Goal: Task Accomplishment & Management: Complete application form

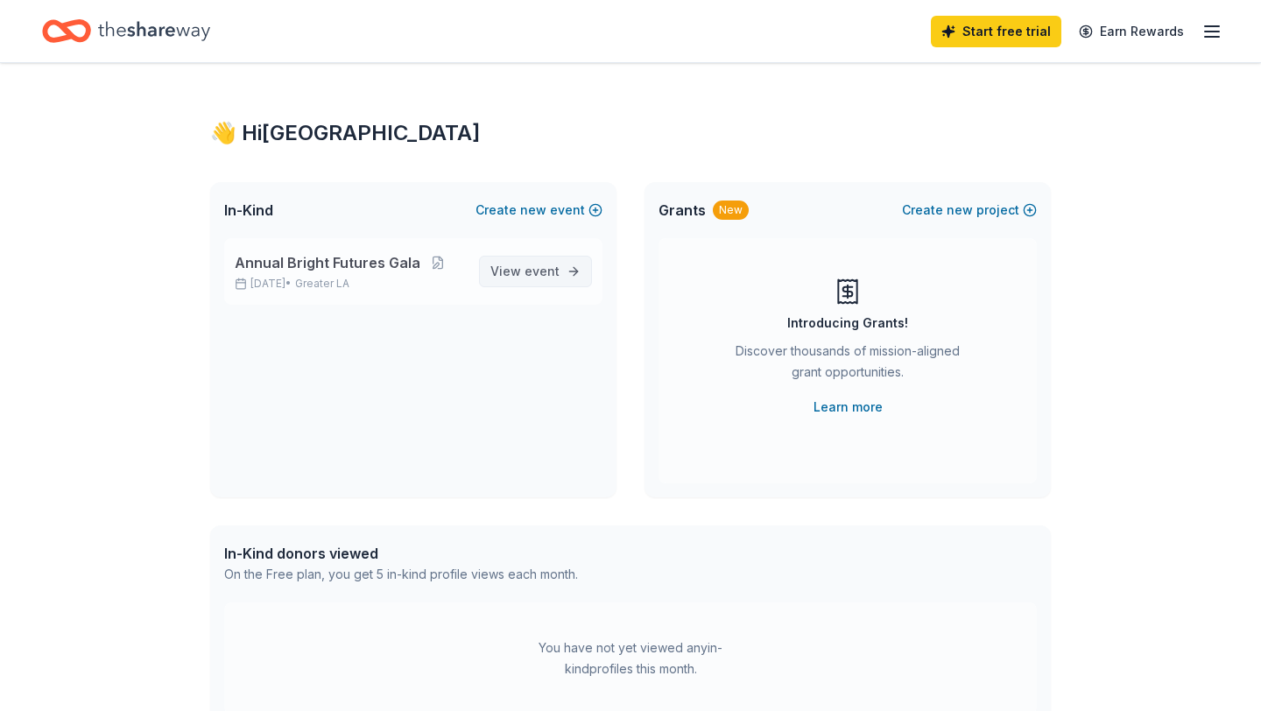
click at [586, 283] on link "View event" at bounding box center [535, 272] width 113 height 32
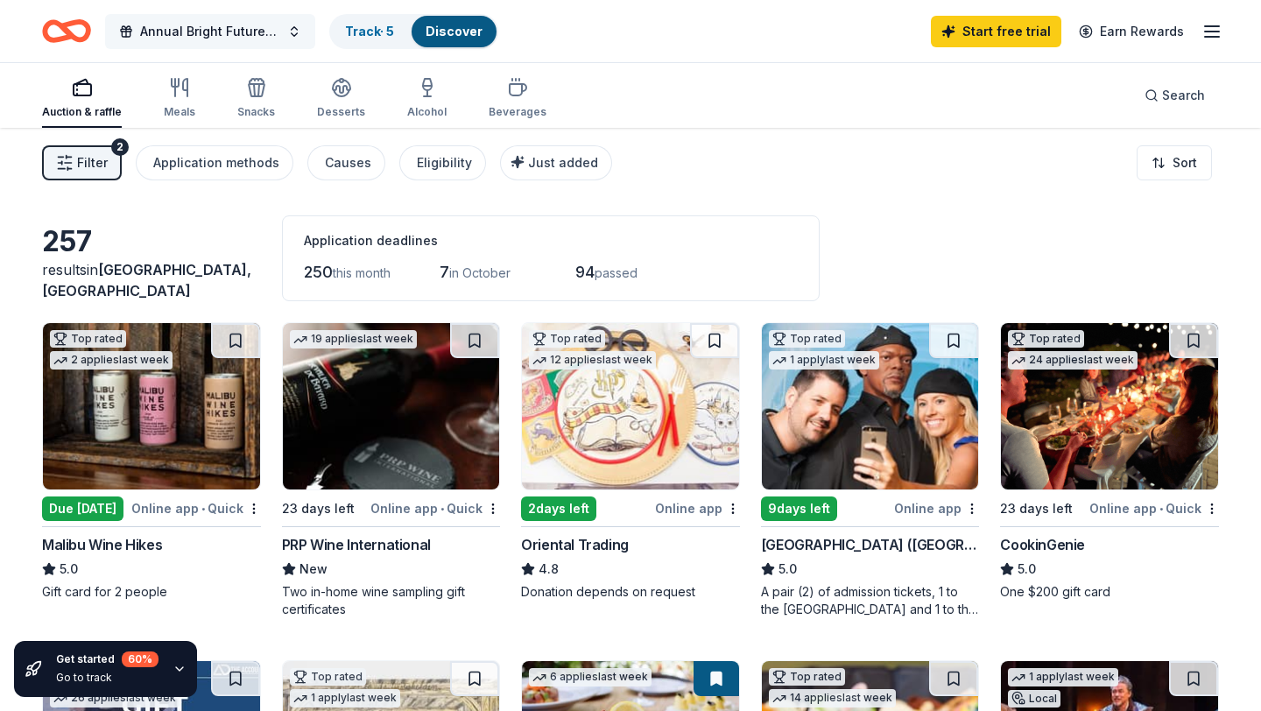
click at [213, 30] on span "Annual Bright Futures Gala" at bounding box center [210, 31] width 140 height 21
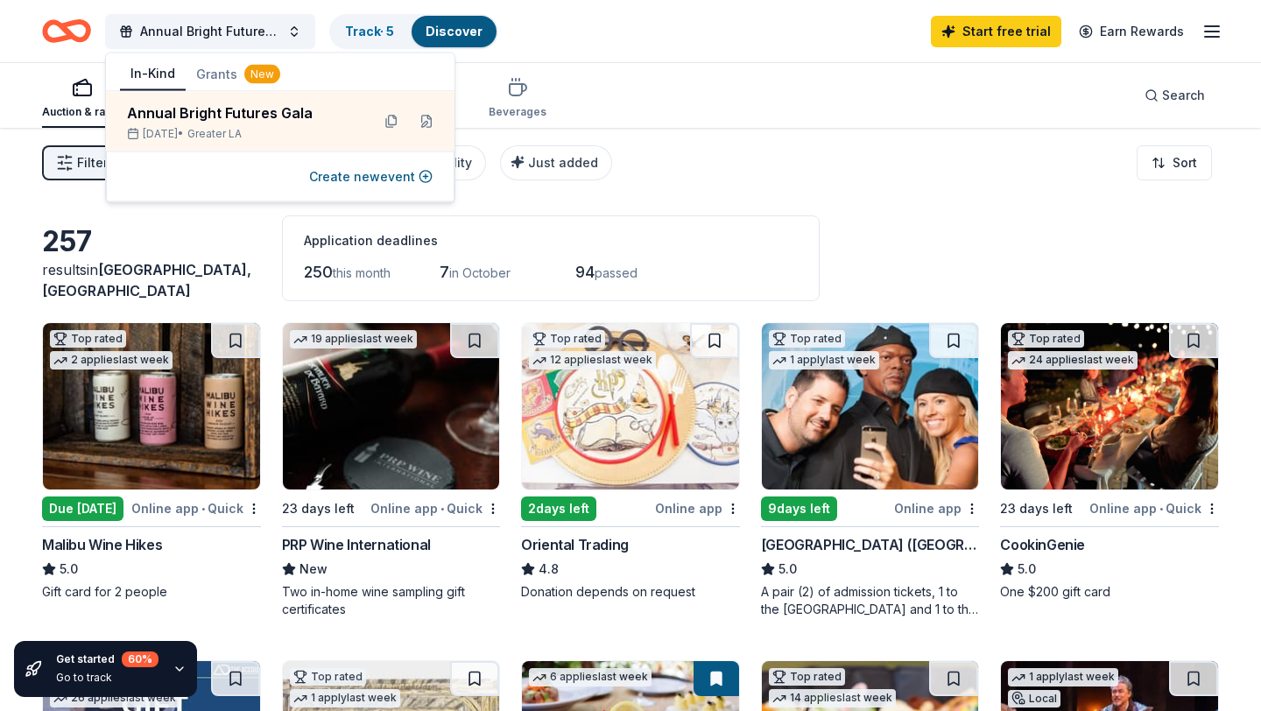
click at [188, 282] on span "Los Angeles, CA" at bounding box center [146, 280] width 209 height 39
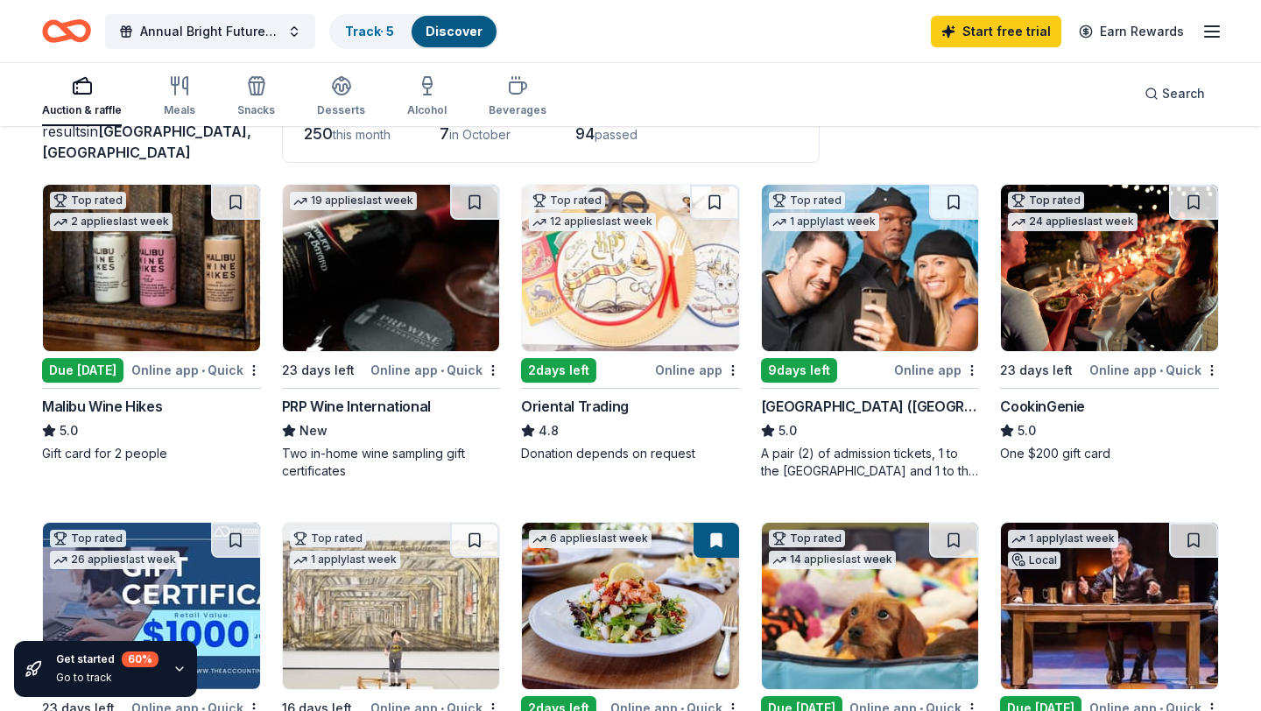
scroll to position [139, 0]
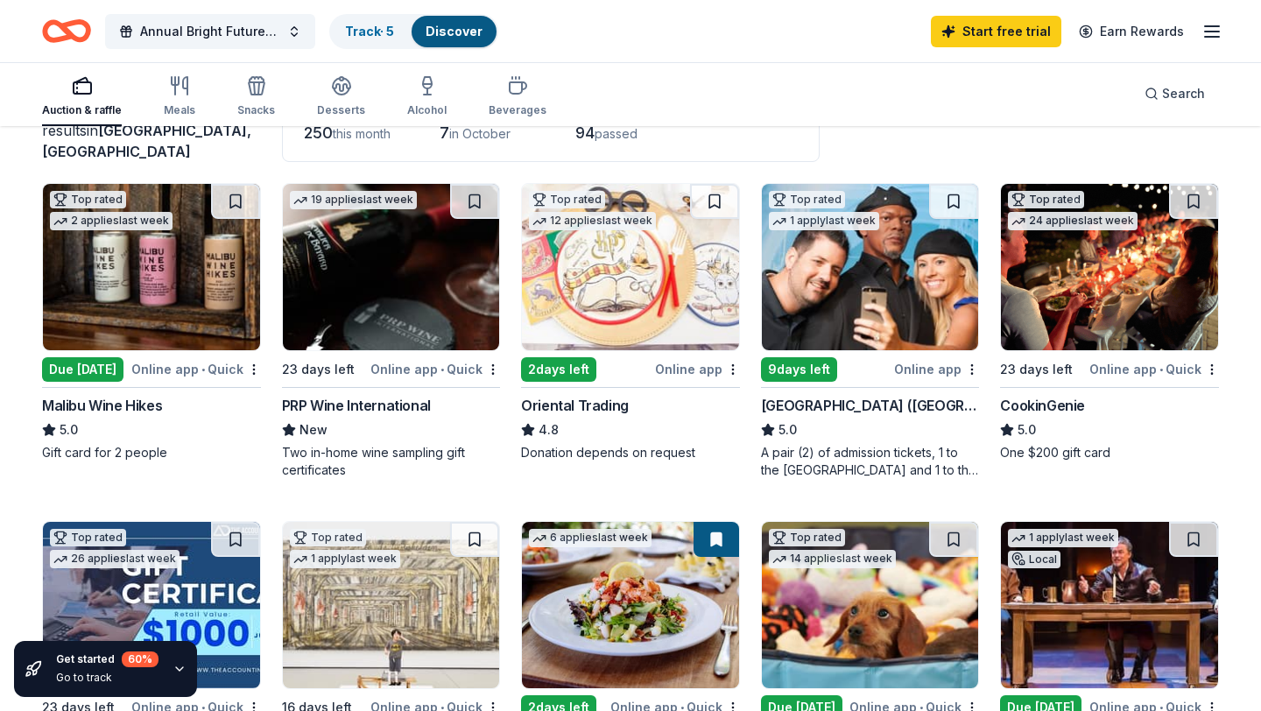
click at [551, 297] on img at bounding box center [630, 267] width 217 height 166
click at [177, 277] on img at bounding box center [151, 267] width 217 height 166
click at [423, 335] on img at bounding box center [391, 267] width 217 height 166
drag, startPoint x: 18, startPoint y: 398, endPoint x: 144, endPoint y: 399, distance: 125.2
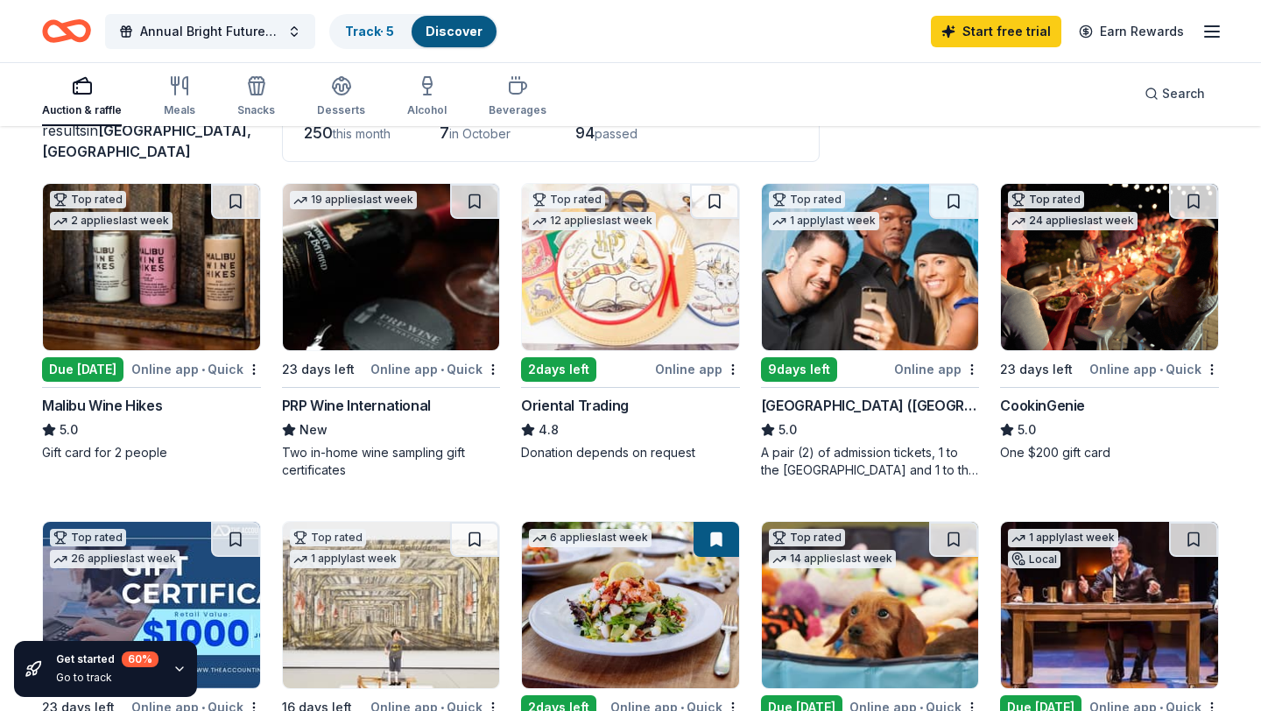
click at [1213, 32] on line "button" at bounding box center [1212, 32] width 14 height 0
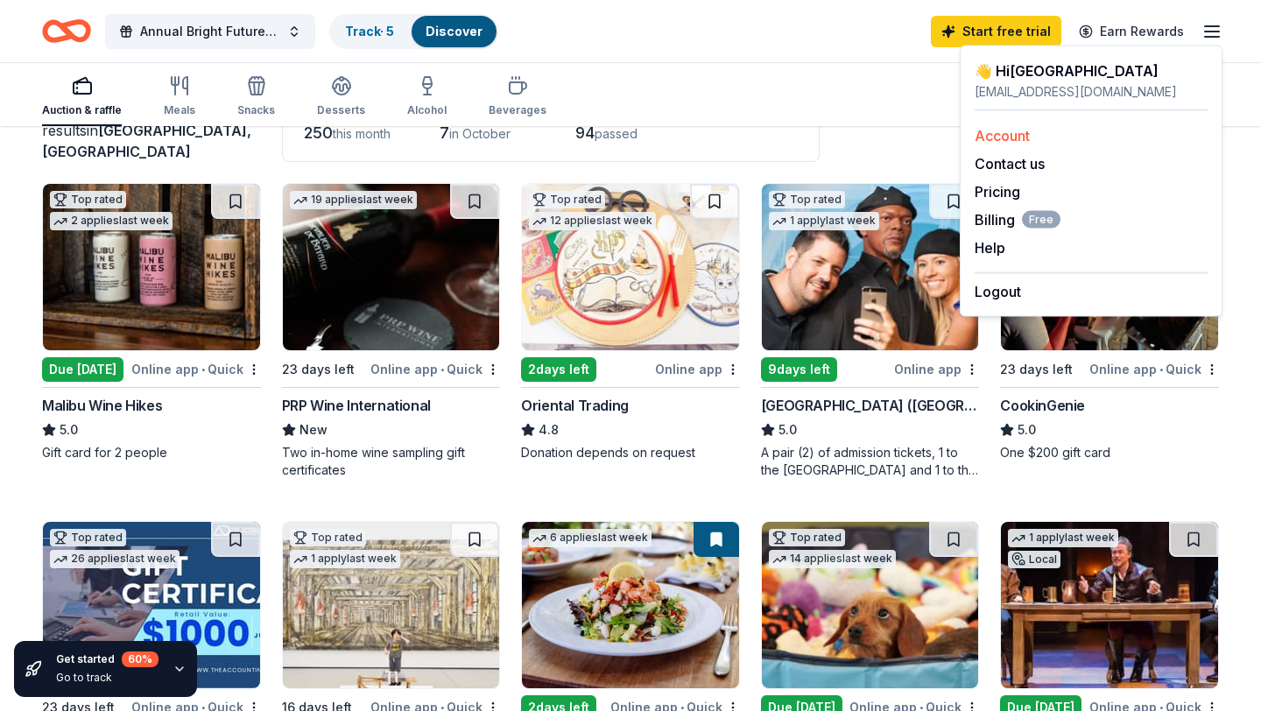
click at [1011, 141] on link "Account" at bounding box center [1001, 136] width 55 height 18
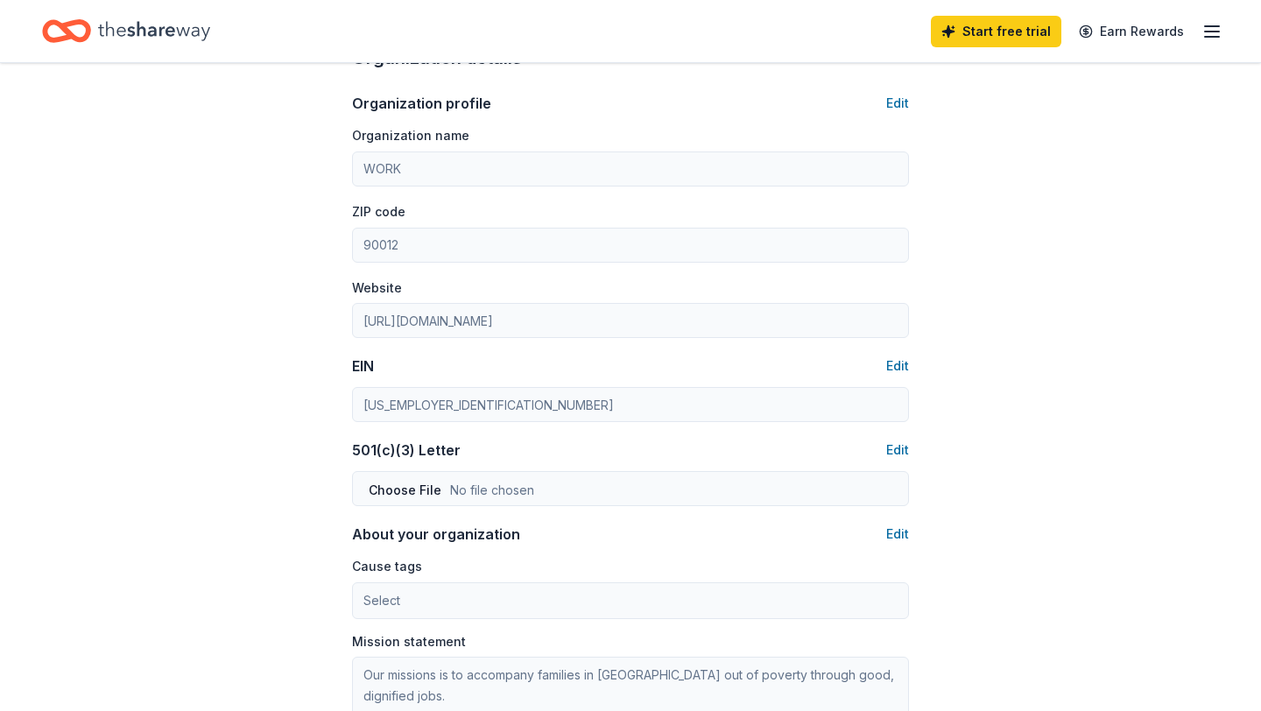
scroll to position [526, 0]
click at [892, 452] on button "Edit" at bounding box center [897, 449] width 23 height 21
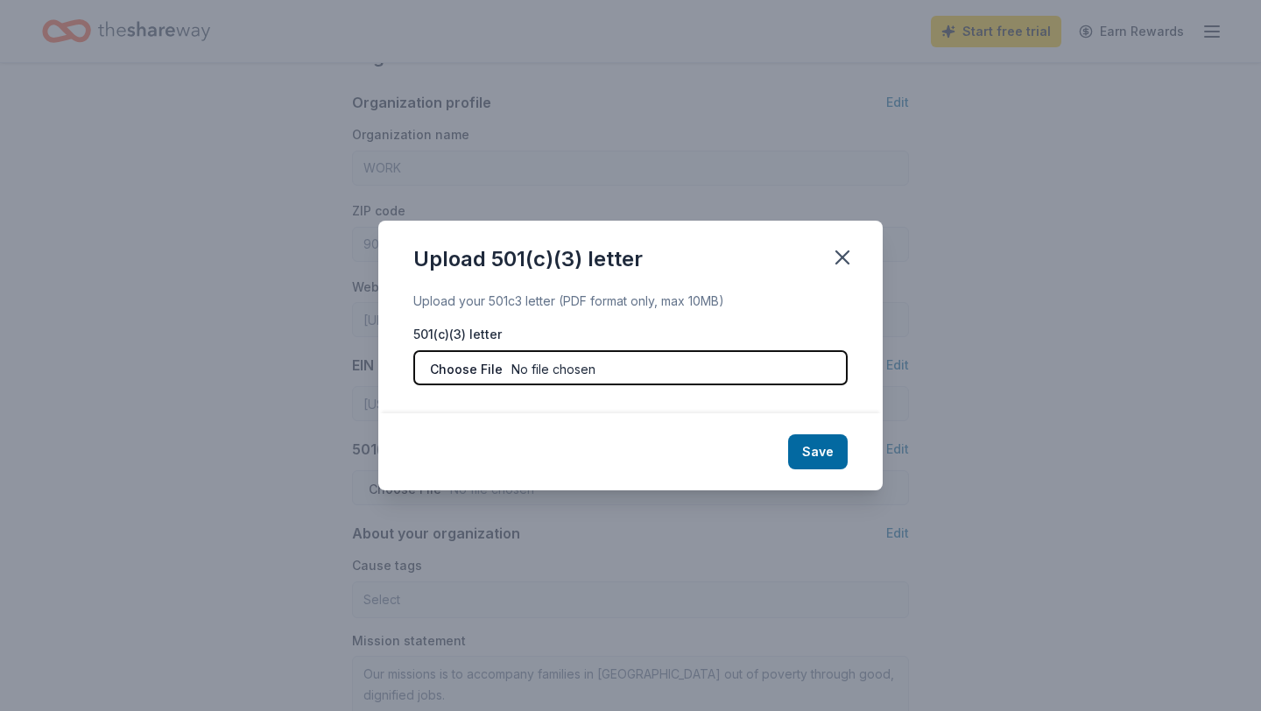
click at [687, 365] on input "file" at bounding box center [630, 367] width 434 height 35
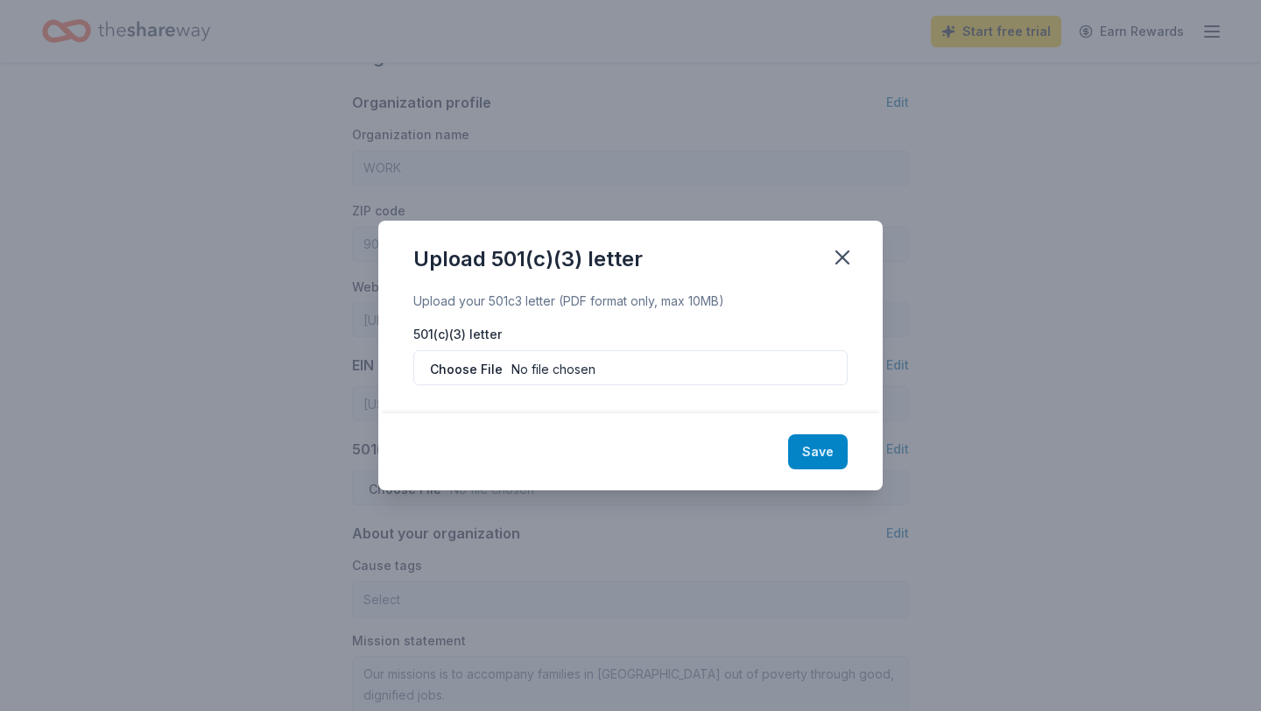
click at [813, 449] on button "Save" at bounding box center [818, 451] width 60 height 35
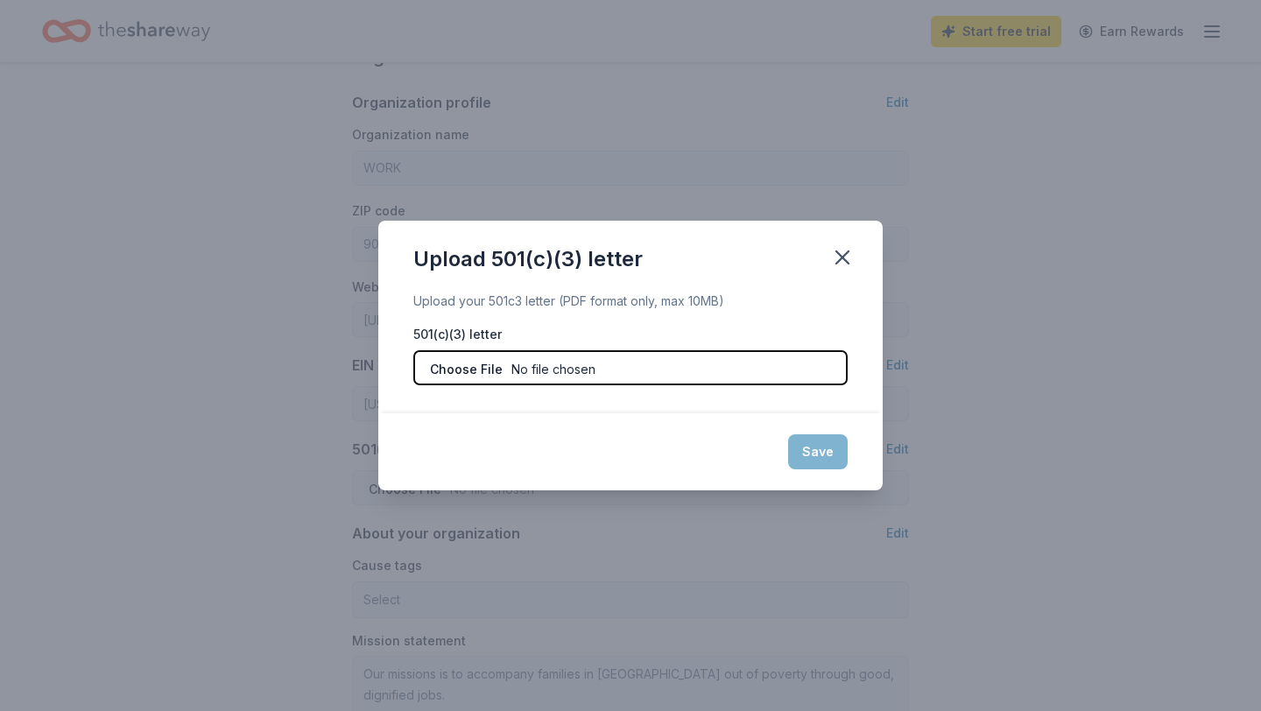
click at [740, 381] on input "file" at bounding box center [630, 367] width 434 height 35
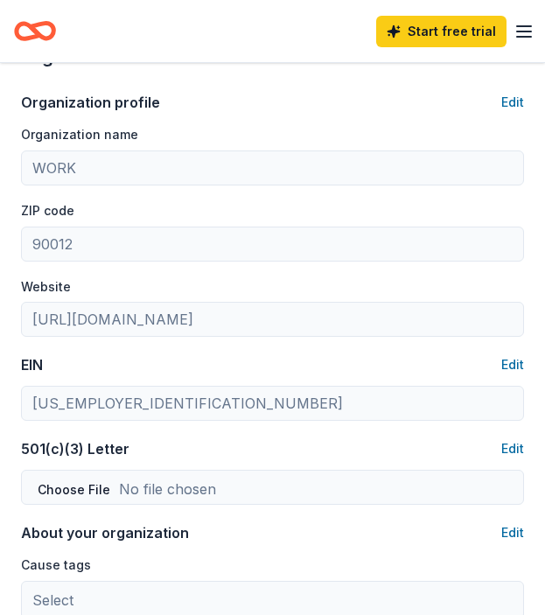
click at [228, 274] on div "Organization name WORK ZIP code 90012 Website http://www.dowork.org" at bounding box center [272, 230] width 503 height 214
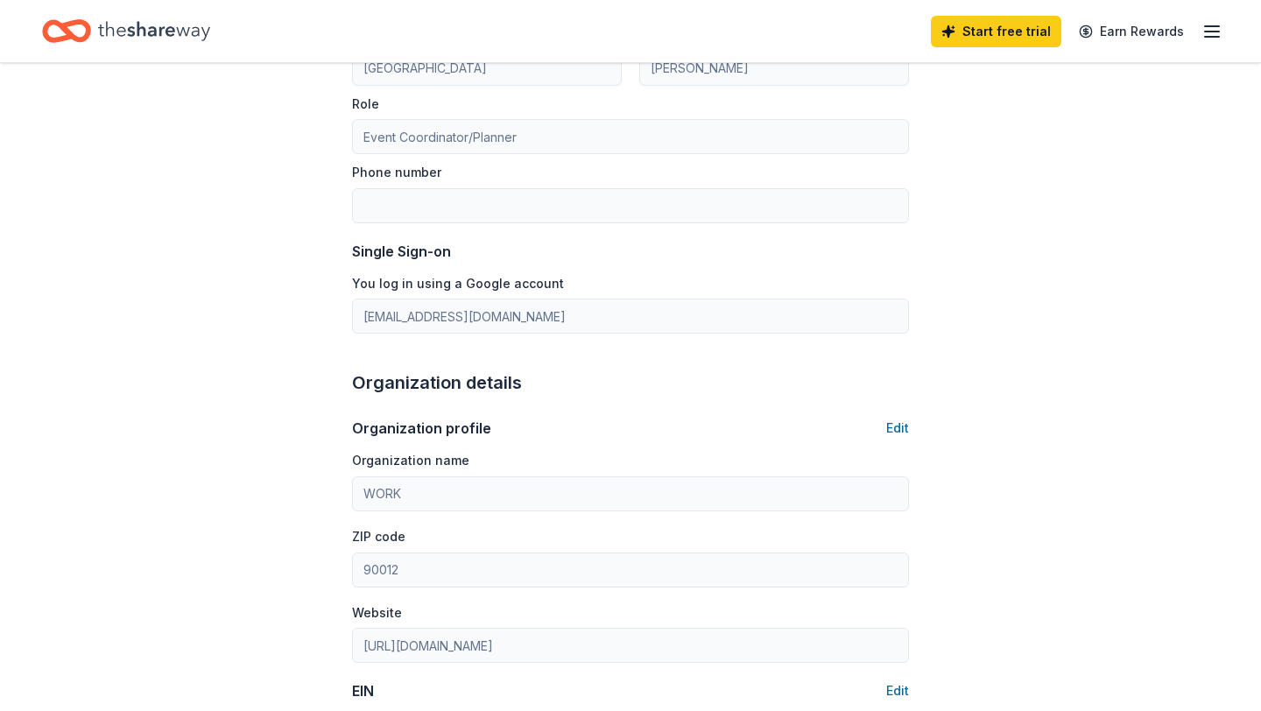
scroll to position [0, 0]
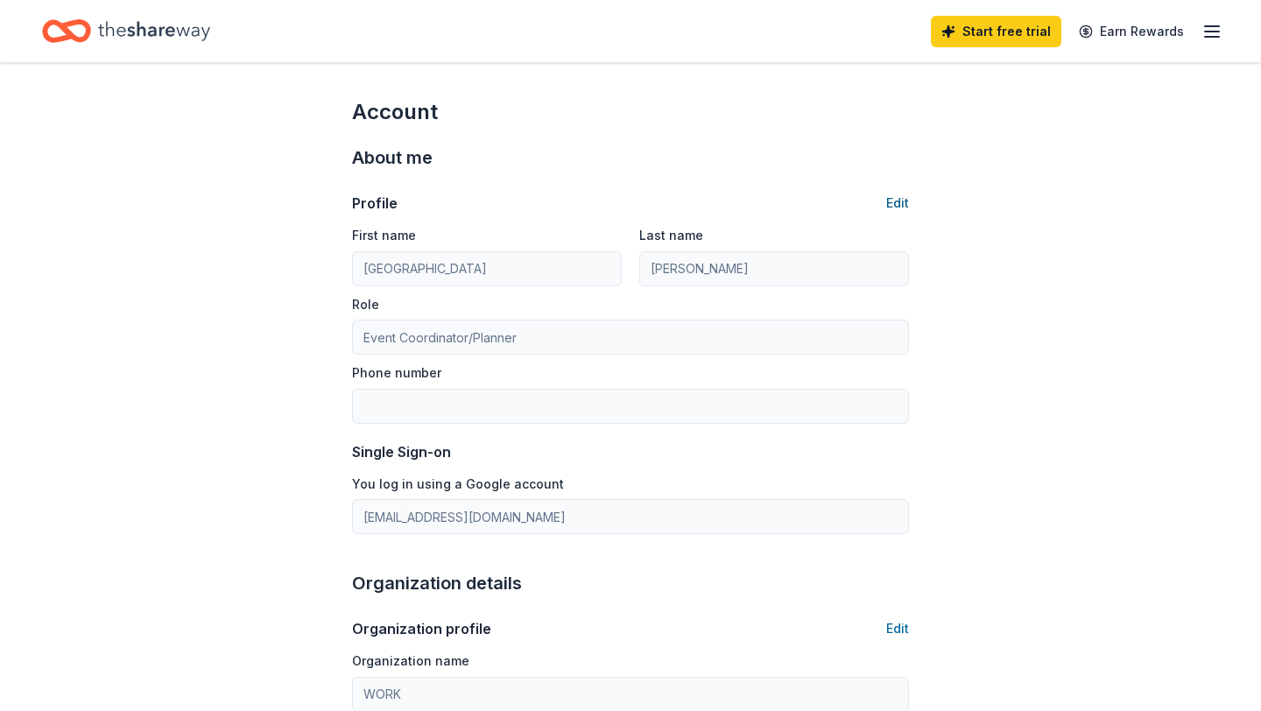
click at [901, 199] on button "Edit" at bounding box center [897, 203] width 23 height 21
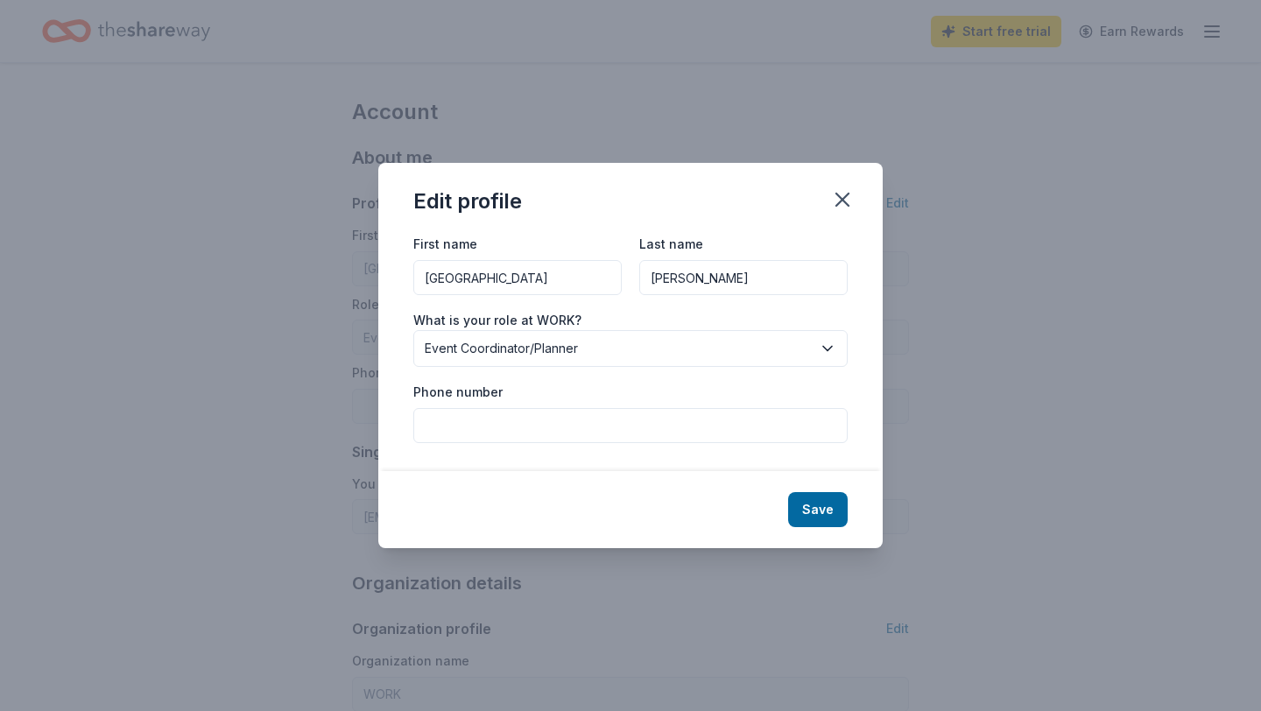
click at [526, 428] on input "Phone number" at bounding box center [630, 425] width 434 height 35
type input "7204103385"
click at [826, 503] on button "Save" at bounding box center [818, 509] width 60 height 35
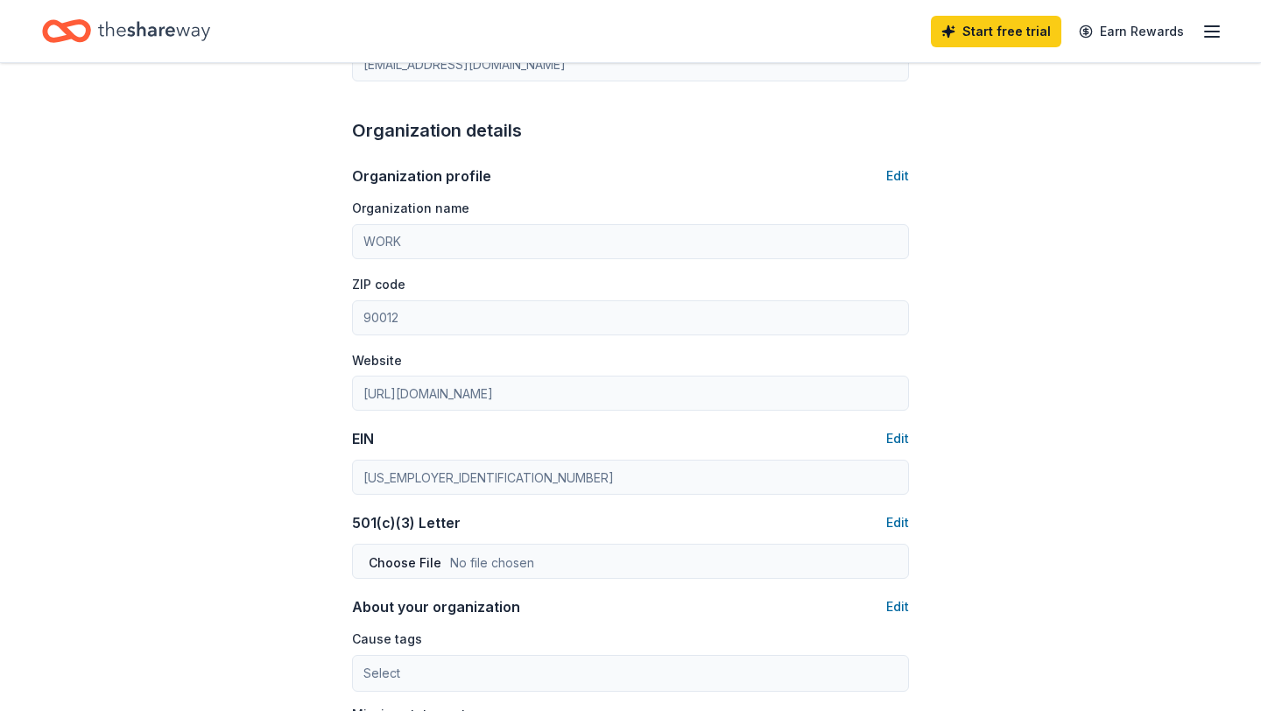
scroll to position [543, 0]
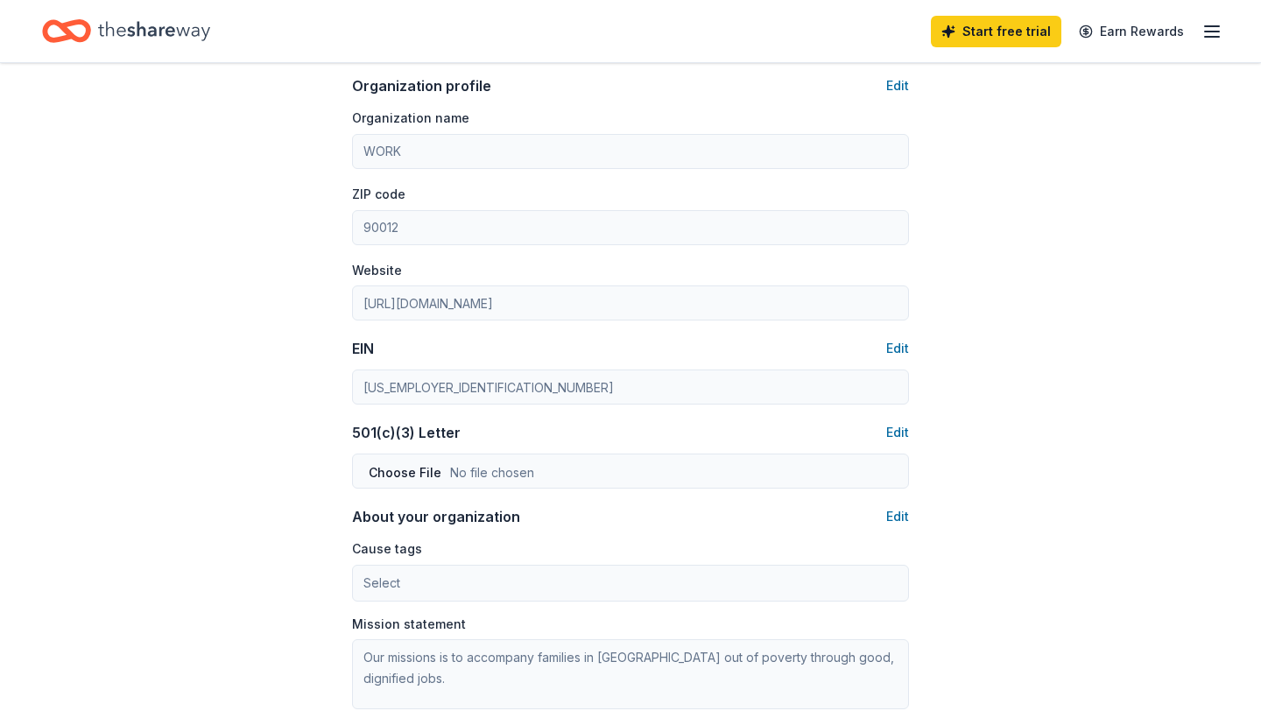
type input "7204103385"
click at [904, 429] on button "Edit" at bounding box center [897, 432] width 23 height 21
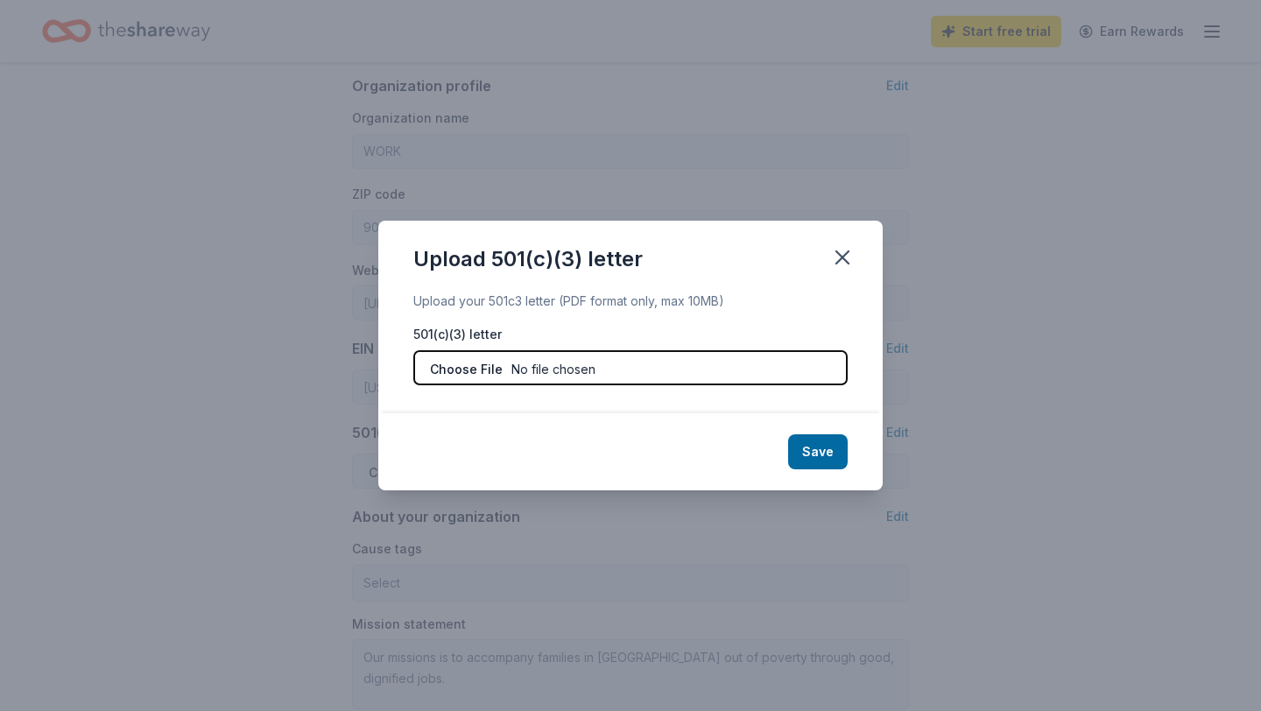
click at [580, 374] on input "file" at bounding box center [630, 367] width 434 height 35
type input "C:\fakepath\3. WORK (Team Tassy) NonProfit Status Letter. pdf (1) (5).pdf"
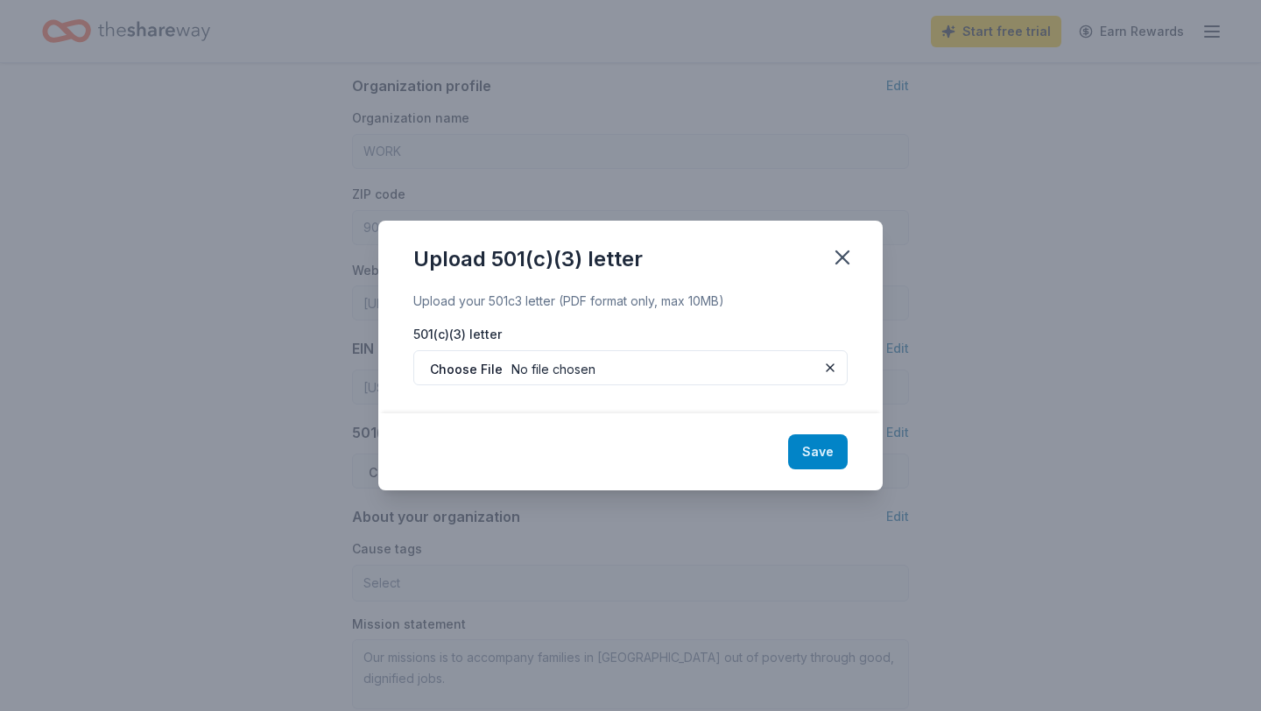
click at [823, 445] on button "Save" at bounding box center [818, 451] width 60 height 35
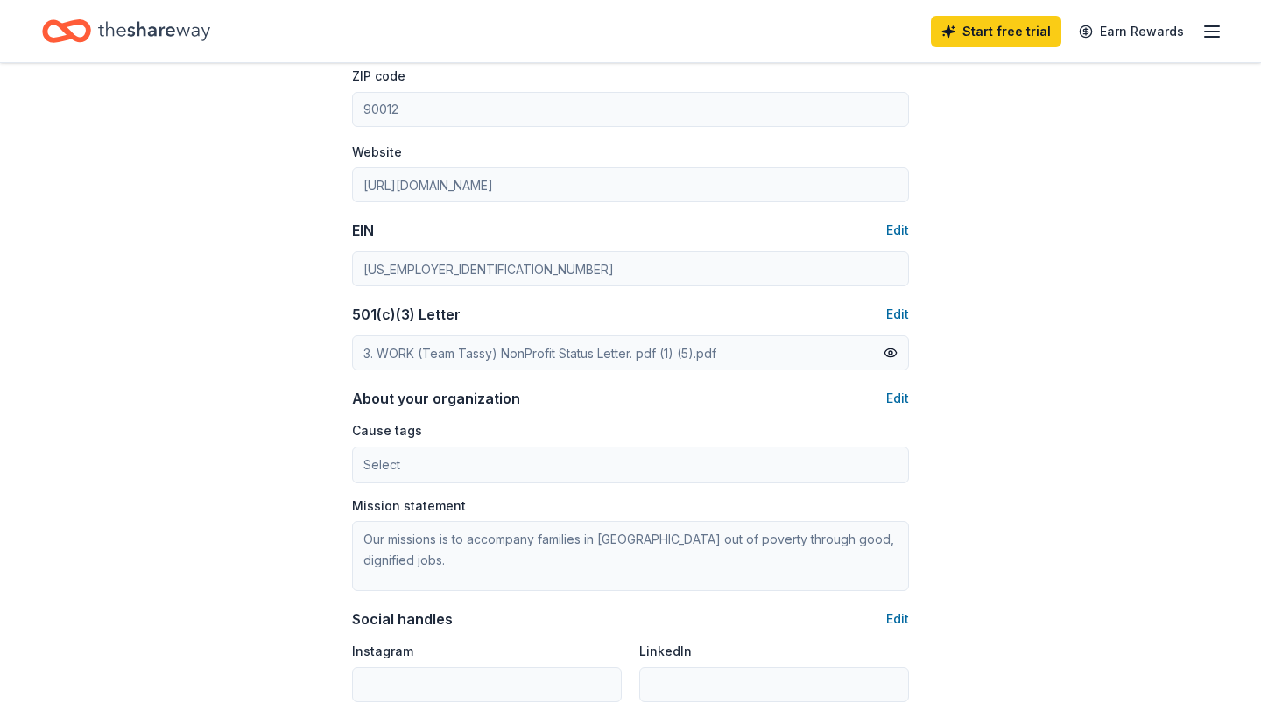
scroll to position [701, 0]
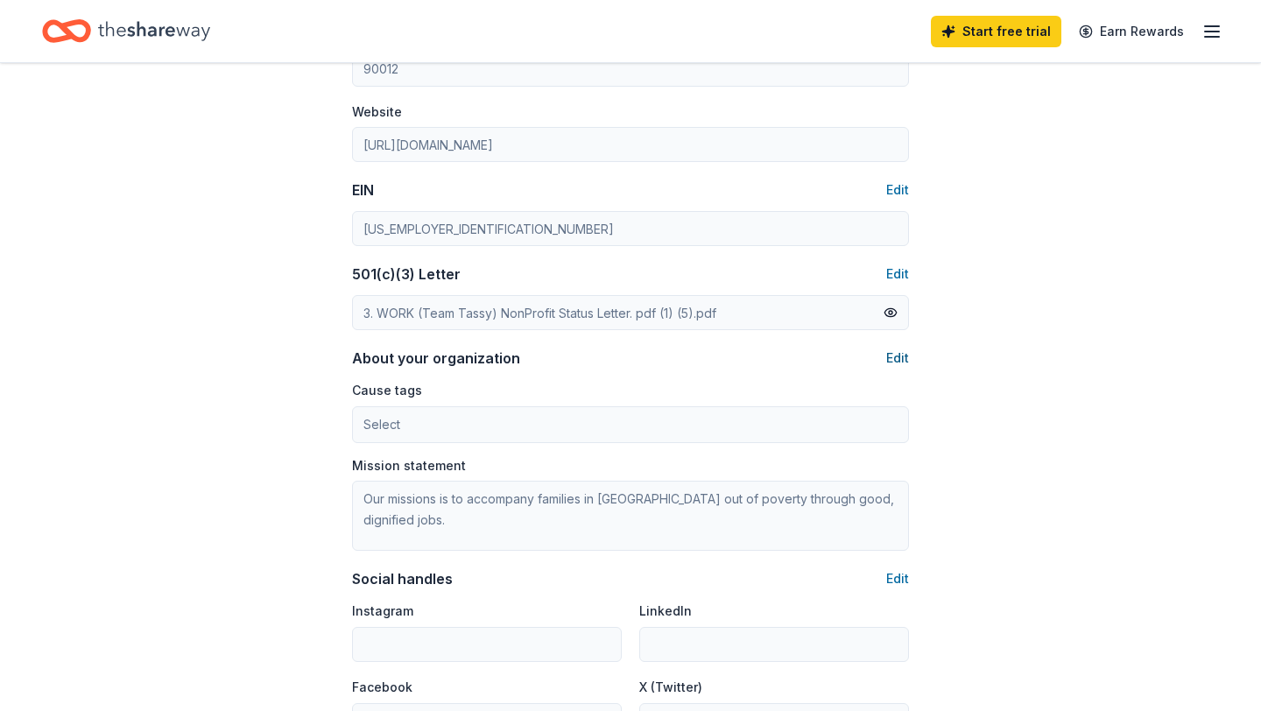
click at [904, 355] on button "Edit" at bounding box center [897, 358] width 23 height 21
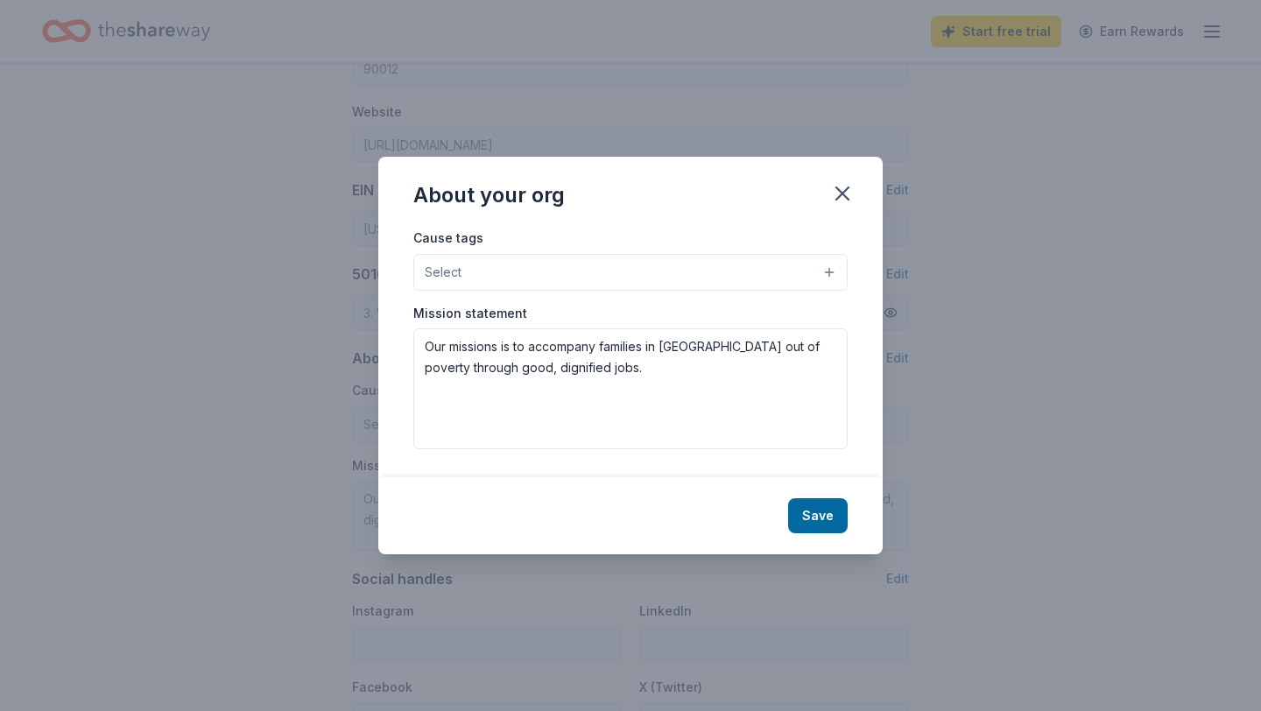
click at [653, 275] on button "Select" at bounding box center [630, 272] width 434 height 37
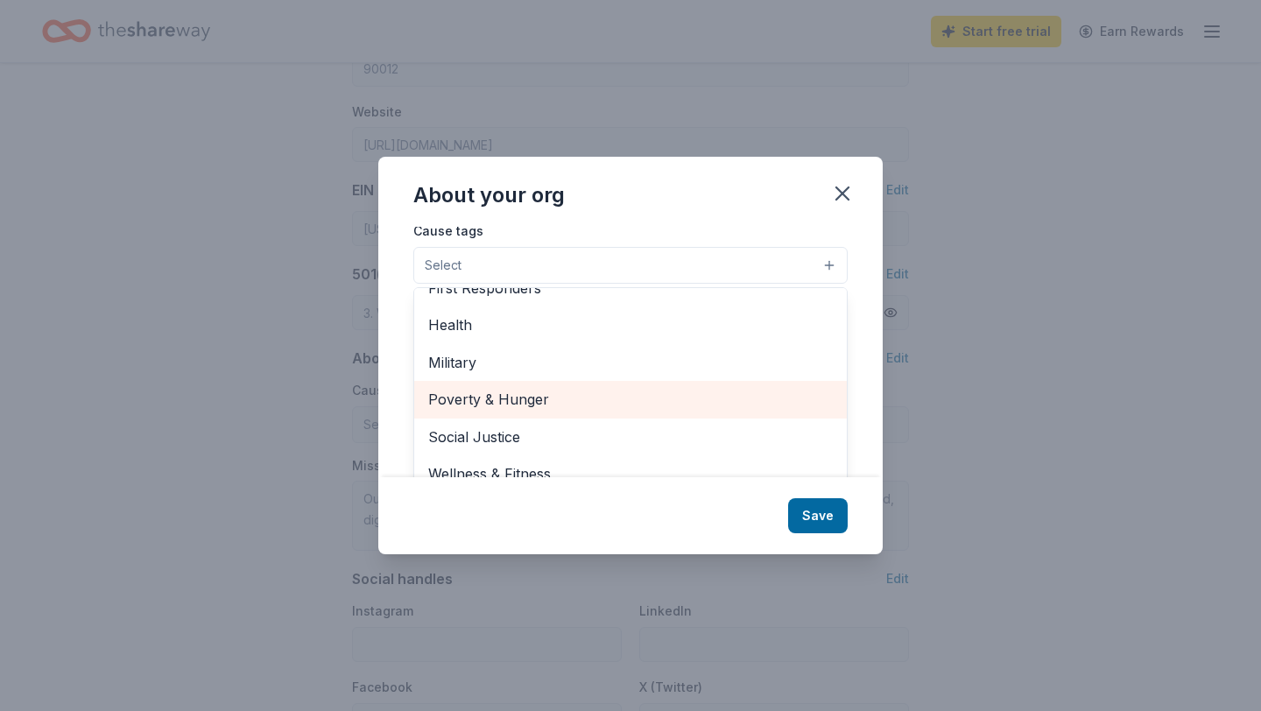
scroll to position [0, 0]
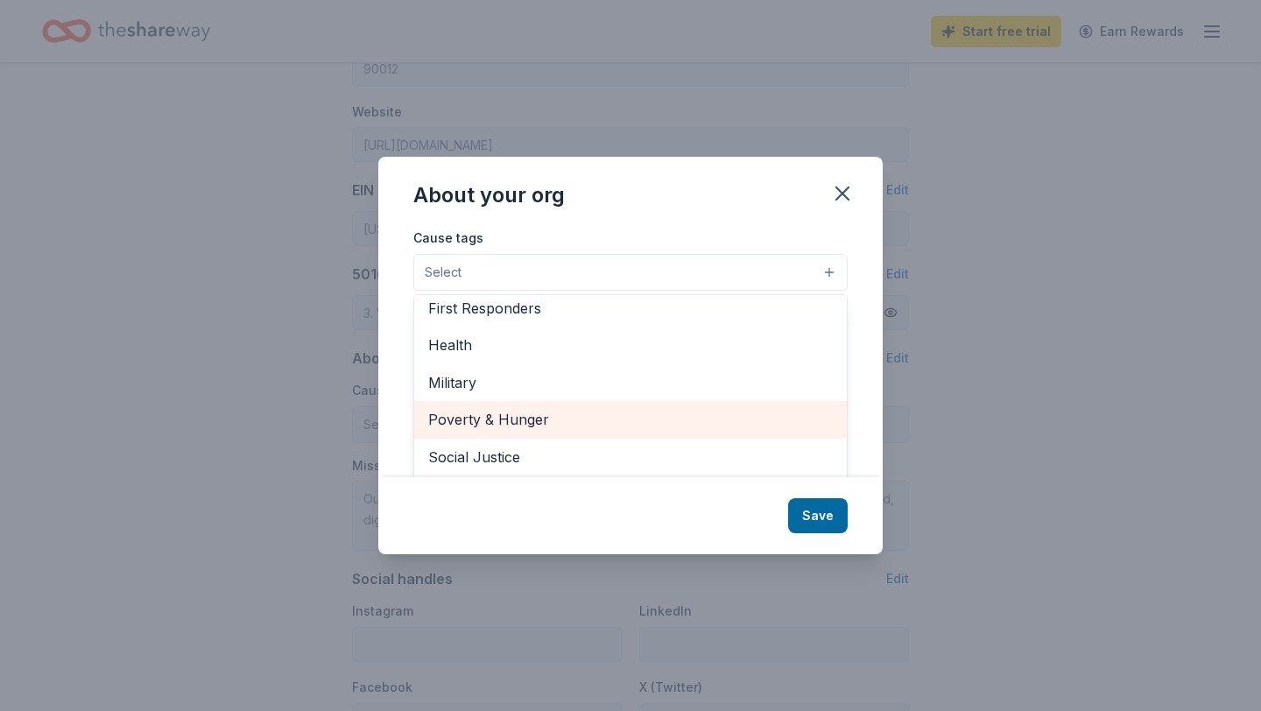
click at [606, 408] on span "Poverty & Hunger" at bounding box center [630, 419] width 404 height 23
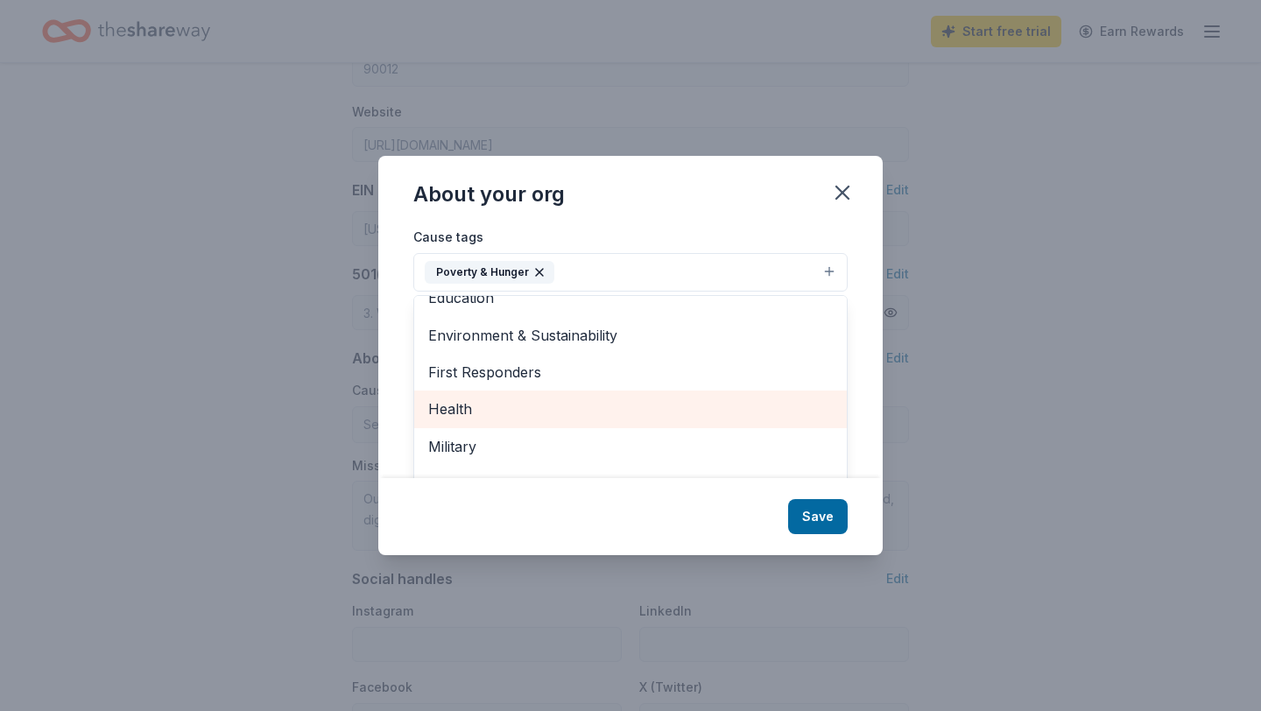
scroll to position [167, 0]
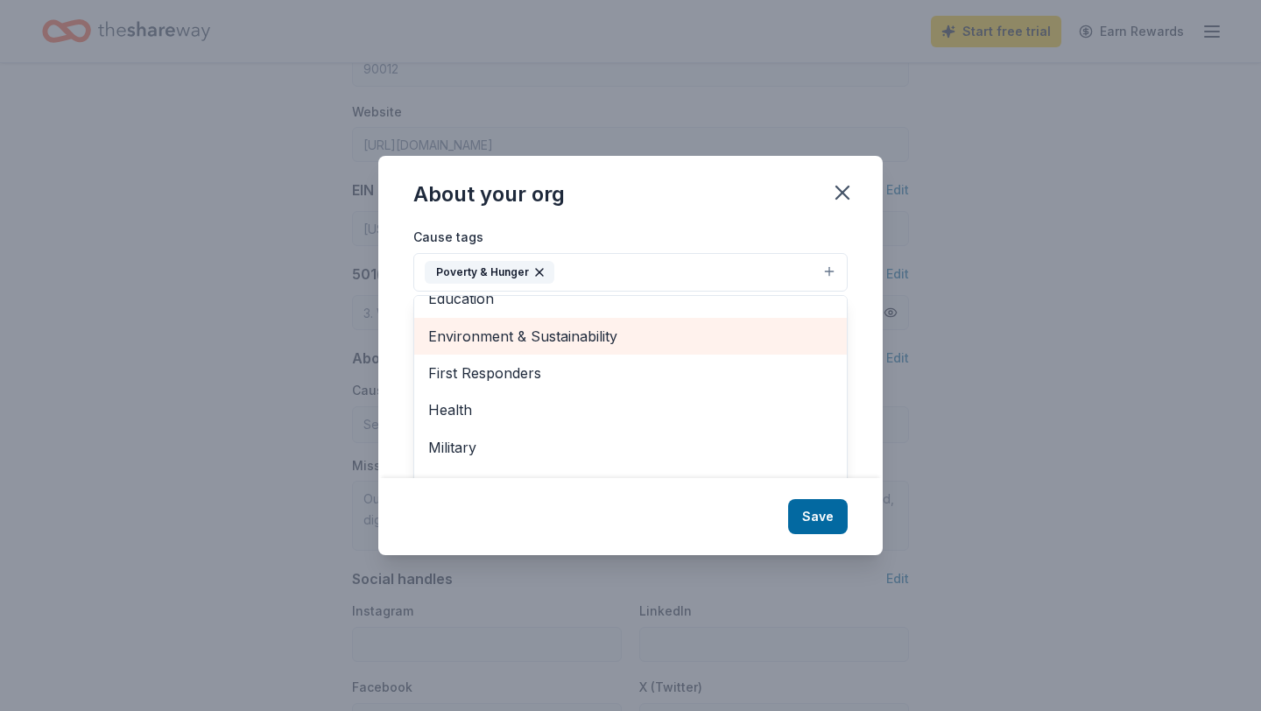
click at [613, 341] on span "Environment & Sustainability" at bounding box center [630, 336] width 404 height 23
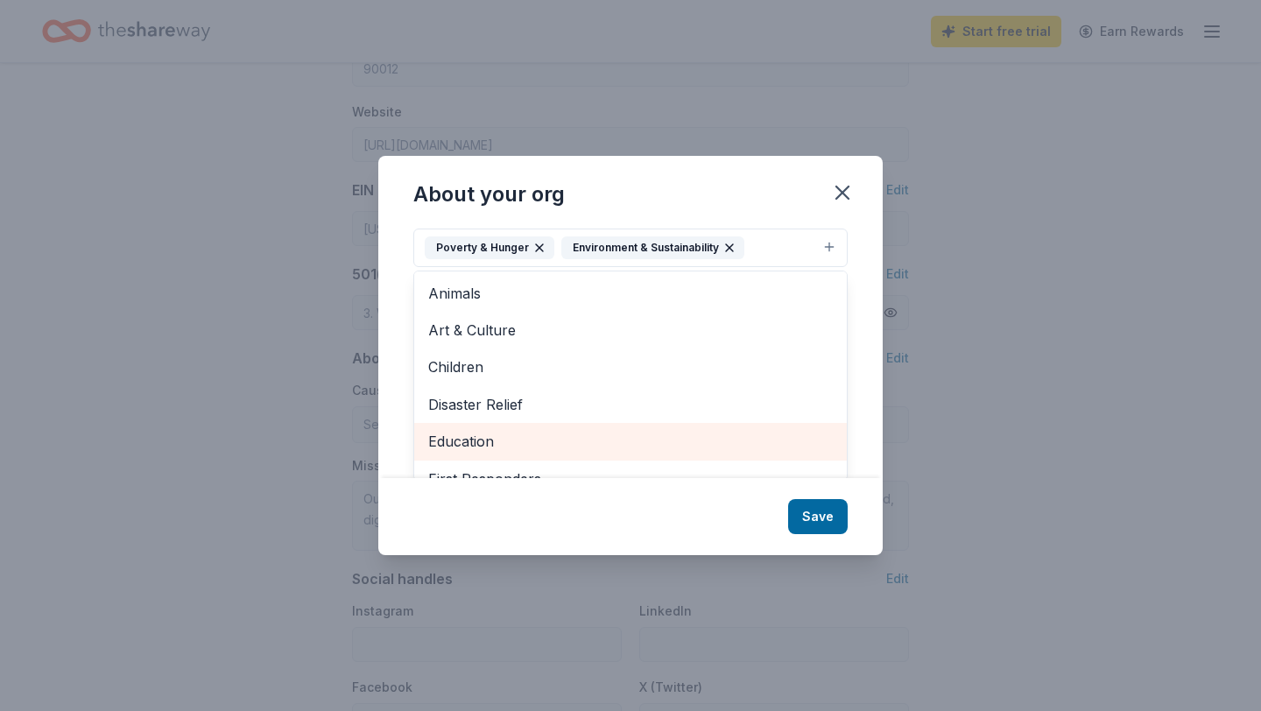
scroll to position [26, 0]
click at [569, 439] on span "Education" at bounding box center [630, 439] width 404 height 23
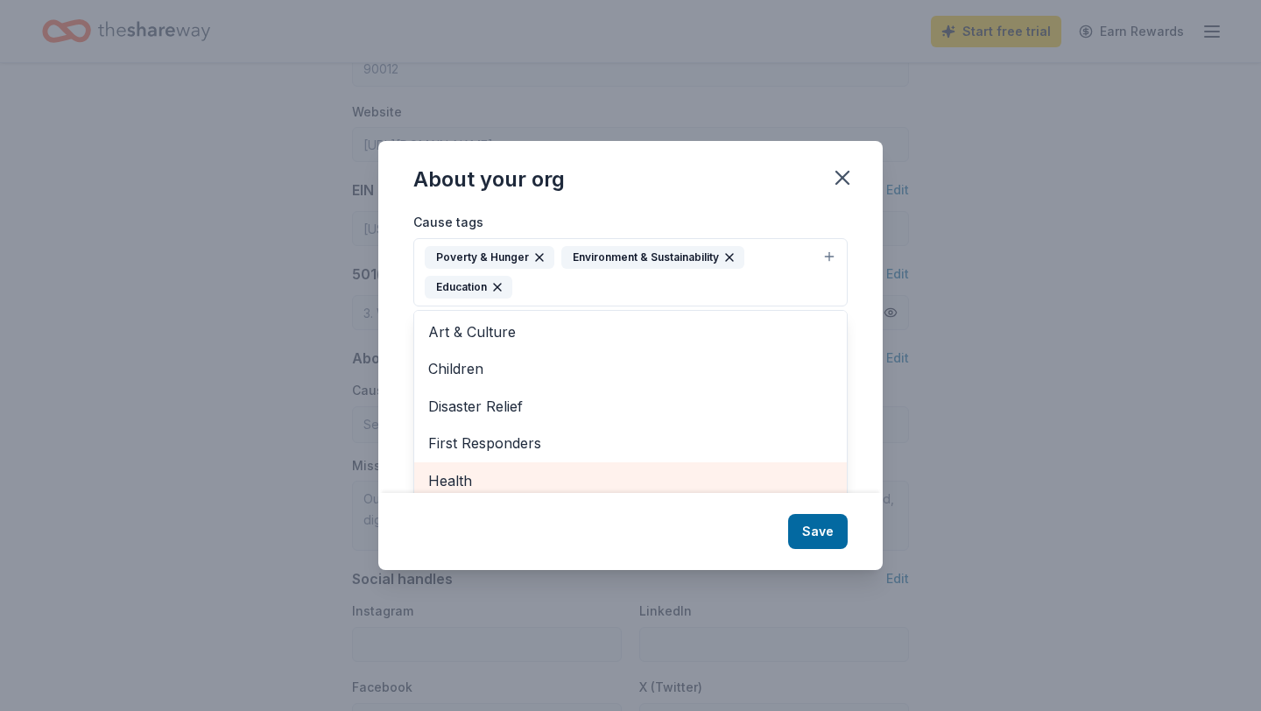
scroll to position [35, 0]
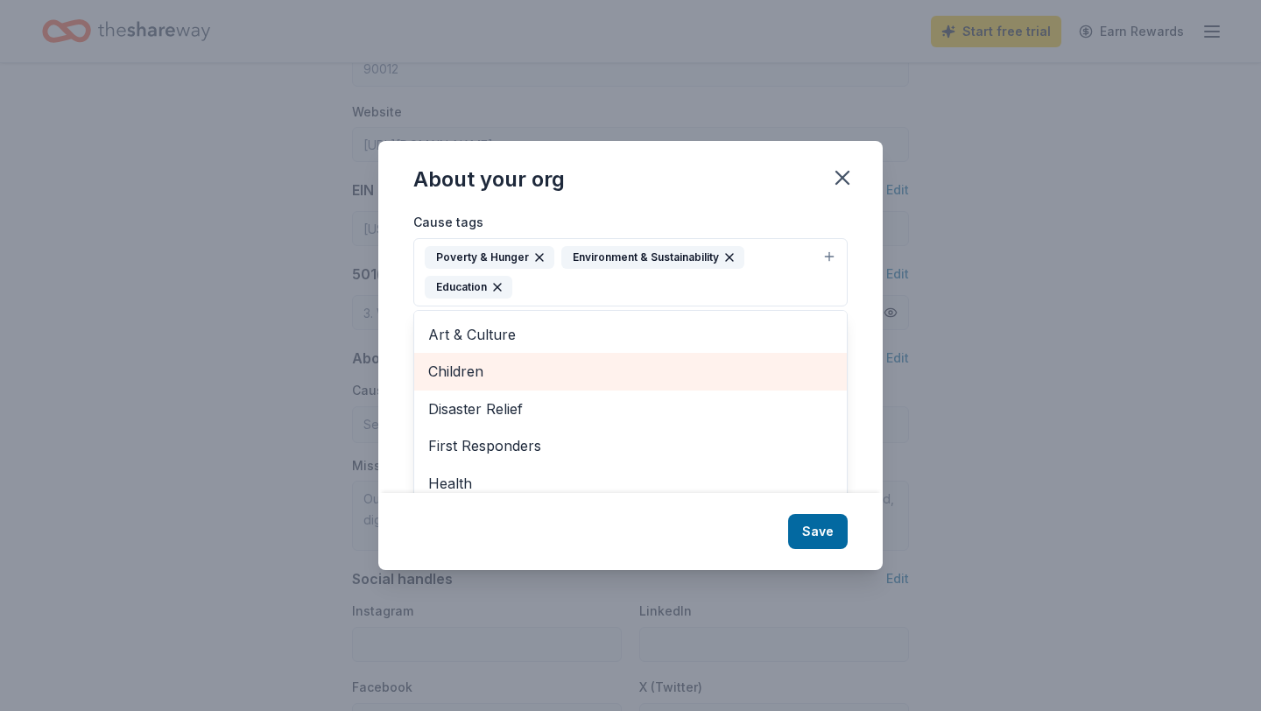
click at [541, 374] on span "Children" at bounding box center [630, 371] width 404 height 23
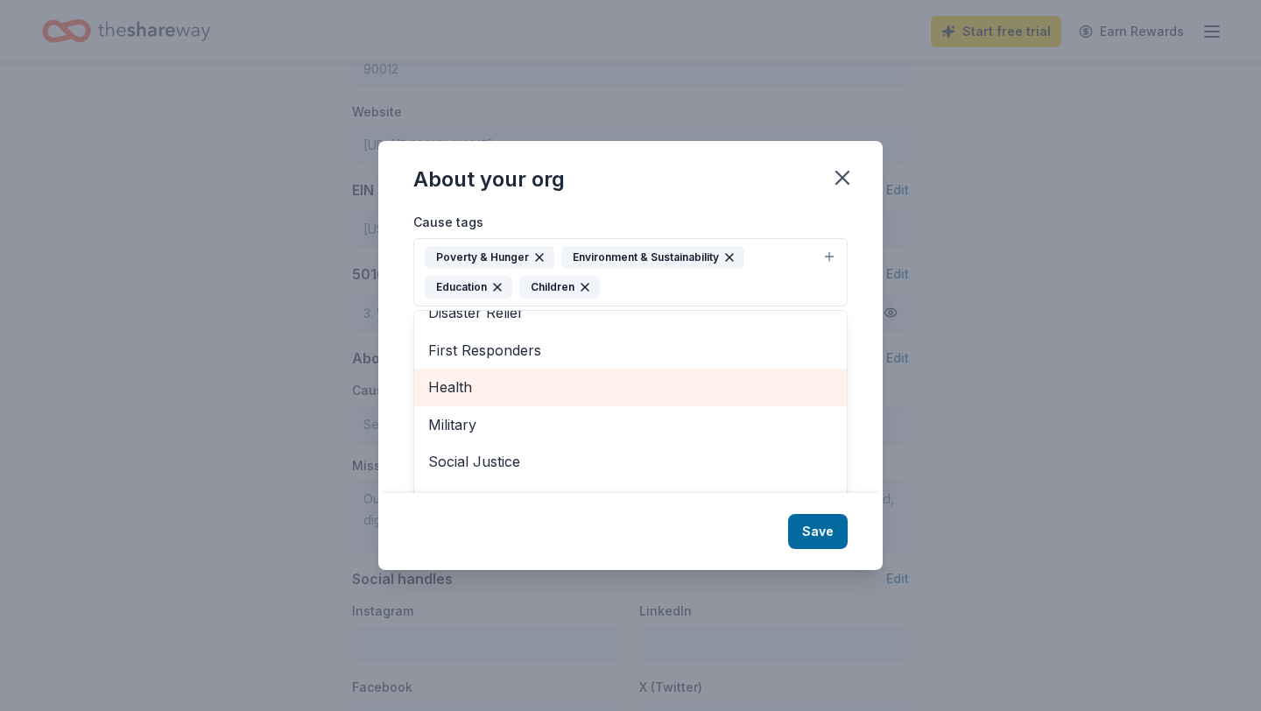
scroll to position [95, 0]
click at [563, 381] on span "Health" at bounding box center [630, 385] width 404 height 23
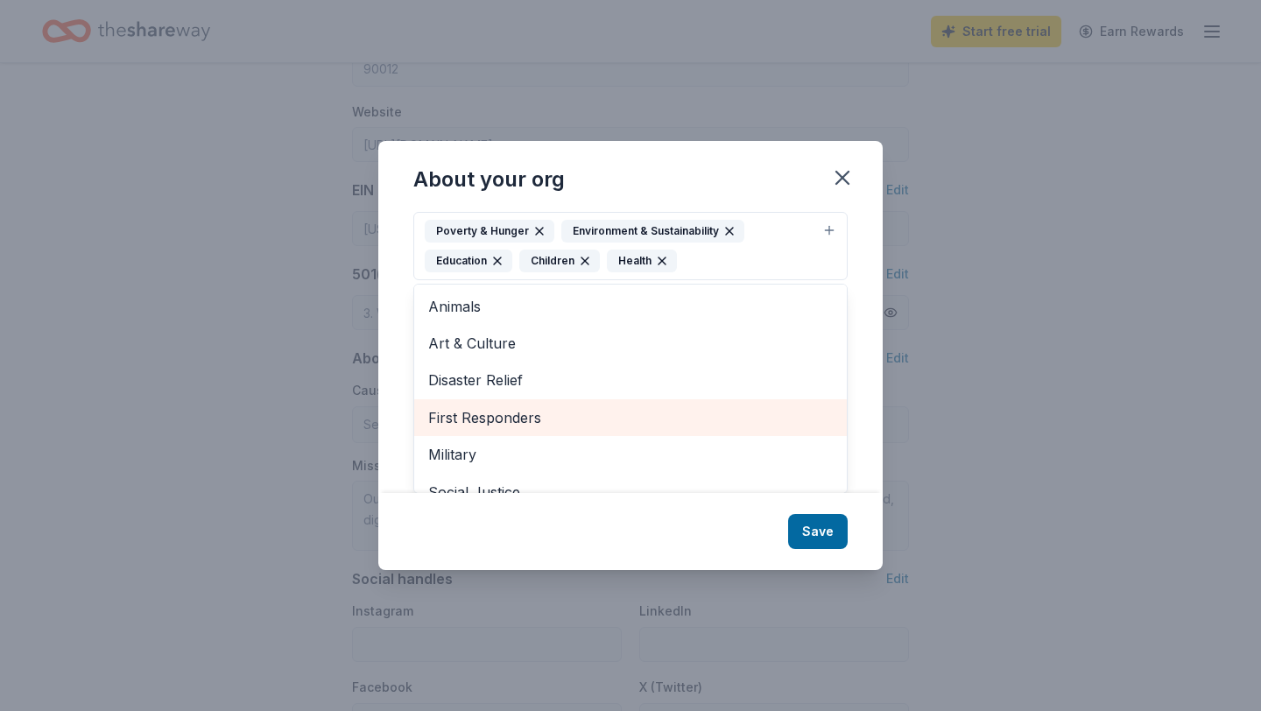
scroll to position [0, 0]
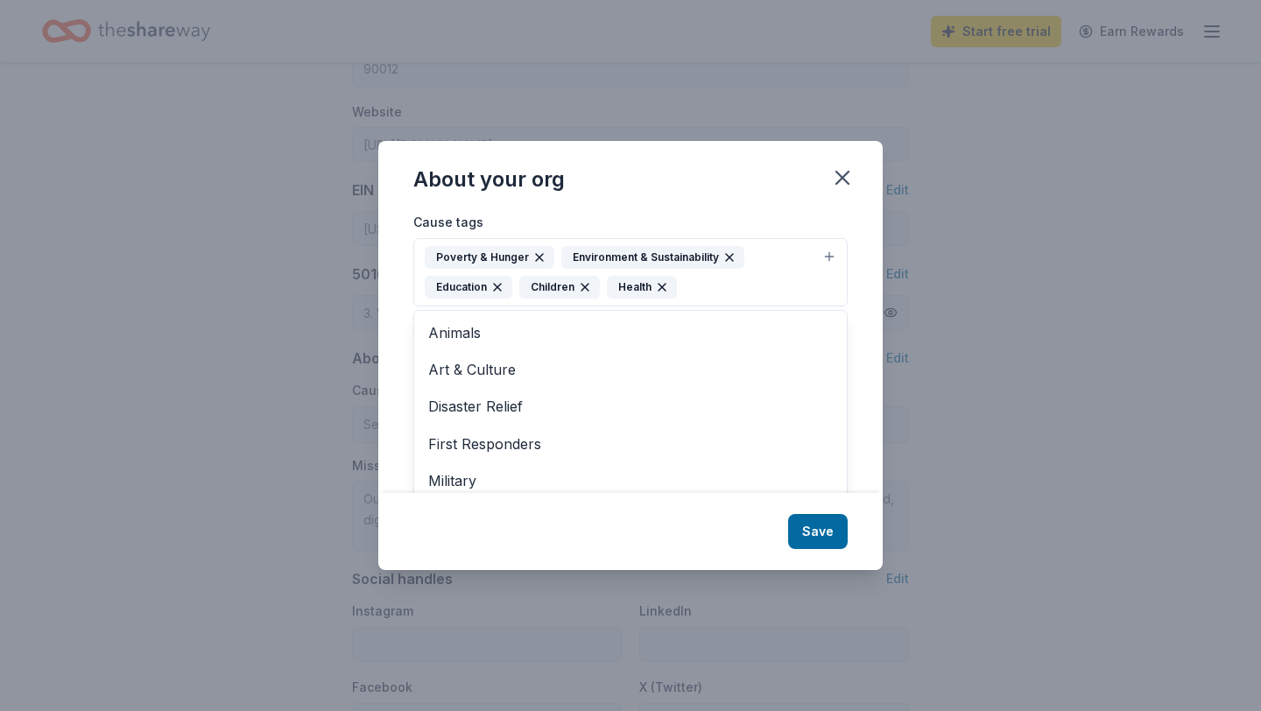
click at [812, 539] on div "About your org Cause tags Poverty & Hunger Environment & Sustainability Educati…" at bounding box center [630, 355] width 504 height 429
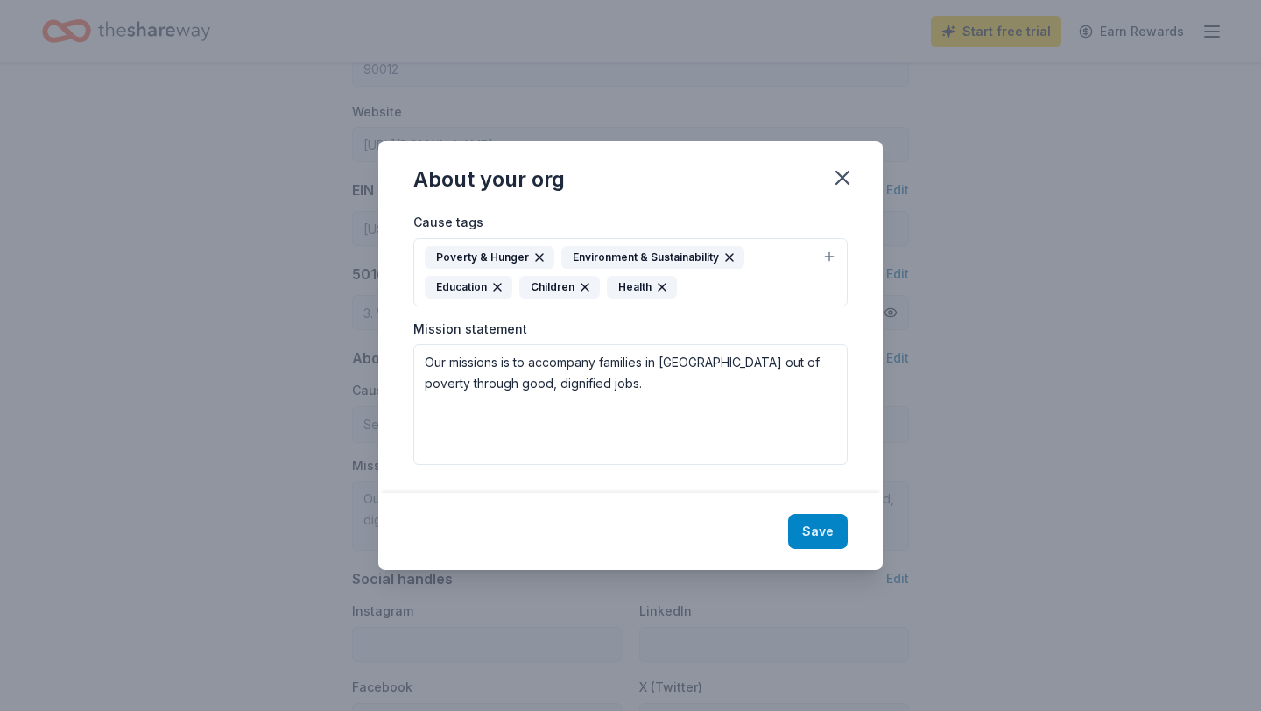
click at [814, 531] on button "Save" at bounding box center [818, 531] width 60 height 35
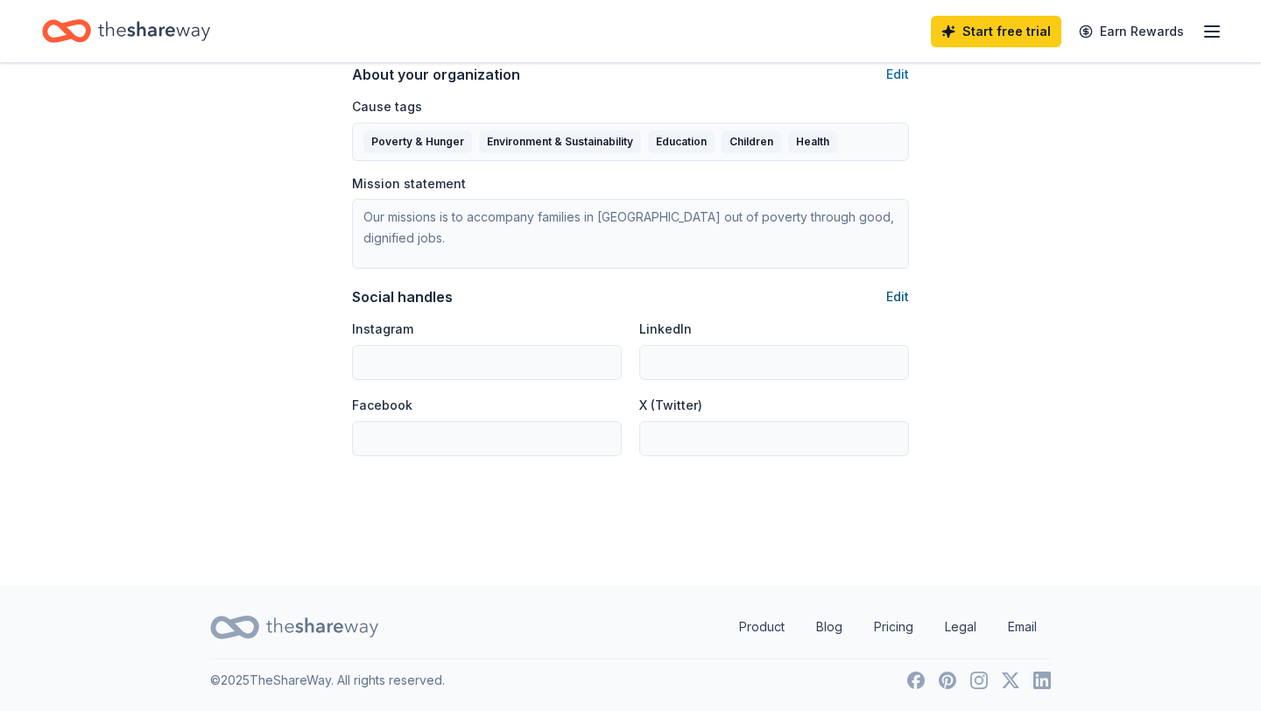
click at [896, 299] on button "Edit" at bounding box center [897, 296] width 23 height 21
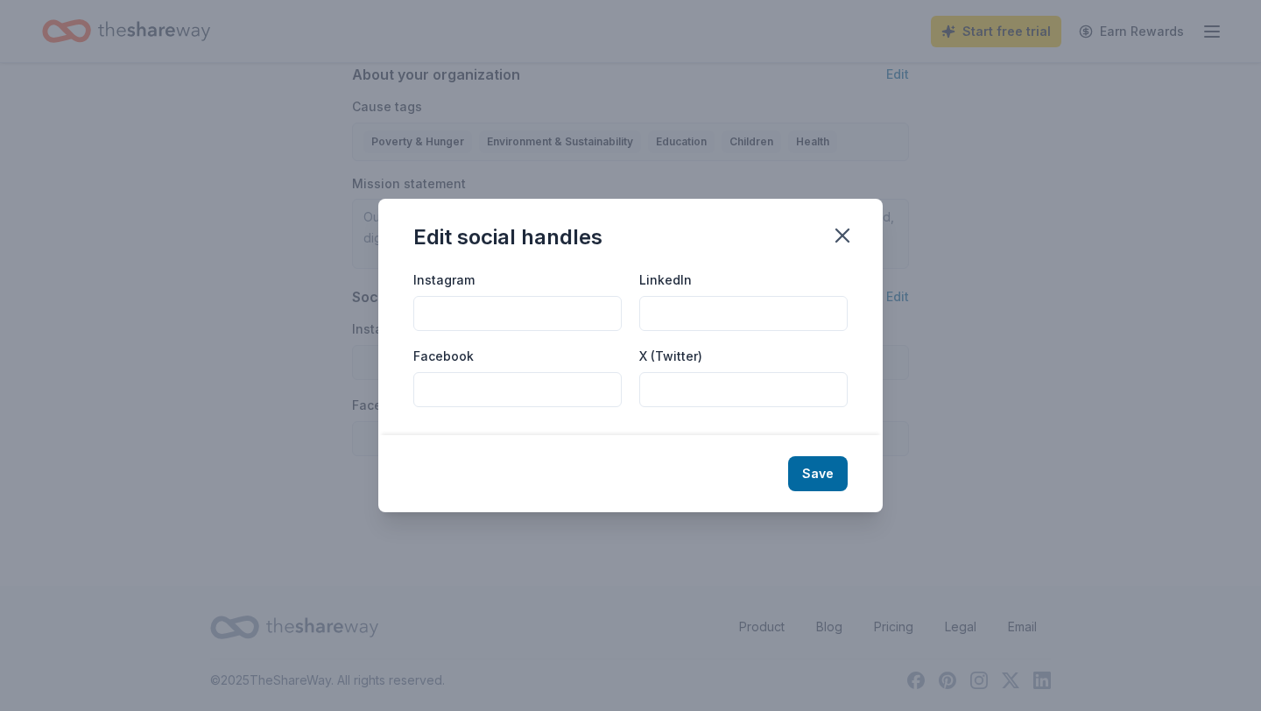
click at [554, 306] on input "Instagram" at bounding box center [517, 313] width 208 height 35
click at [541, 376] on input "Facebook" at bounding box center [517, 389] width 208 height 35
paste input "WORK"
type input "WORK"
click at [678, 390] on input "X (Twitter)" at bounding box center [743, 389] width 208 height 35
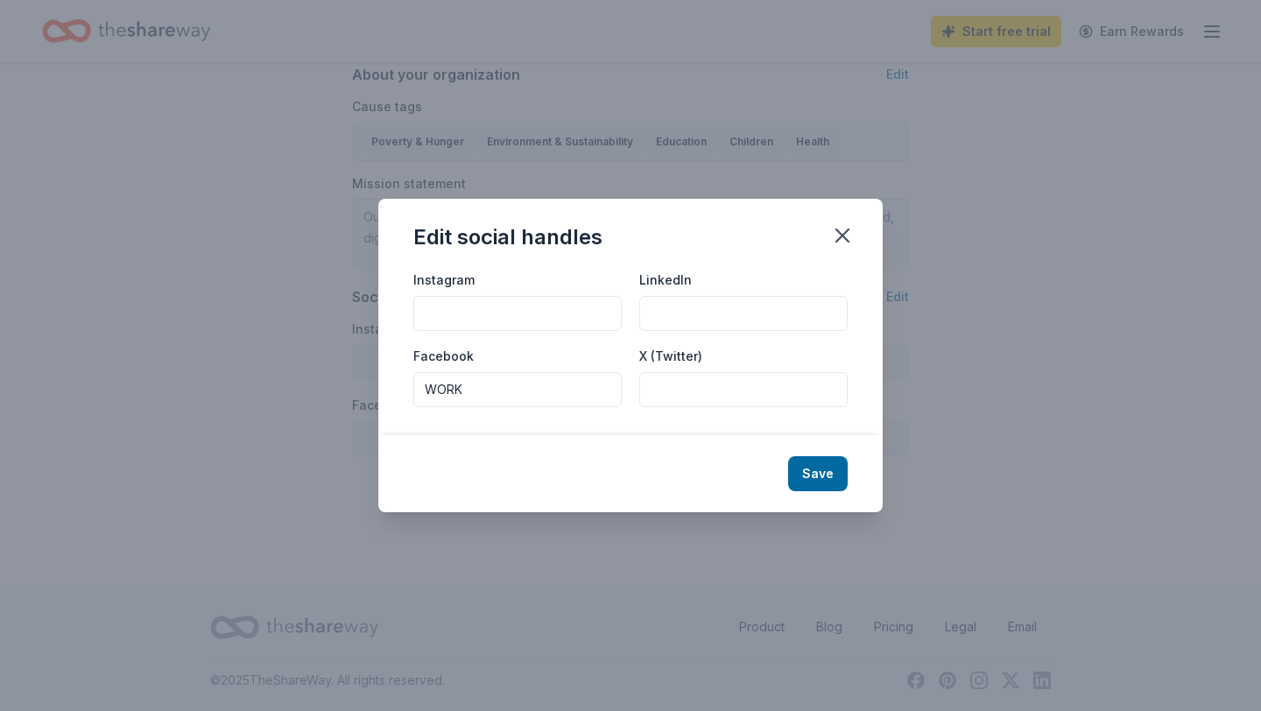
paste input "WORK"
click at [652, 390] on input "WORK" at bounding box center [743, 389] width 208 height 35
click at [720, 394] on input "@doWORK" at bounding box center [743, 389] width 208 height 35
type input "@doWORK.org"
click at [665, 302] on input "LinkedIn" at bounding box center [743, 313] width 208 height 35
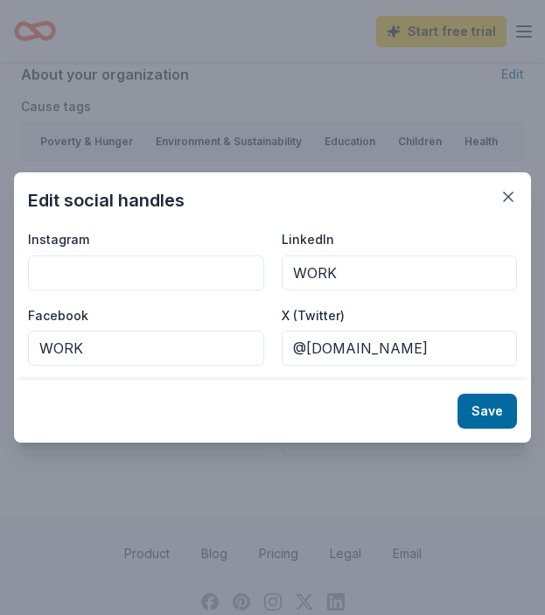
type input "WORK"
click at [178, 260] on input "Instagram" at bounding box center [146, 273] width 236 height 35
paste input "doworkorg"
click at [45, 269] on input "doworkorg" at bounding box center [146, 273] width 236 height 35
click at [42, 272] on input "doworkorg" at bounding box center [146, 273] width 236 height 35
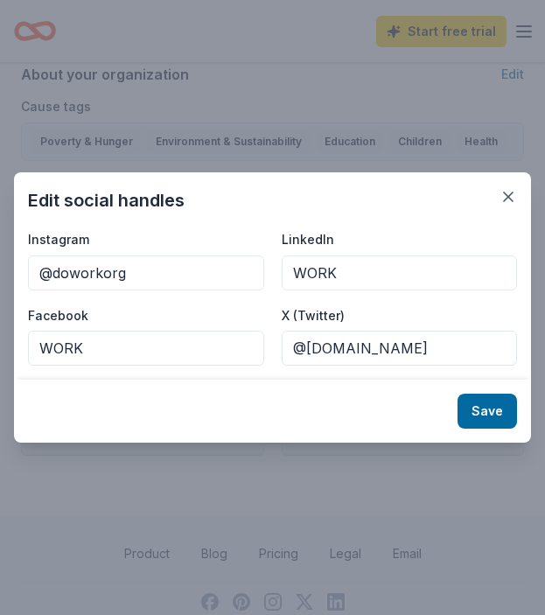
type input "@doworkorg"
click at [42, 344] on input "WORK" at bounding box center [146, 348] width 236 height 35
type input "@WORK"
click at [488, 413] on button "Save" at bounding box center [488, 411] width 60 height 35
click at [488, 418] on div "Save" at bounding box center [272, 411] width 517 height 63
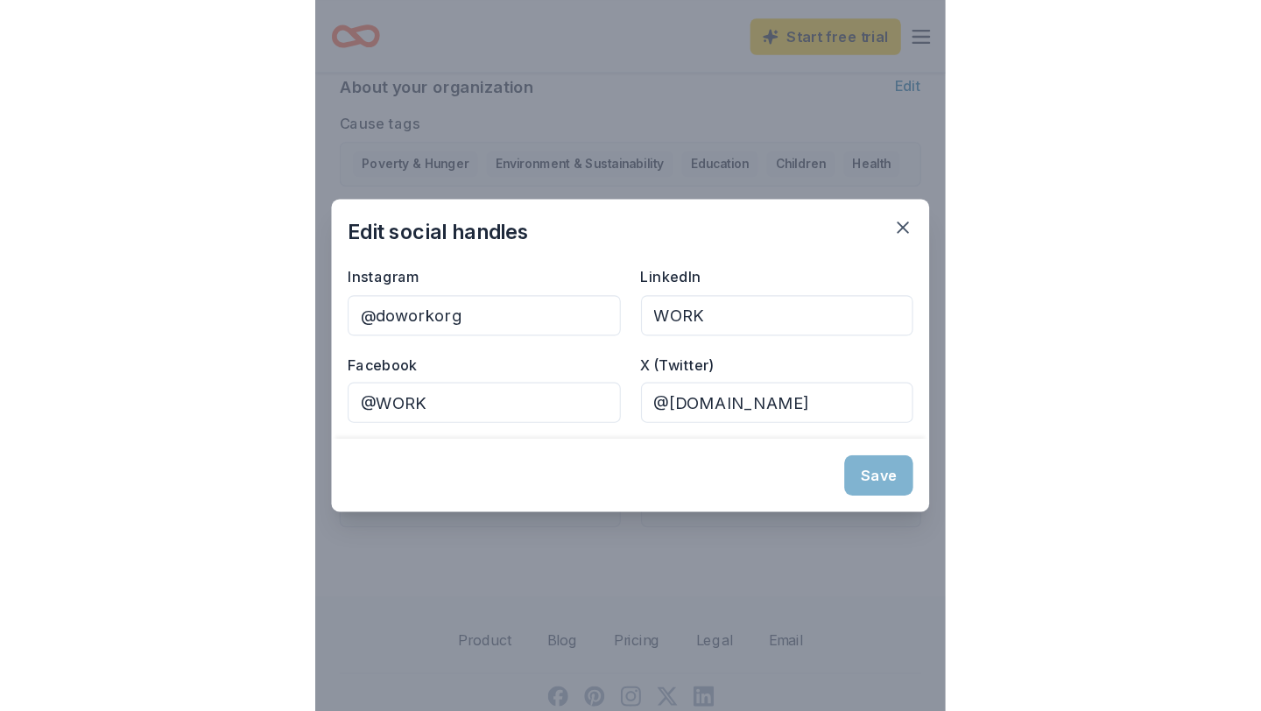
scroll to position [908, 0]
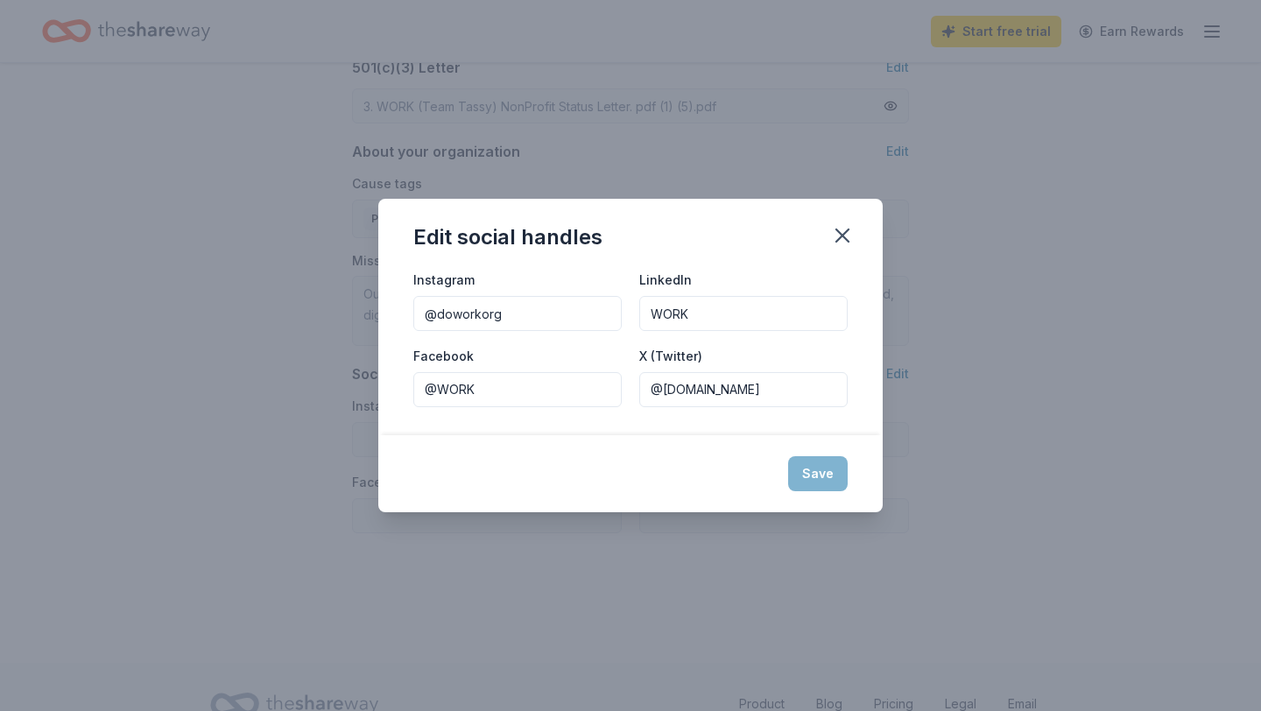
click at [812, 477] on div "Save" at bounding box center [630, 473] width 504 height 77
click at [816, 480] on div "Save" at bounding box center [630, 473] width 504 height 77
click at [724, 386] on input "@doWORK.org" at bounding box center [743, 389] width 208 height 35
click at [714, 392] on input "@doWORK.org" at bounding box center [743, 389] width 208 height 35
click at [840, 244] on icon "button" at bounding box center [842, 235] width 25 height 25
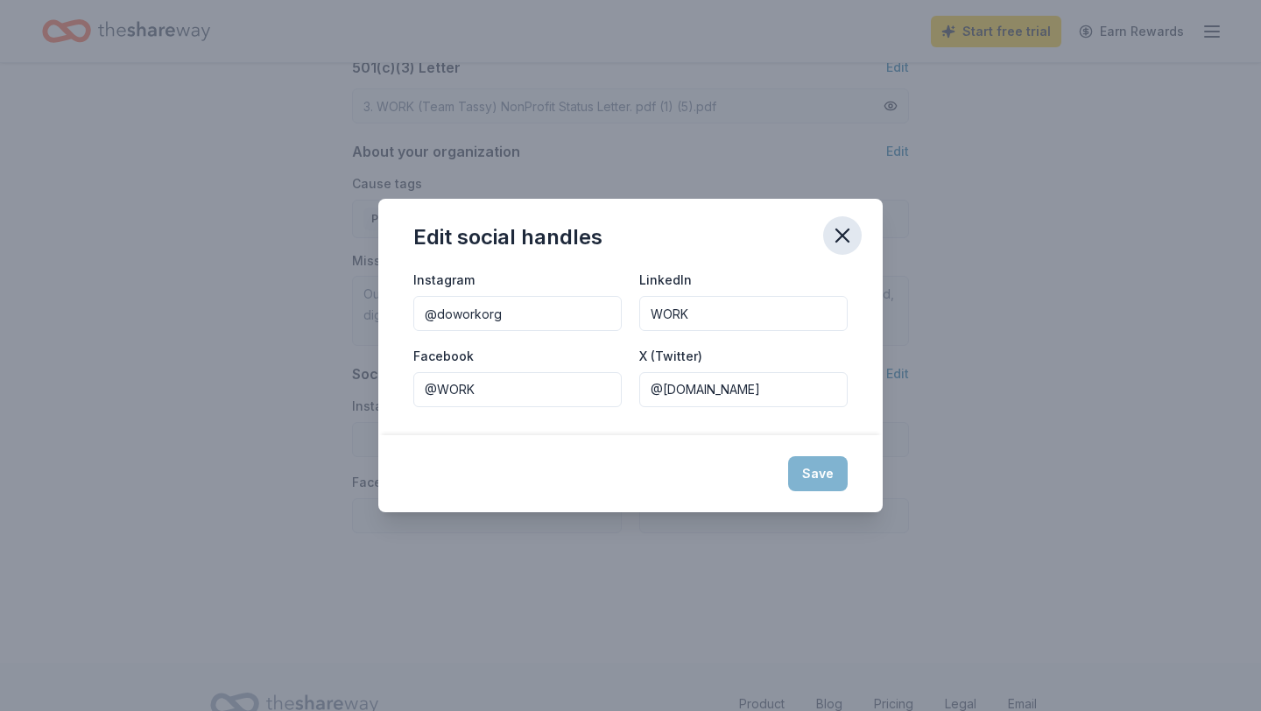
type input "@doworkorg"
type input "WORK"
type input "@WORK"
type input "@doWORK.org"
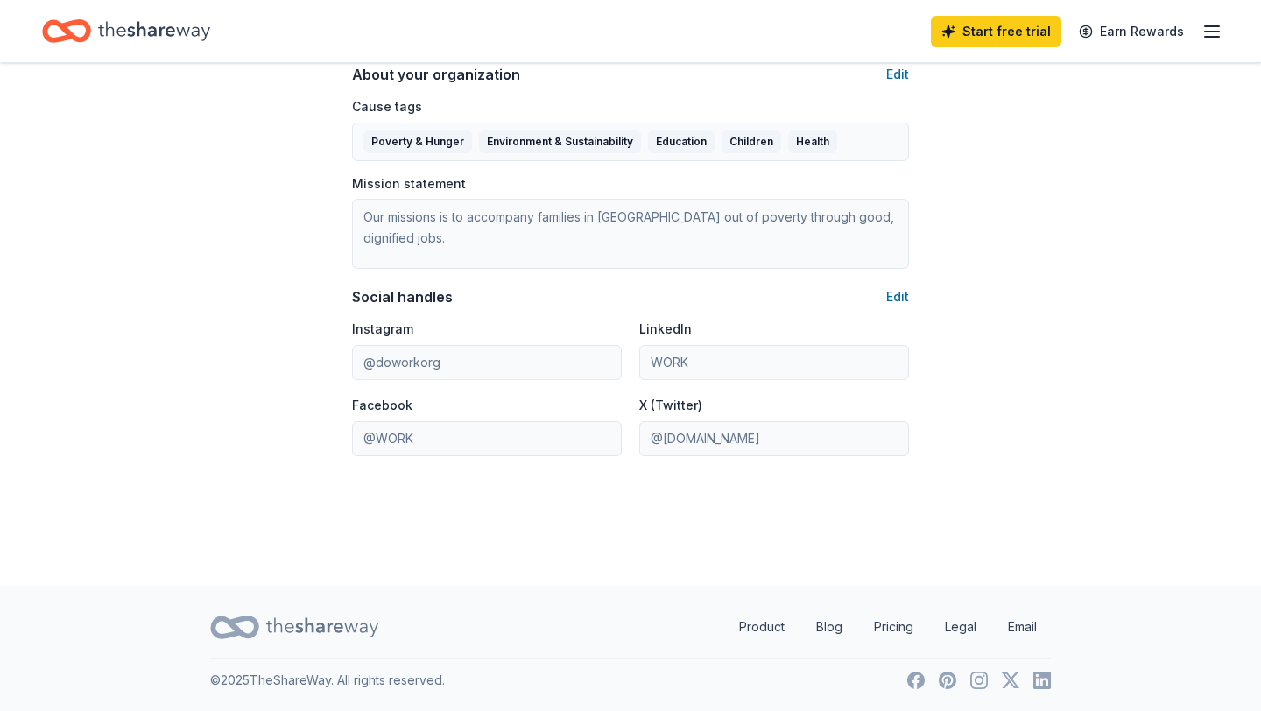
scroll to position [0, 0]
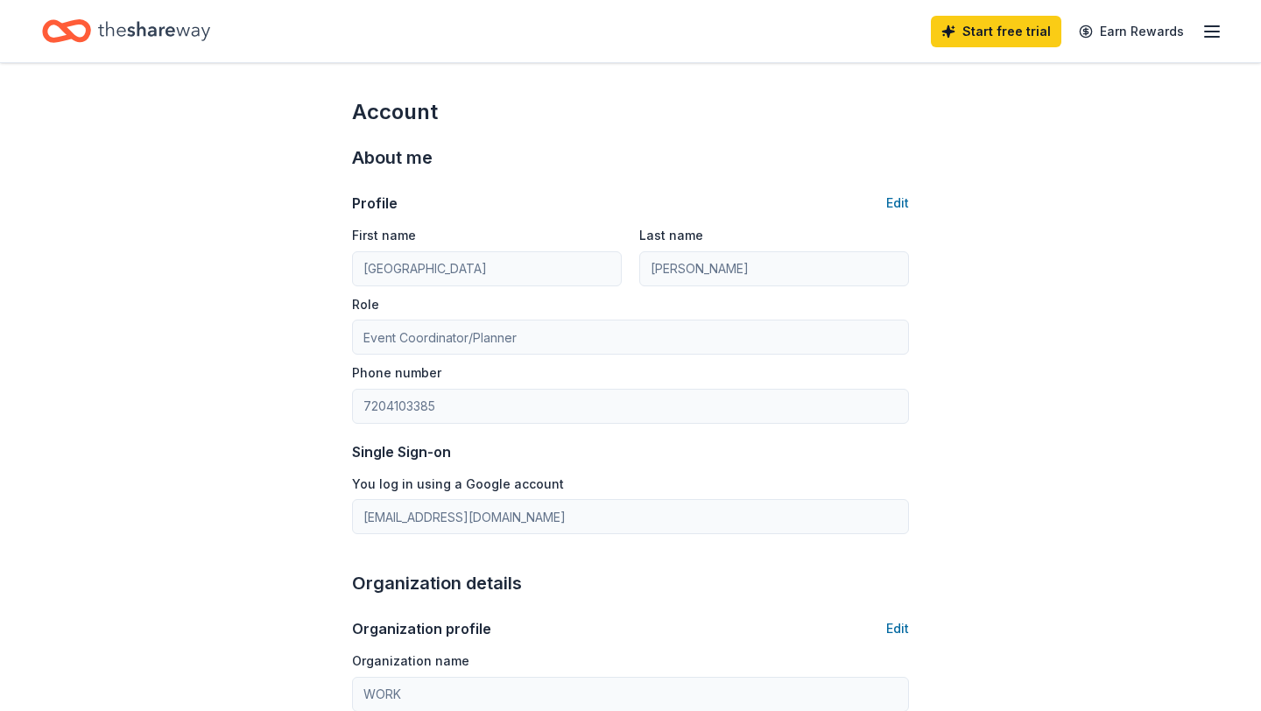
click at [1219, 38] on icon "button" at bounding box center [1211, 31] width 21 height 21
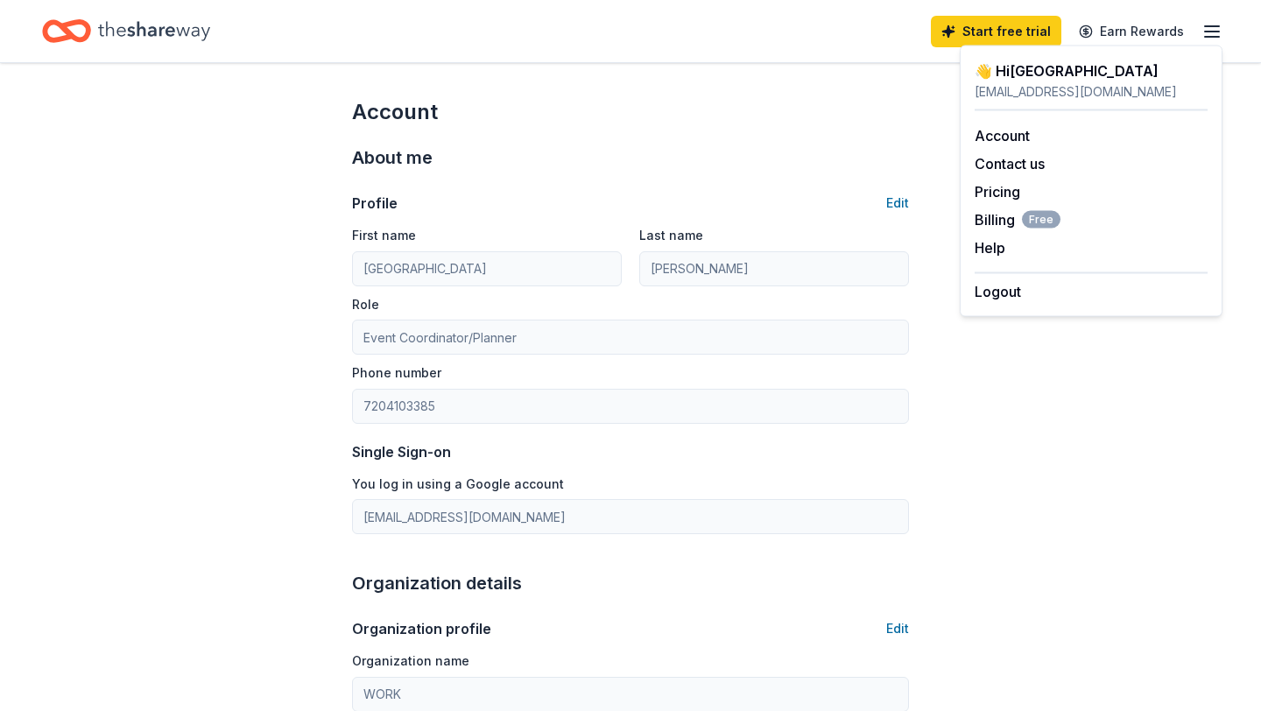
click at [1030, 123] on div "Account Contact us Pricing Billing Free Help Earn rewards" at bounding box center [1090, 191] width 233 height 161
click at [1011, 134] on link "Account" at bounding box center [1001, 136] width 55 height 18
click at [997, 137] on link "Account" at bounding box center [1001, 136] width 55 height 18
click at [990, 127] on link "Account" at bounding box center [1001, 136] width 55 height 18
click at [1007, 71] on div "👋 Hi Salem" at bounding box center [1090, 70] width 233 height 21
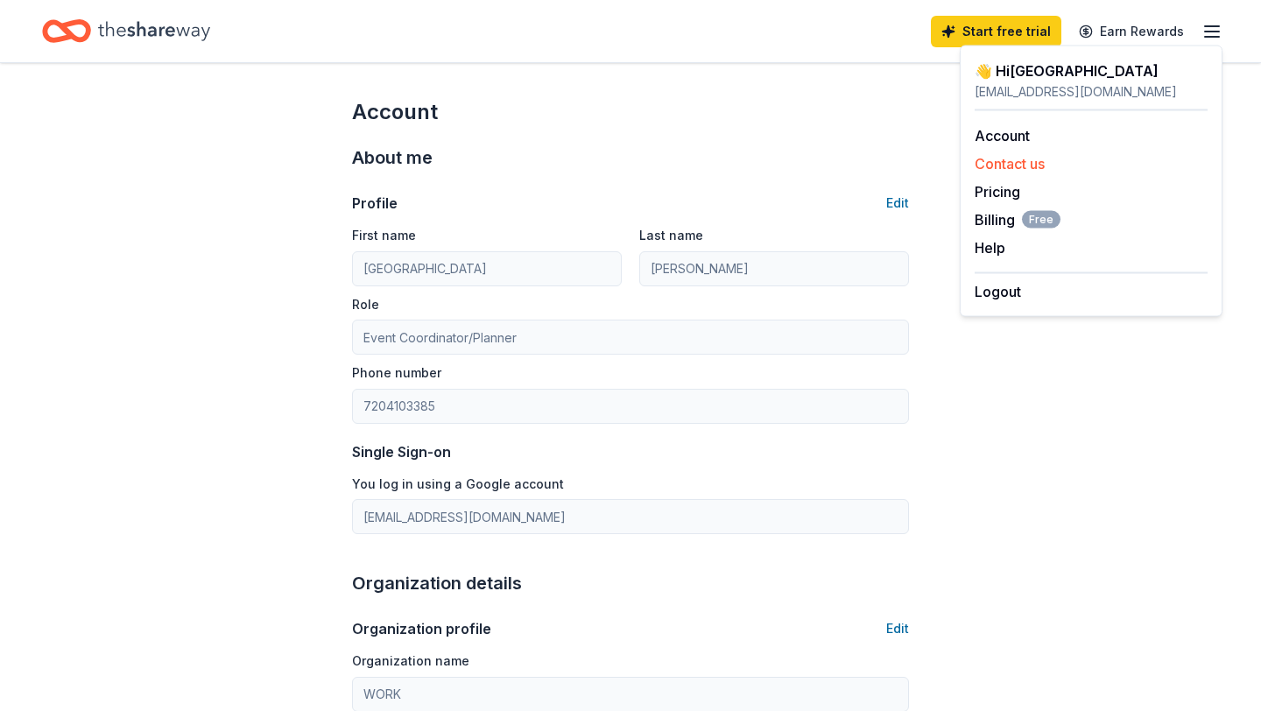
click at [998, 158] on button "Contact us" at bounding box center [1009, 163] width 70 height 21
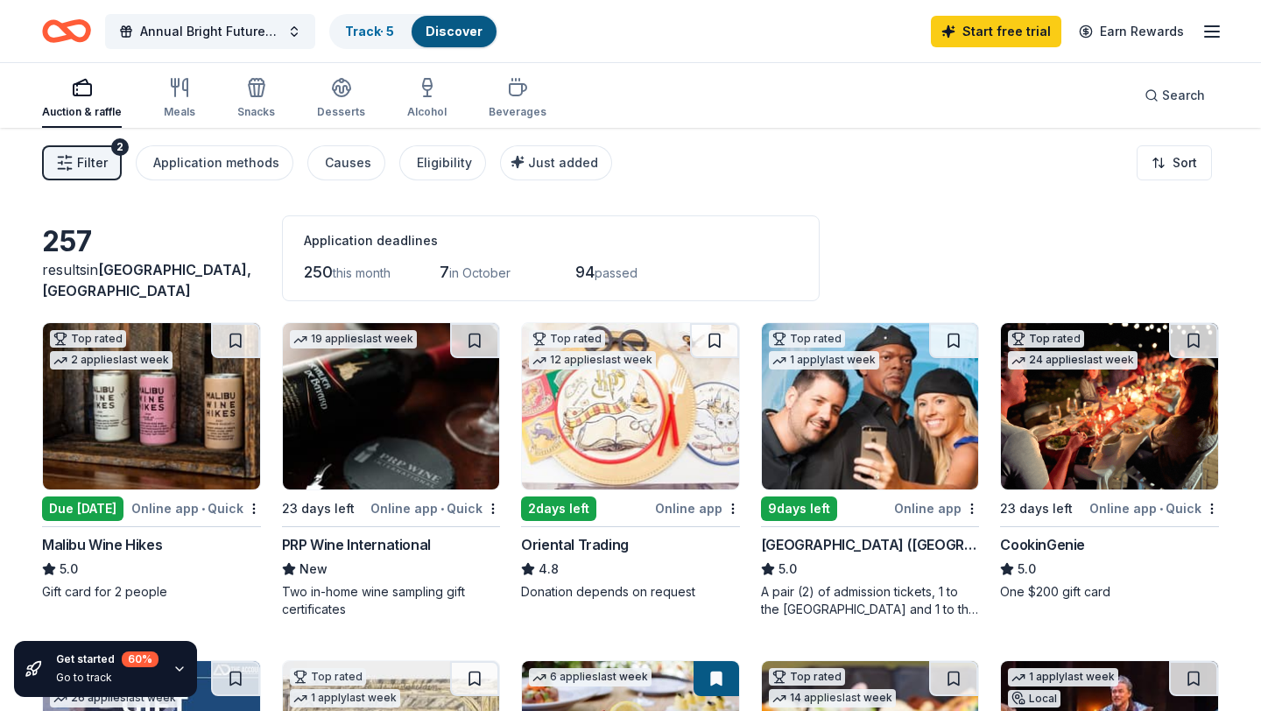
click at [797, 418] on img at bounding box center [870, 406] width 217 height 166
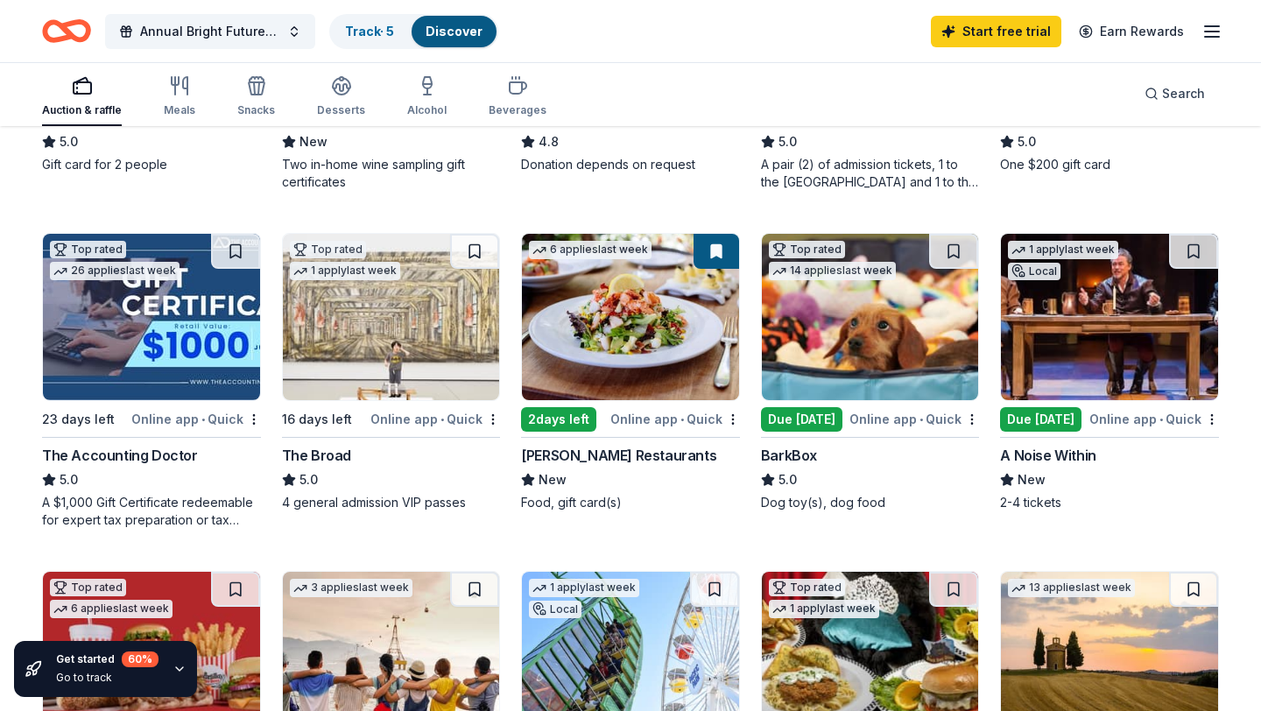
scroll to position [440, 0]
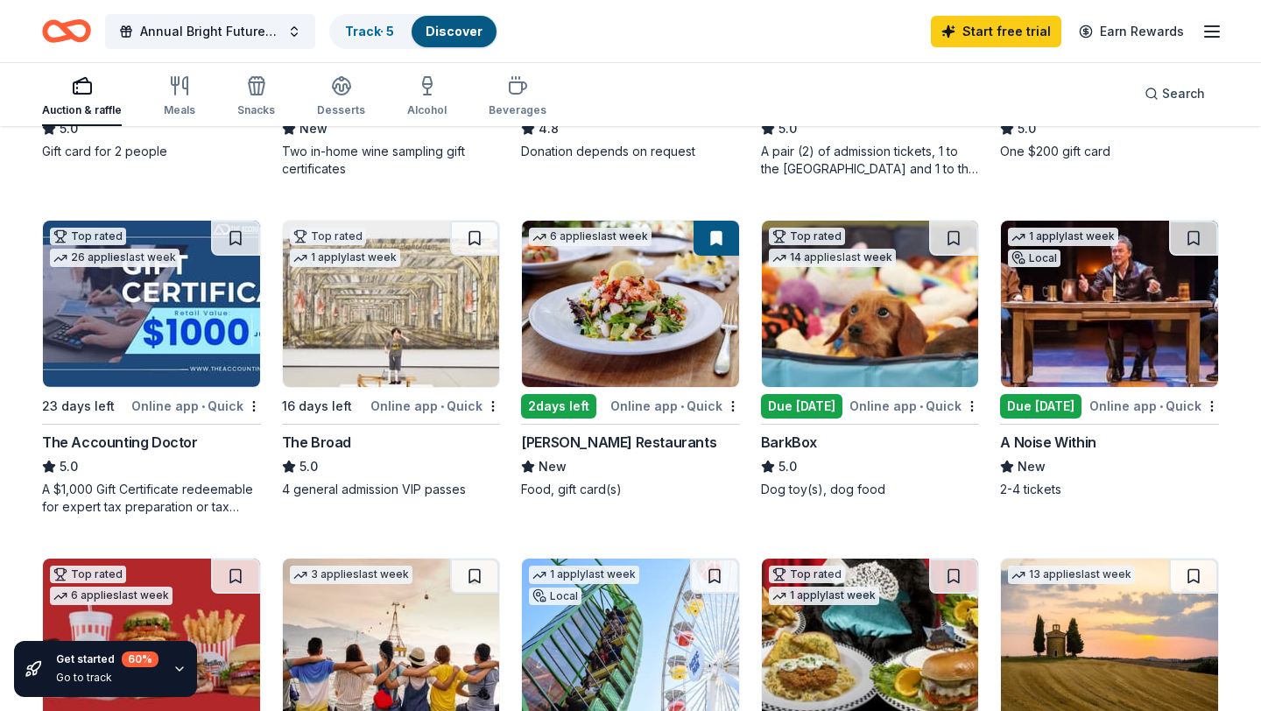
click at [706, 348] on img at bounding box center [630, 304] width 217 height 166
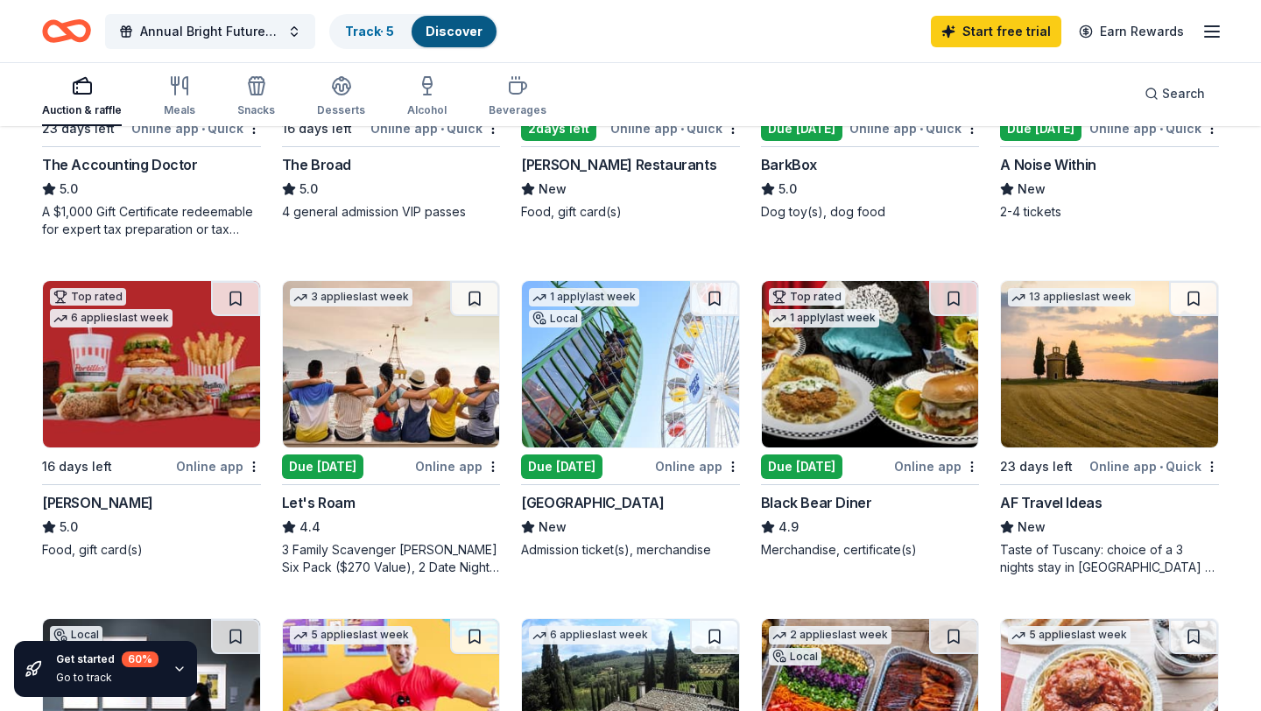
scroll to position [720, 0]
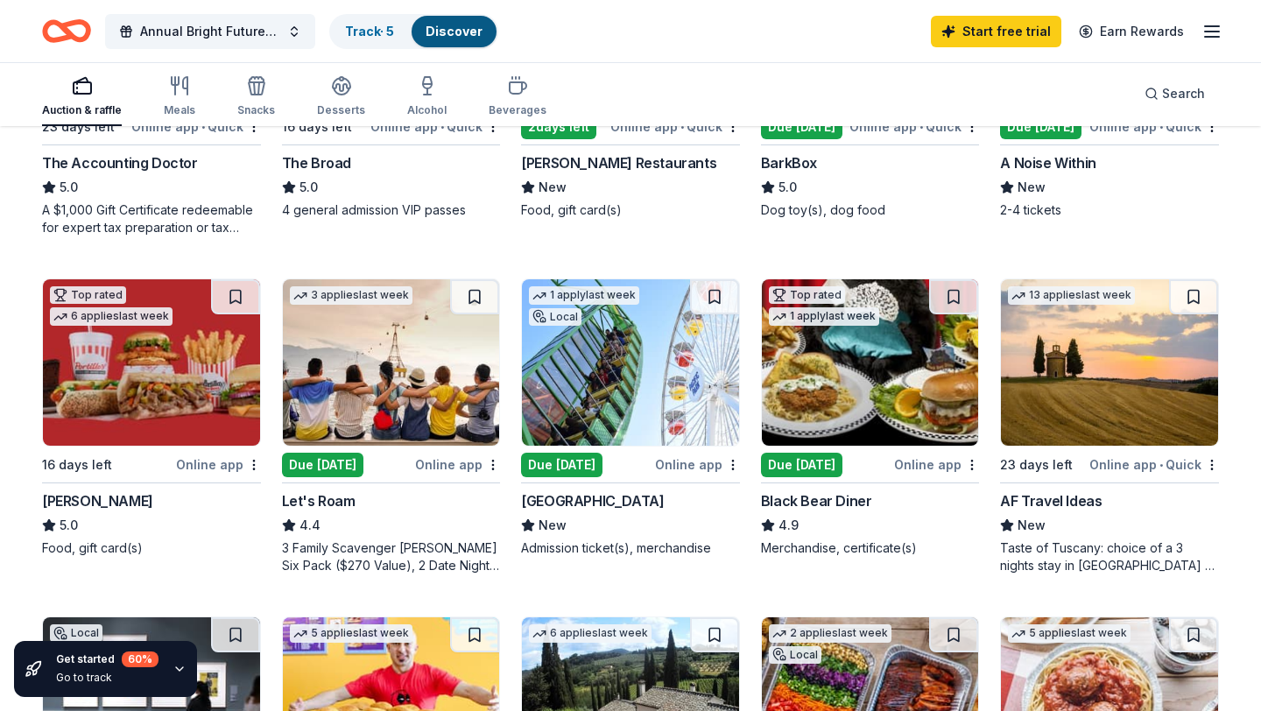
click at [454, 368] on img at bounding box center [391, 362] width 217 height 166
click at [798, 388] on img at bounding box center [870, 362] width 217 height 166
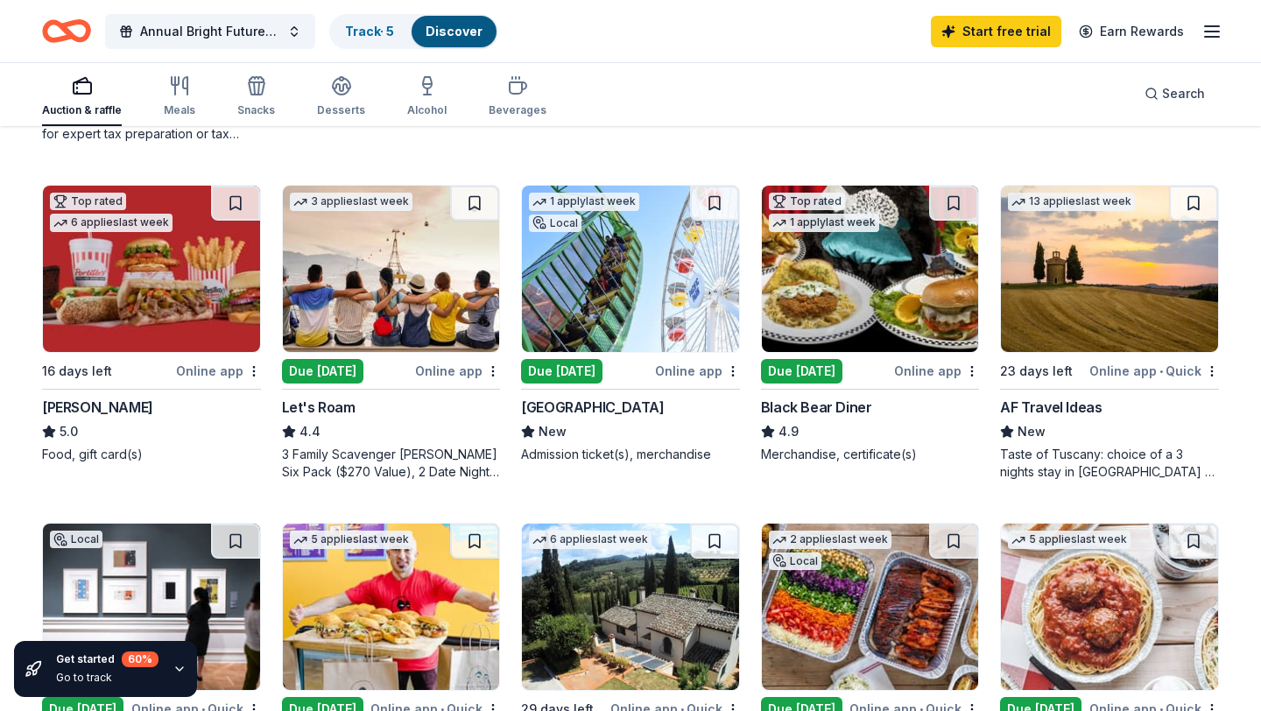
scroll to position [815, 0]
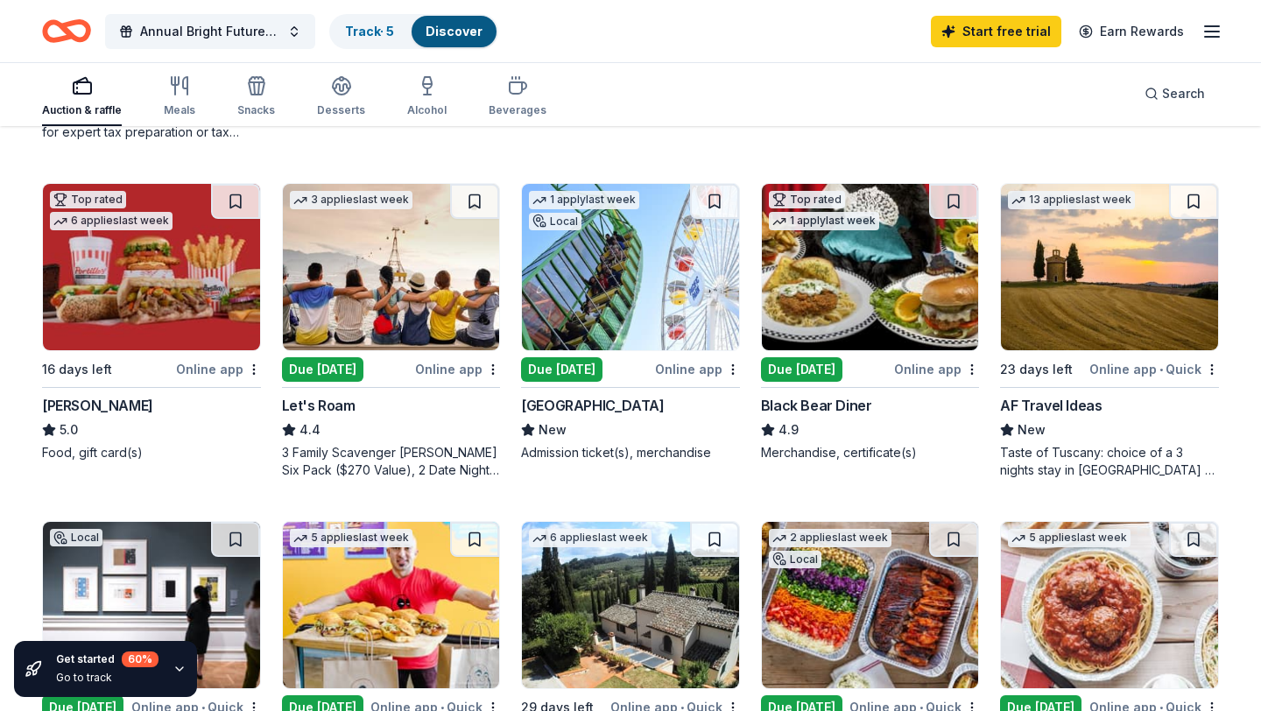
click at [1052, 291] on img at bounding box center [1109, 267] width 217 height 166
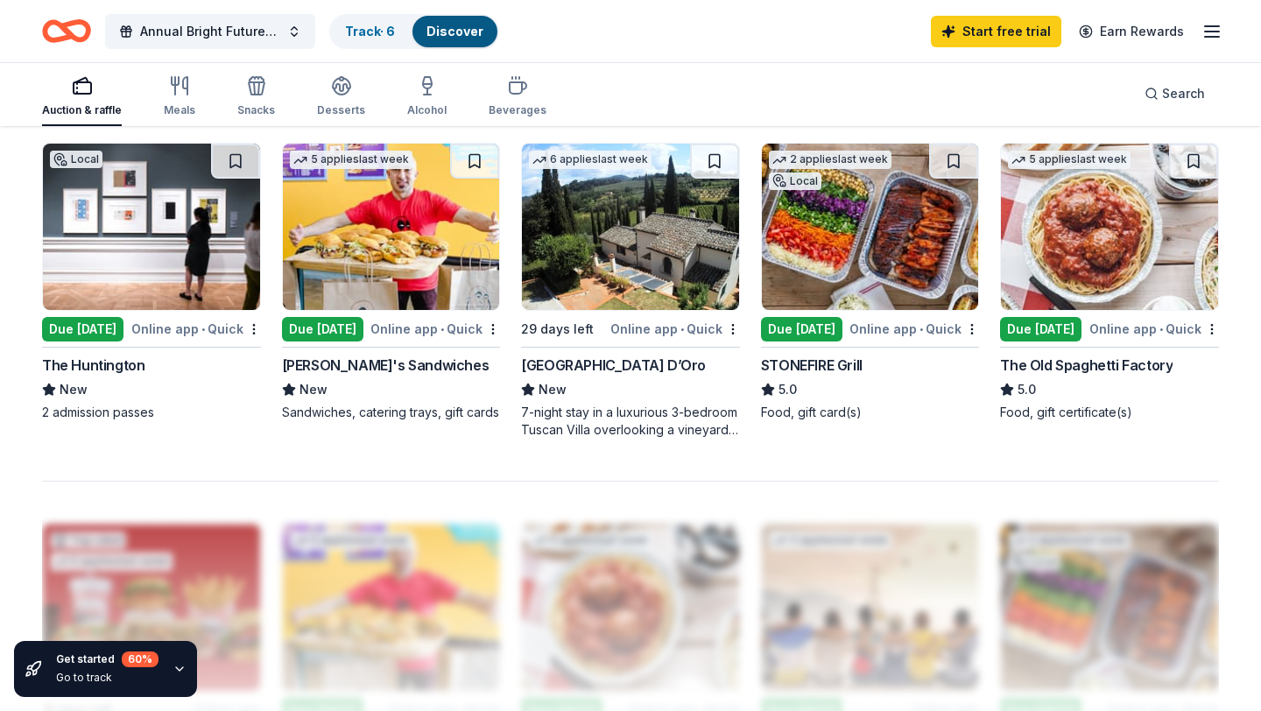
scroll to position [1177, 0]
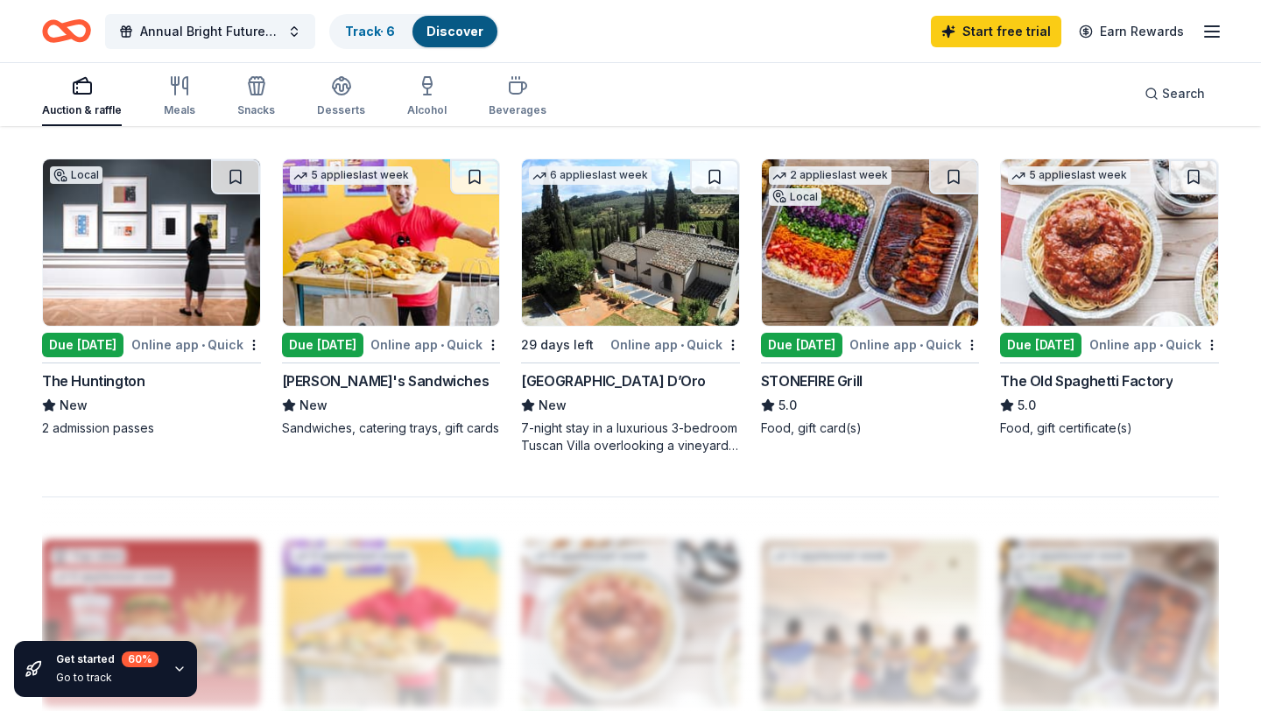
click at [650, 401] on div "New" at bounding box center [630, 405] width 219 height 21
click at [841, 267] on img at bounding box center [870, 242] width 217 height 166
click at [136, 283] on img at bounding box center [151, 242] width 217 height 166
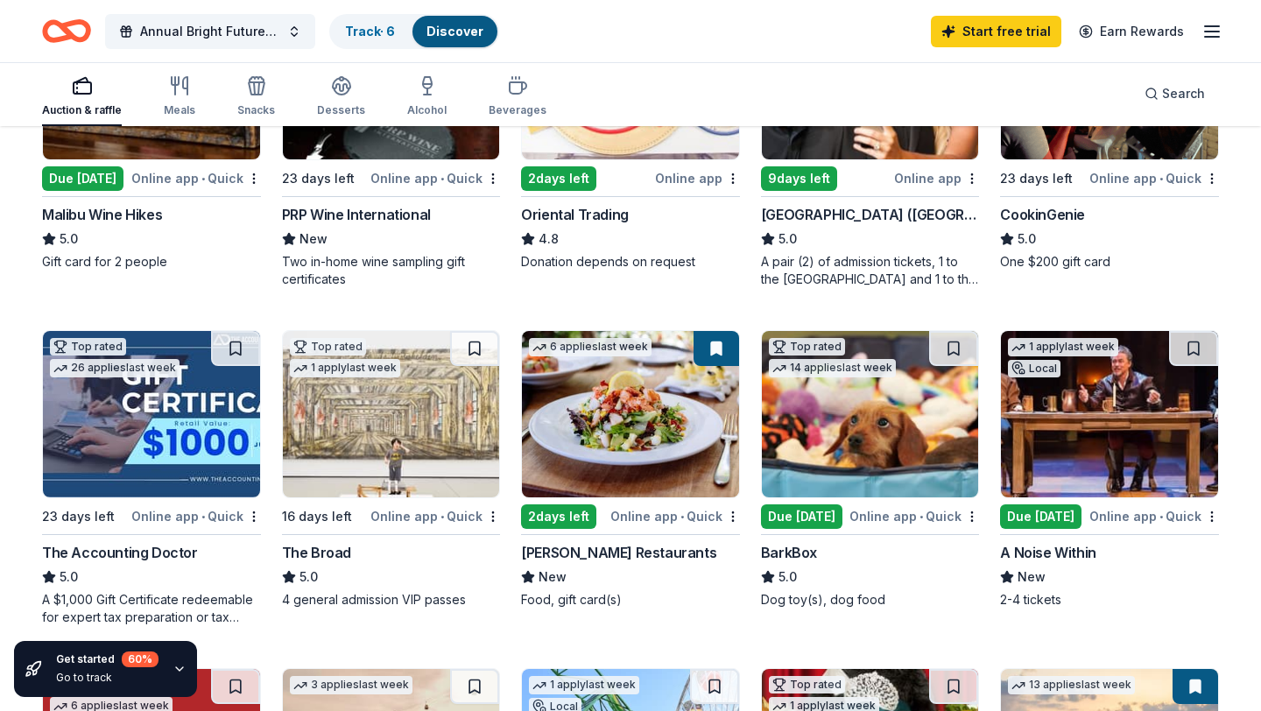
scroll to position [346, 0]
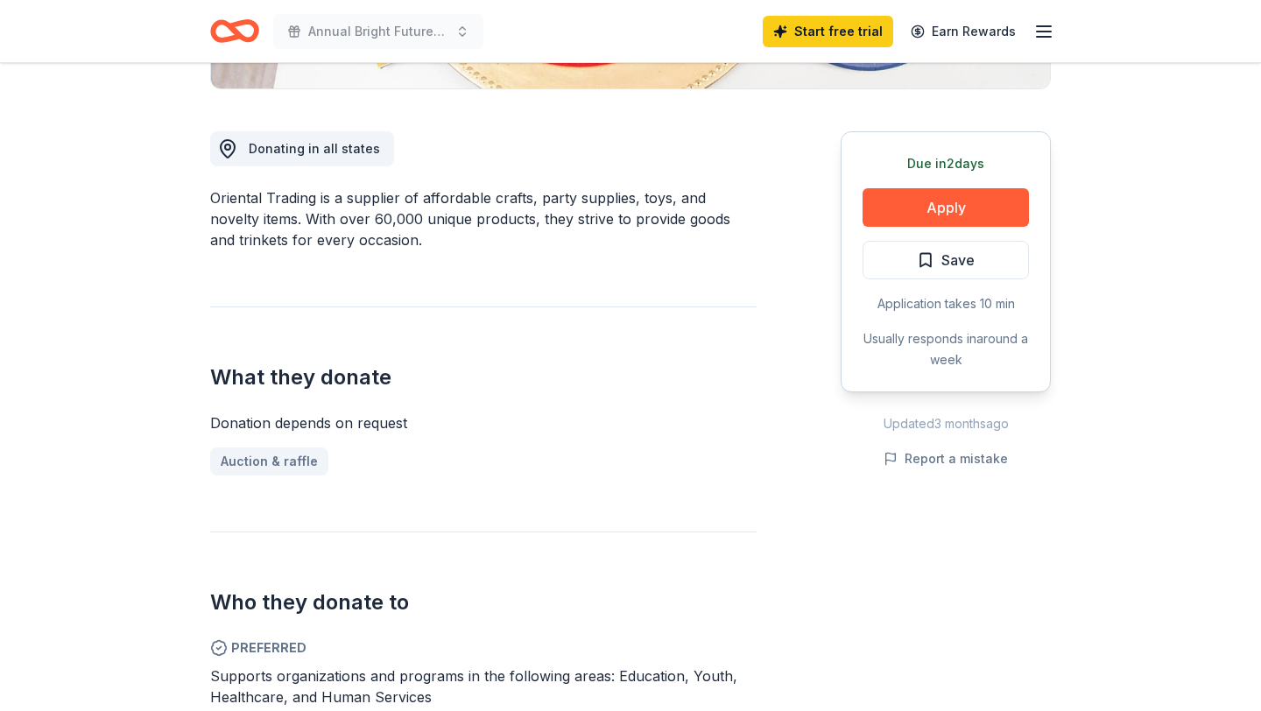
scroll to position [428, 0]
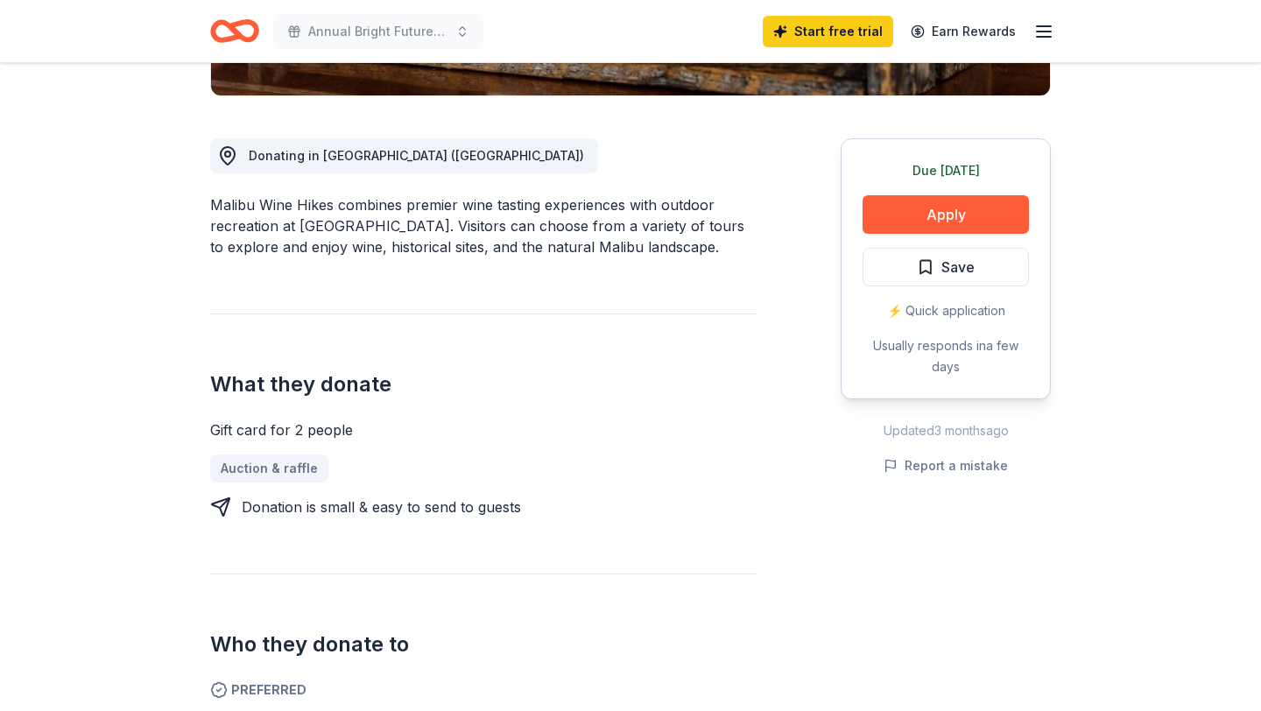
scroll to position [440, 0]
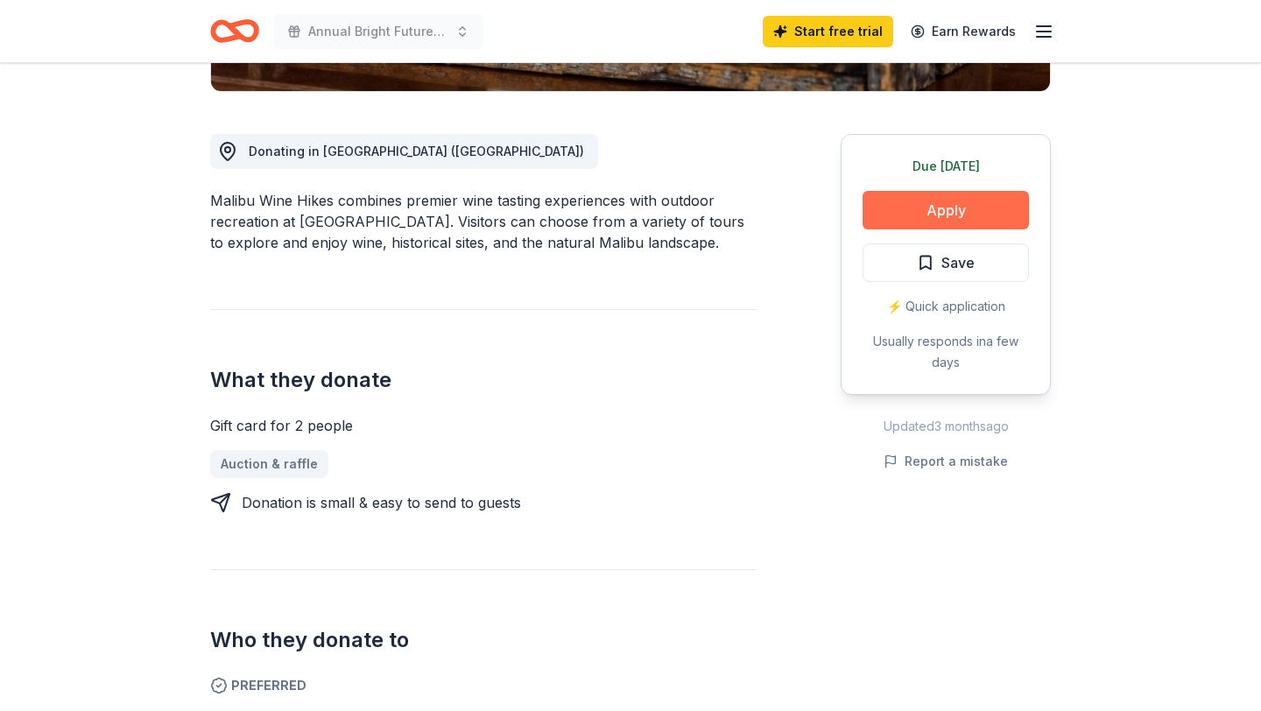
click at [908, 192] on button "Apply" at bounding box center [945, 210] width 166 height 39
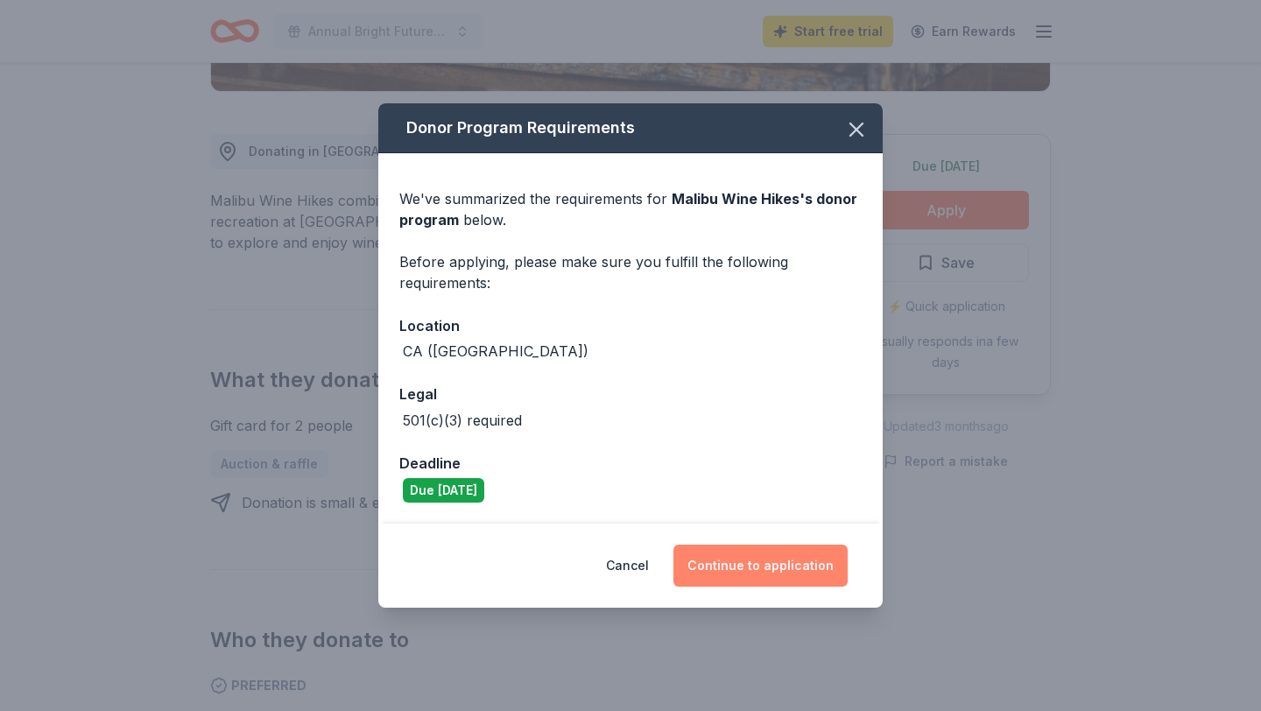
click at [734, 566] on button "Continue to application" at bounding box center [760, 565] width 174 height 42
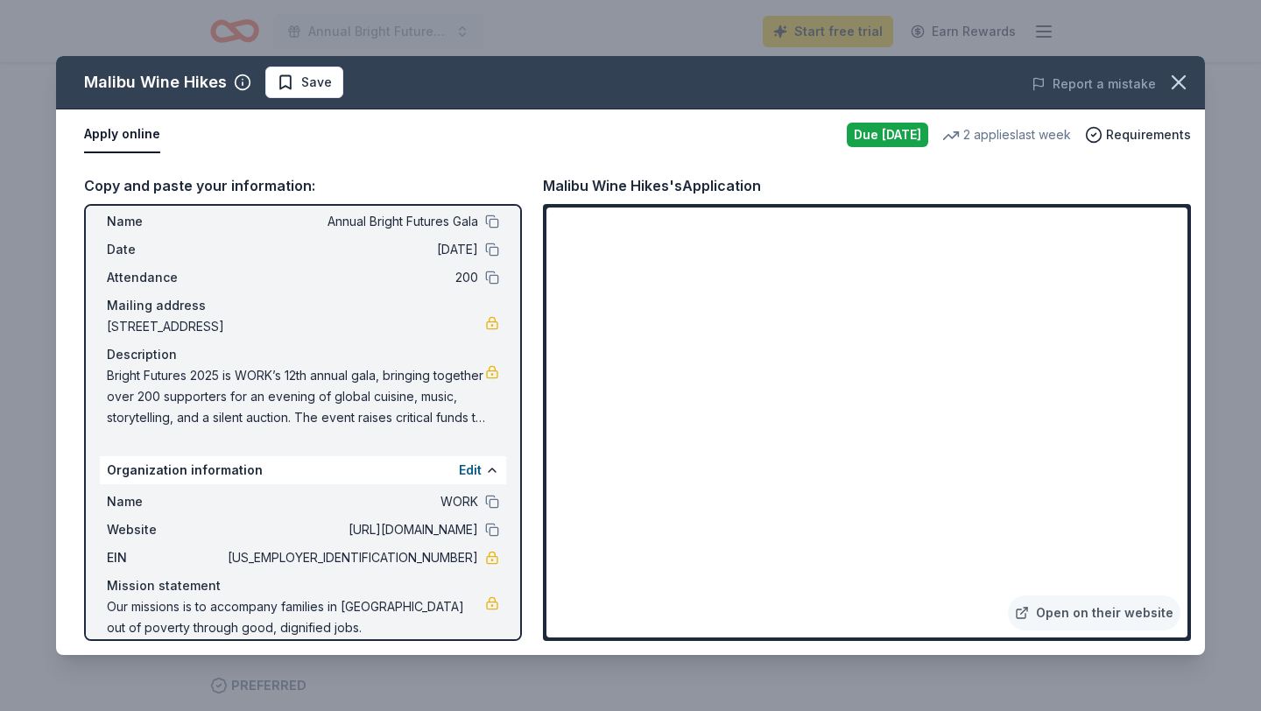
scroll to position [35, 0]
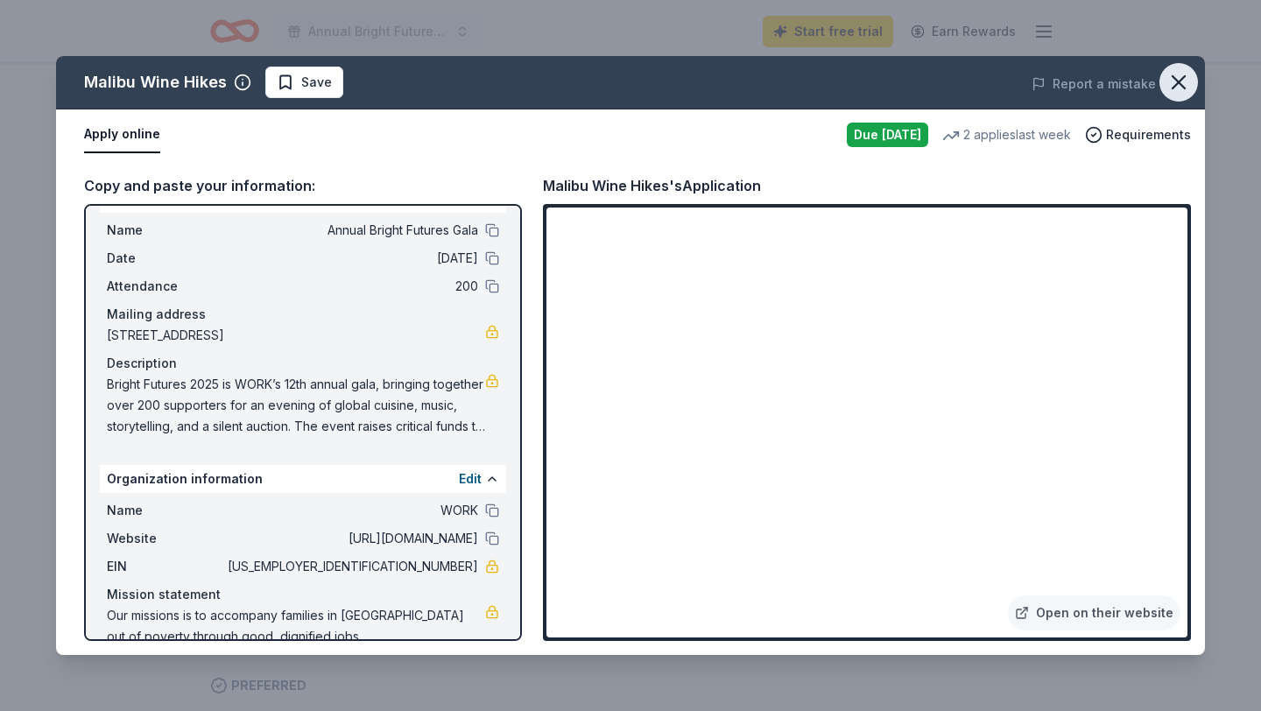
click at [1184, 92] on icon "button" at bounding box center [1178, 82] width 25 height 25
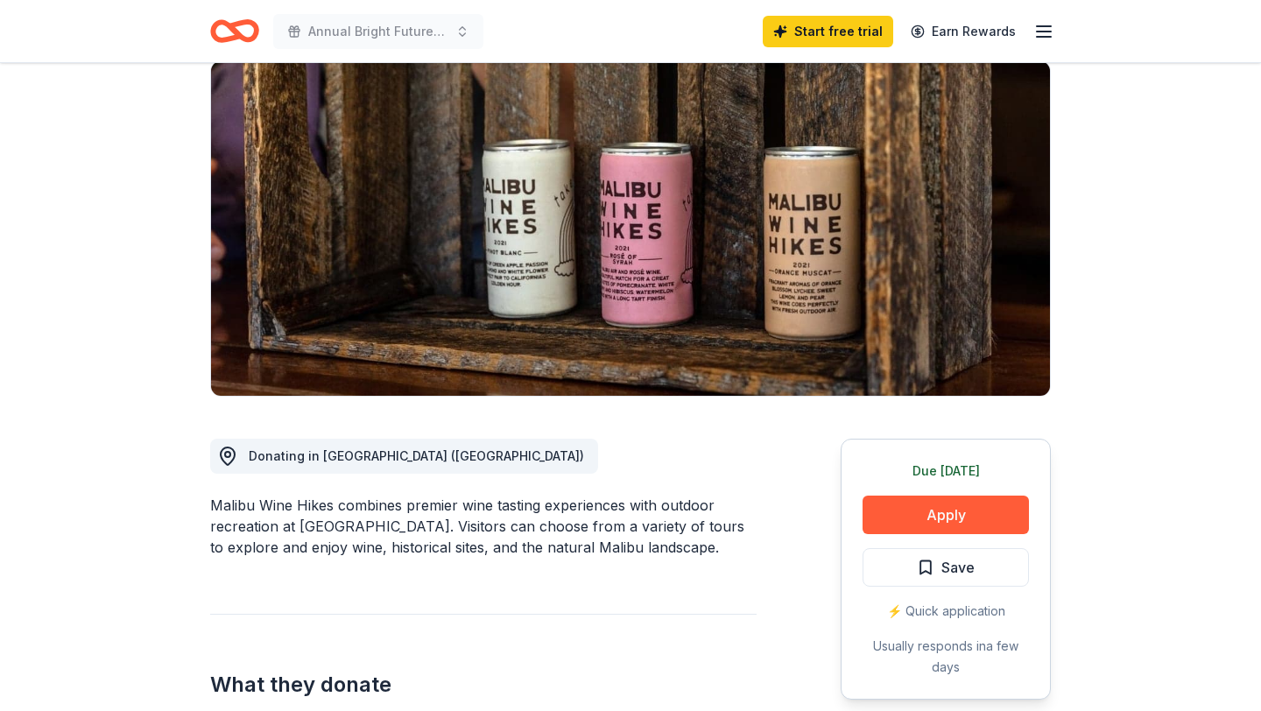
scroll to position [0, 0]
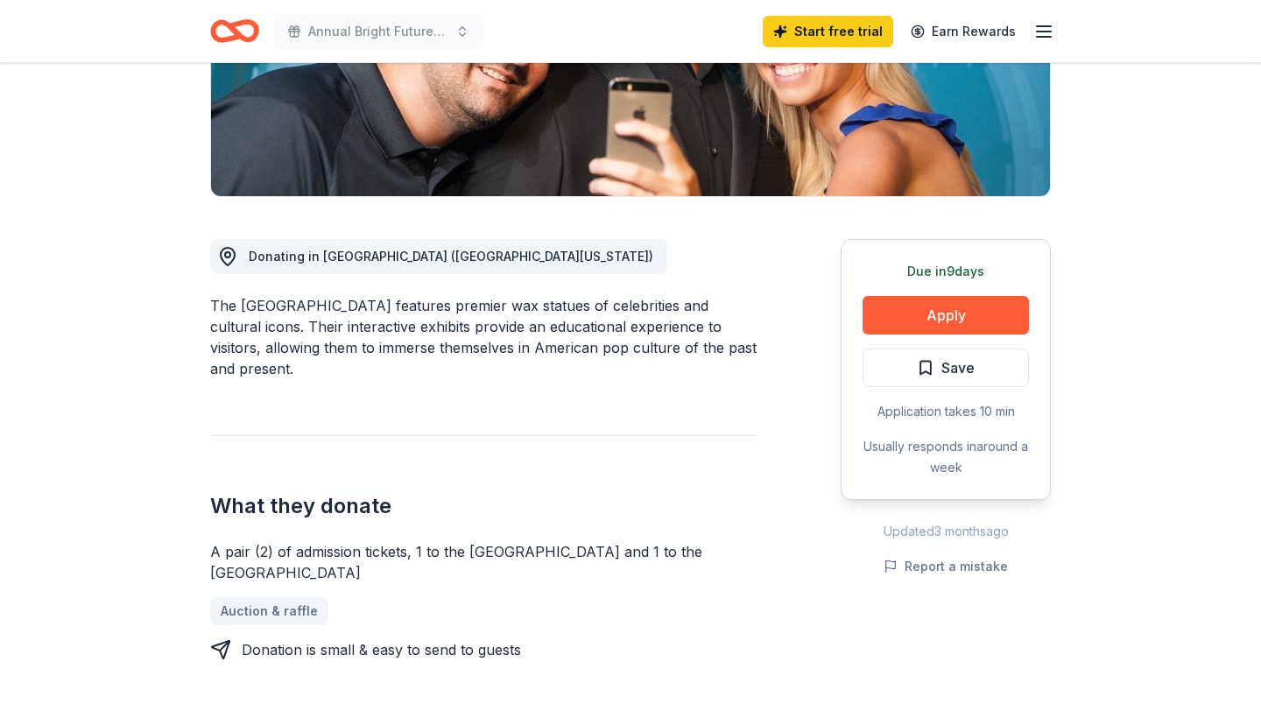
scroll to position [338, 0]
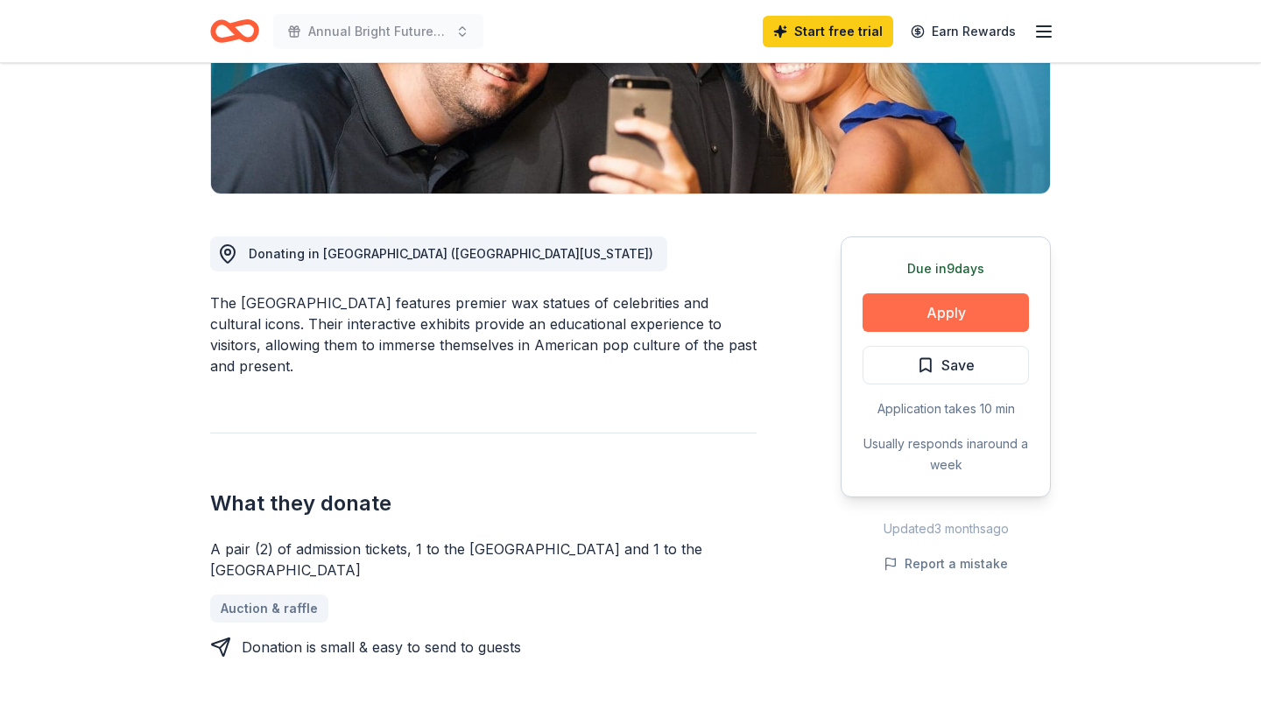
click at [914, 306] on button "Apply" at bounding box center [945, 312] width 166 height 39
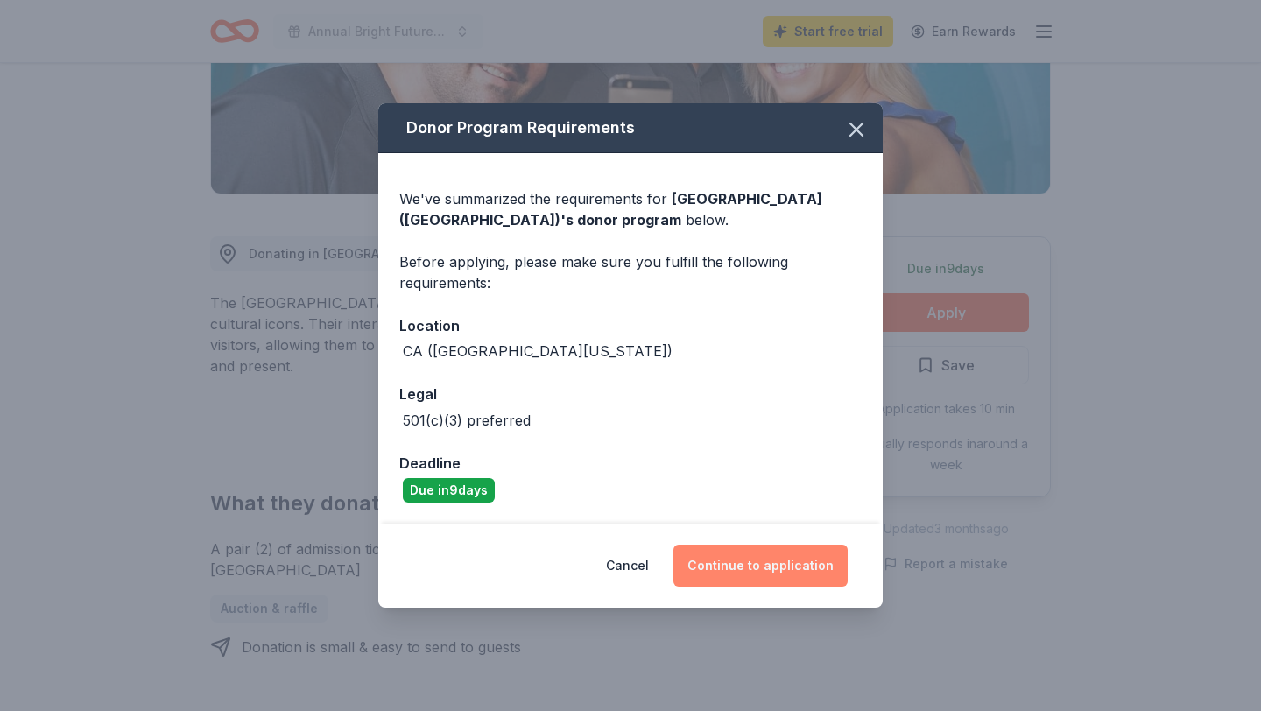
click at [735, 571] on button "Continue to application" at bounding box center [760, 565] width 174 height 42
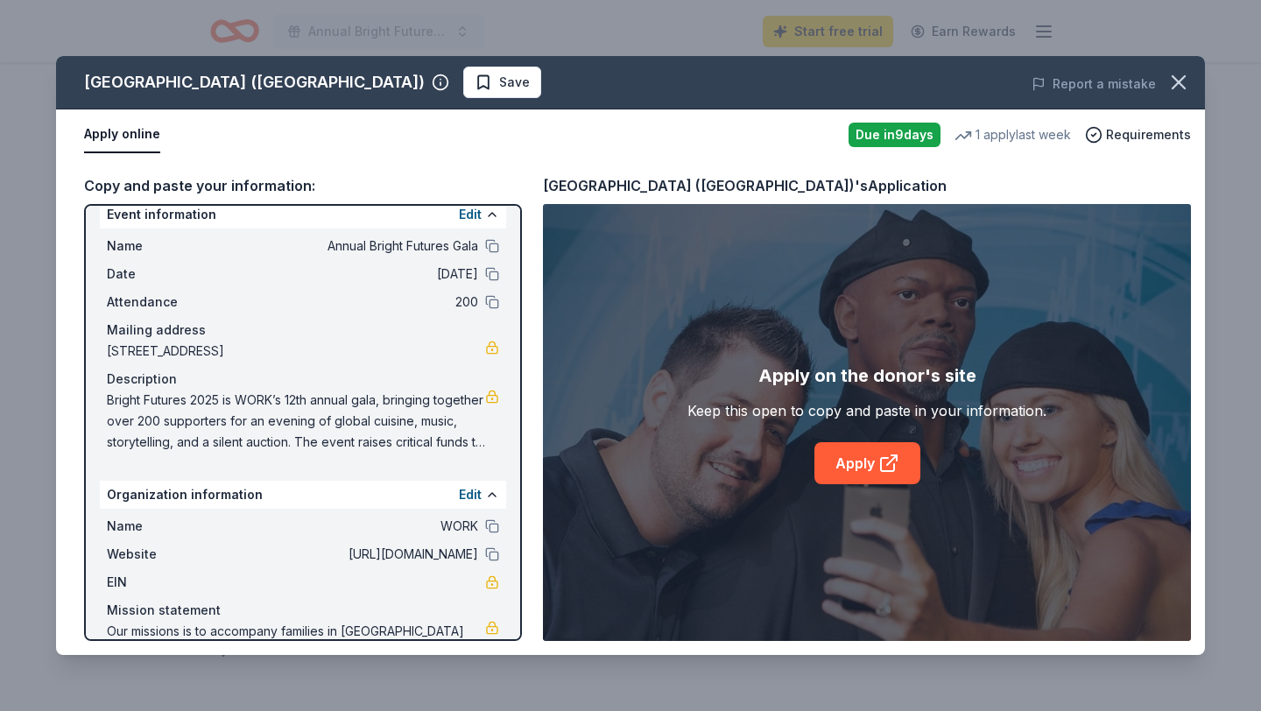
scroll to position [22, 0]
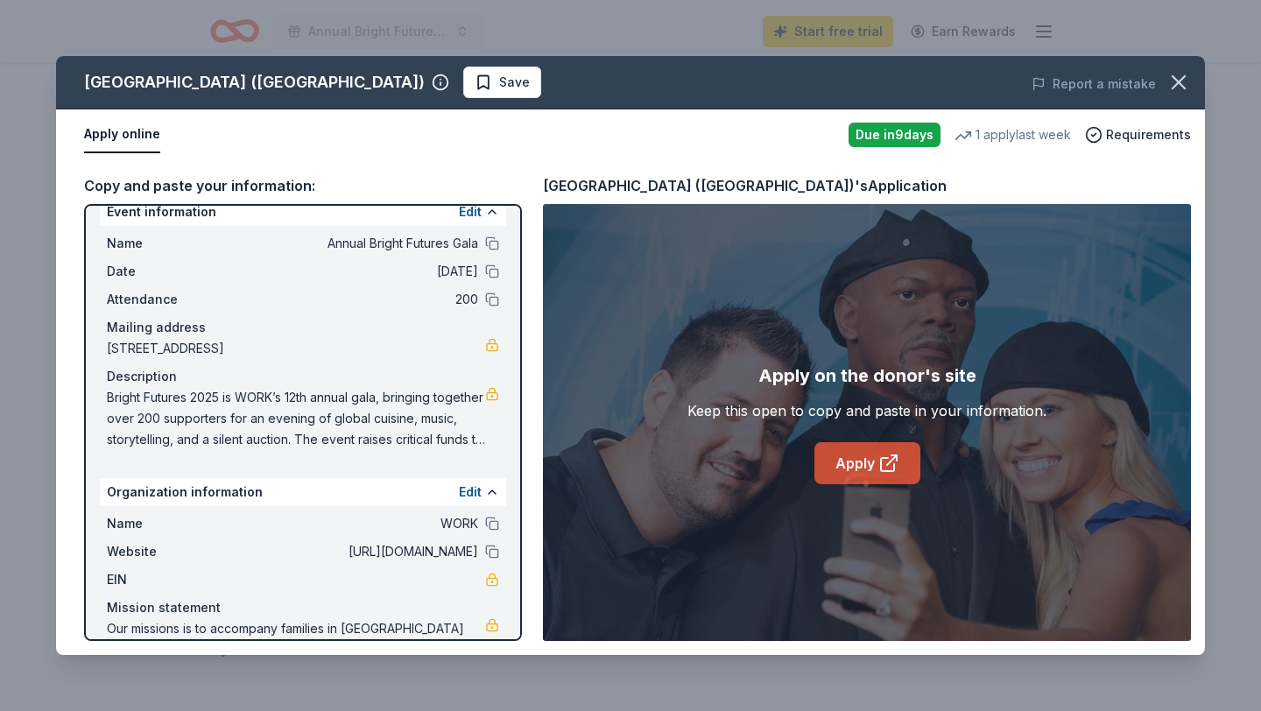
click at [882, 458] on icon at bounding box center [887, 464] width 13 height 13
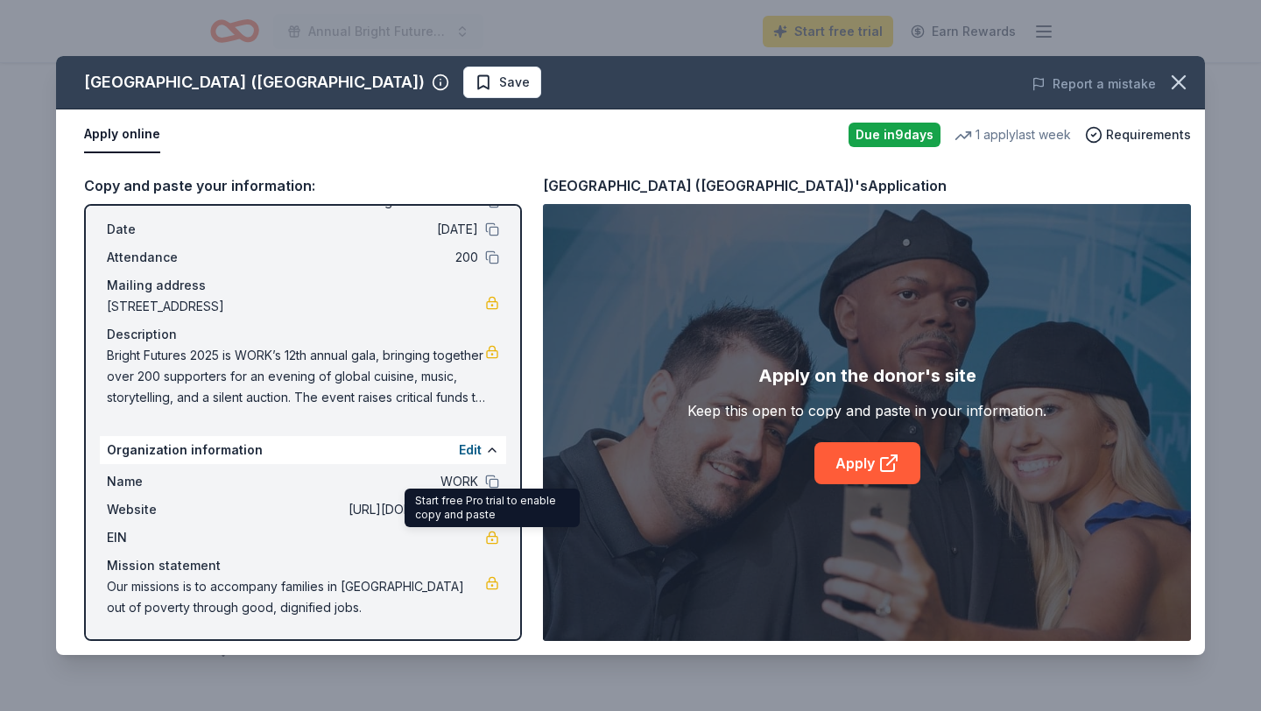
click at [491, 543] on link at bounding box center [492, 537] width 14 height 14
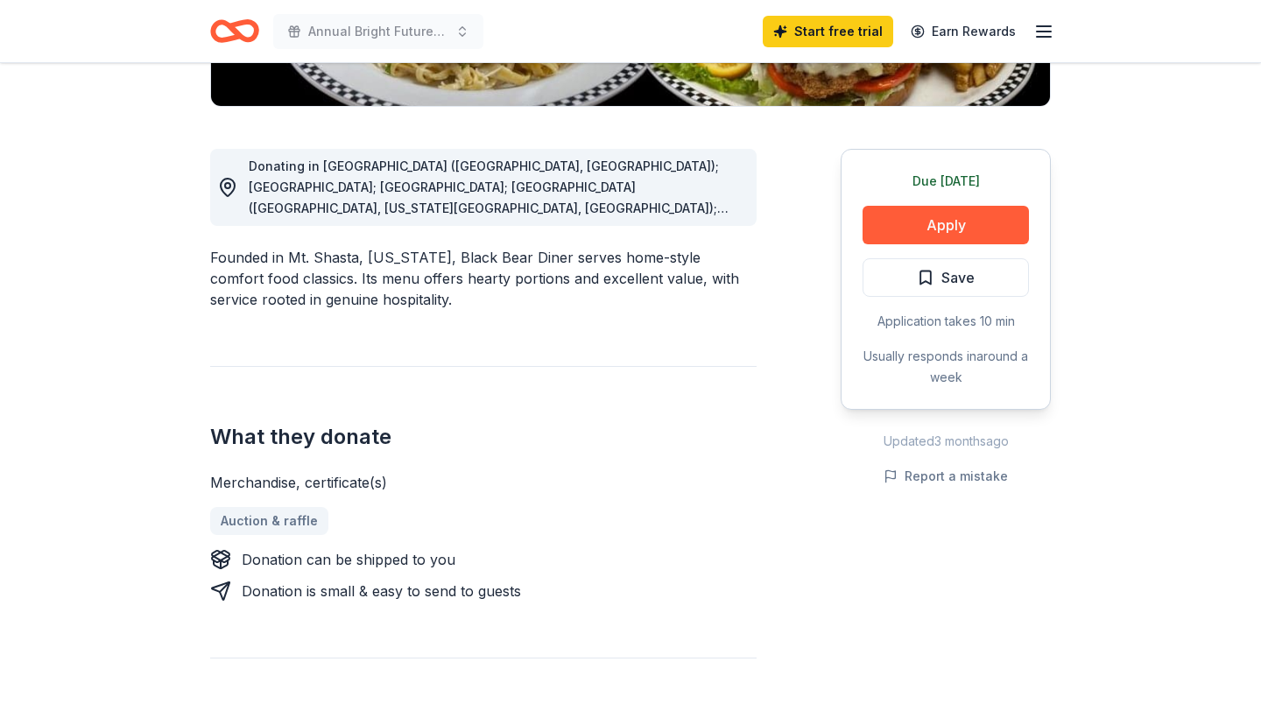
scroll to position [425, 0]
click at [734, 214] on span "Donating in AR (Fayetteville, North Little Rock); AZ; CA; CO (Aurora, Colorado …" at bounding box center [494, 313] width 491 height 309
click at [629, 223] on div "Donating in AR (Fayetteville, North Little Rock); AZ; CA; CO (Aurora, Colorado …" at bounding box center [483, 188] width 546 height 77
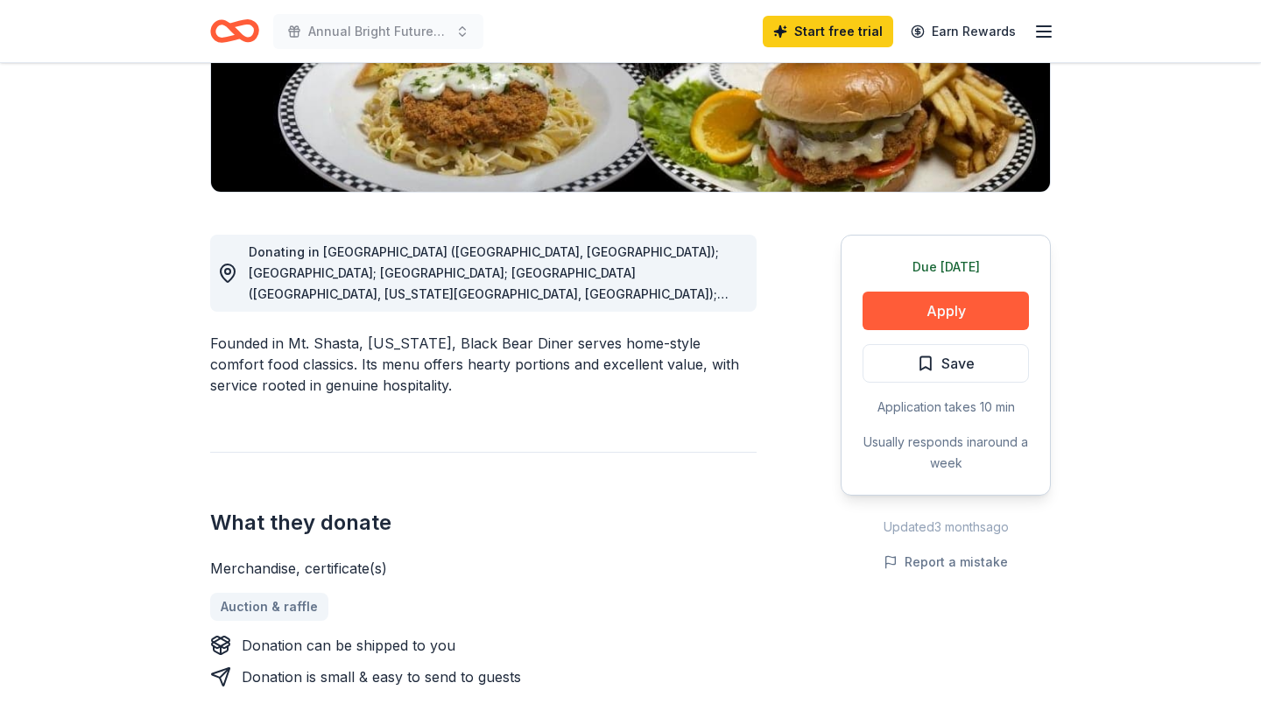
scroll to position [320, 0]
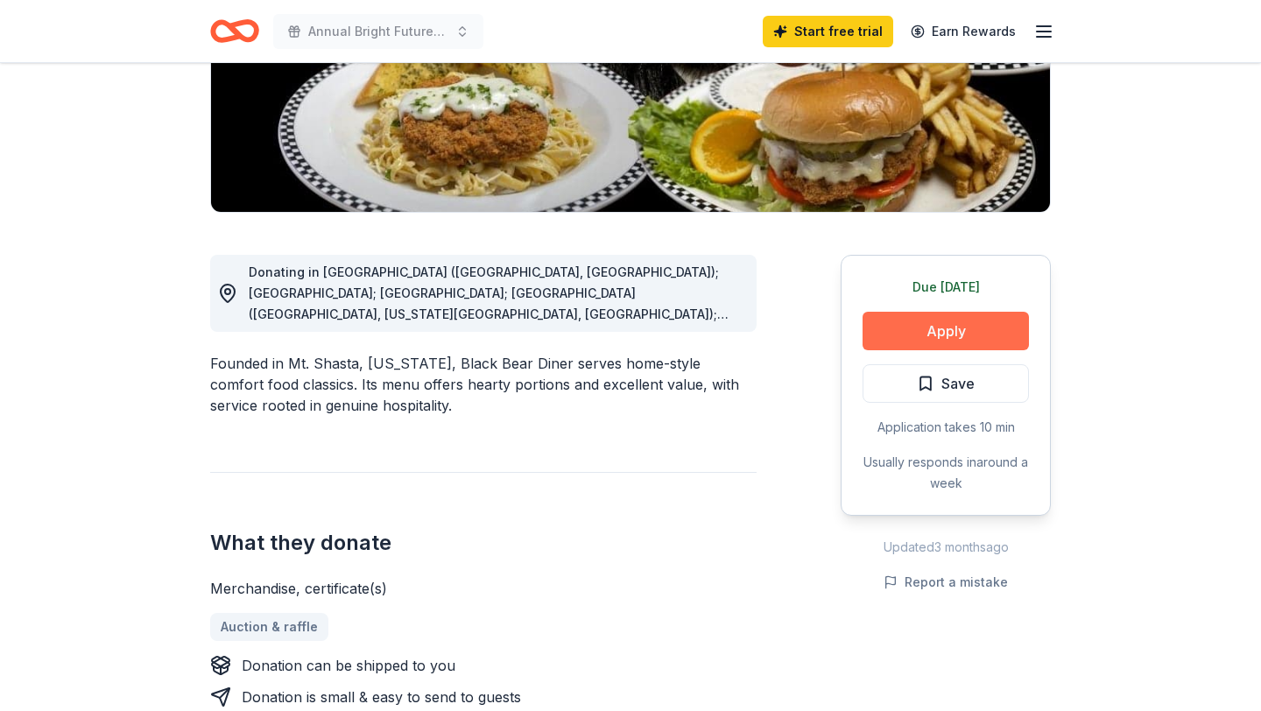
click at [906, 327] on button "Apply" at bounding box center [945, 331] width 166 height 39
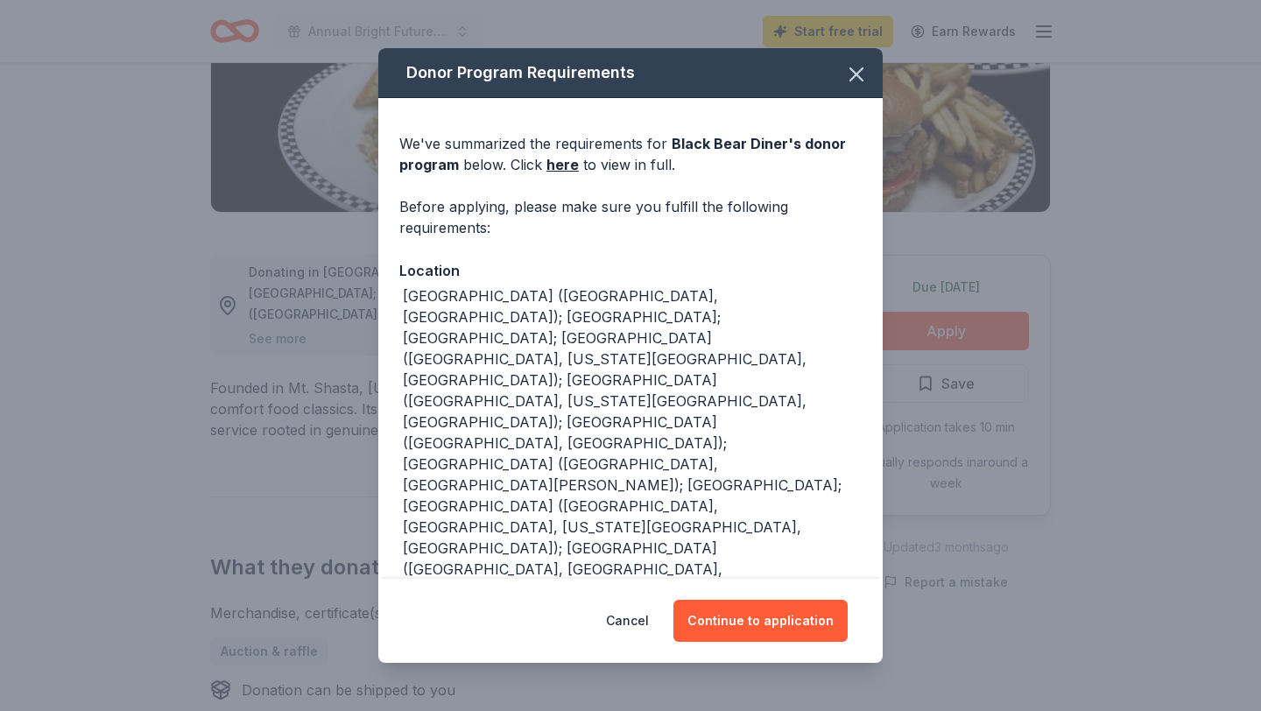
scroll to position [40, 0]
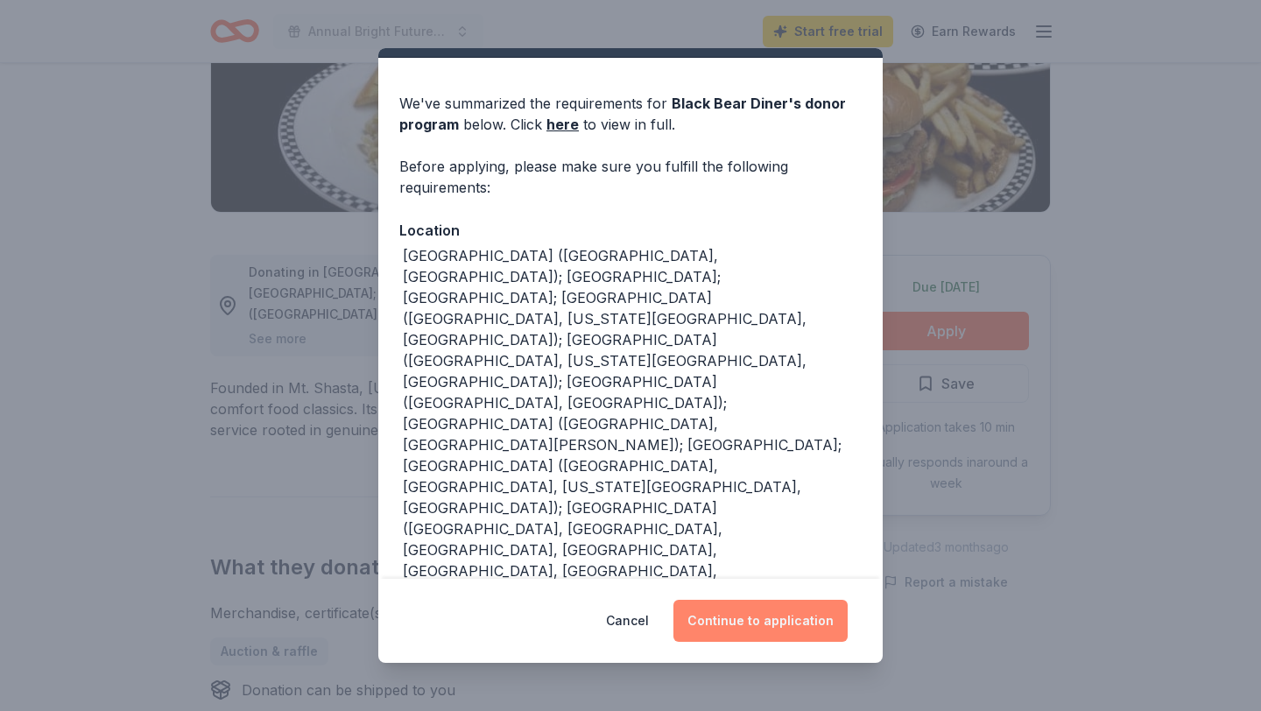
click at [721, 626] on button "Continue to application" at bounding box center [760, 621] width 174 height 42
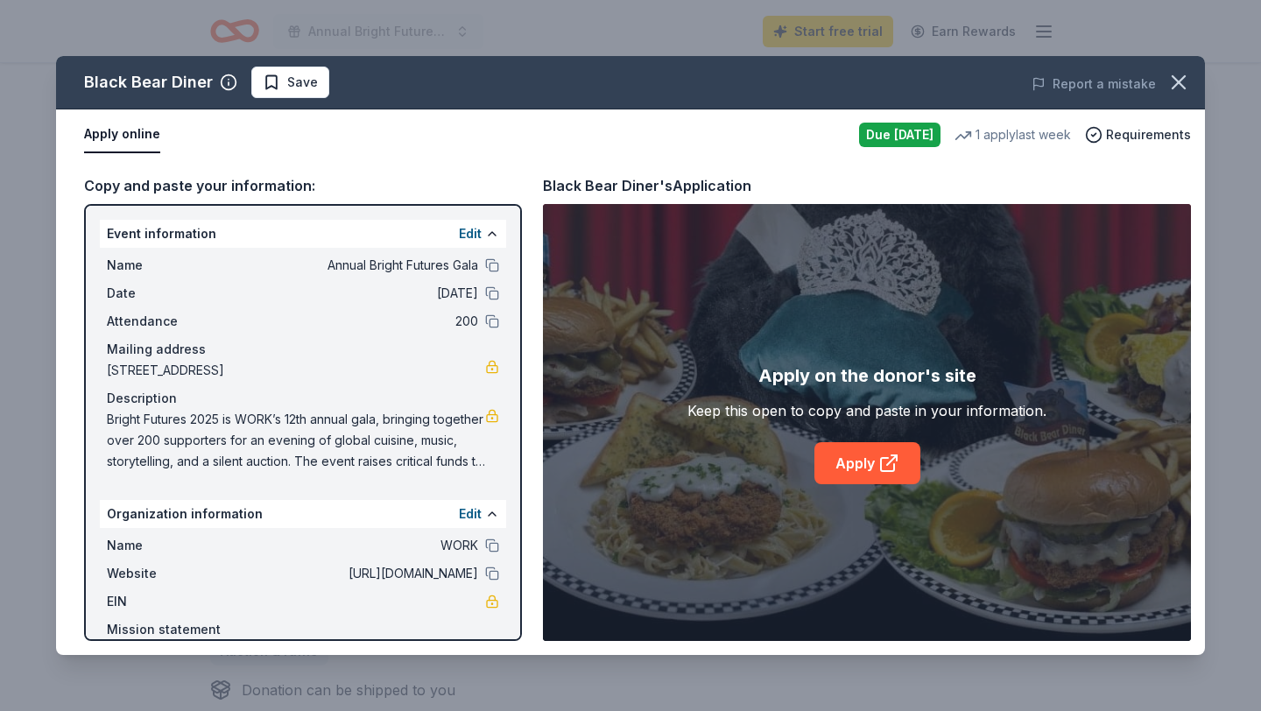
scroll to position [64, 0]
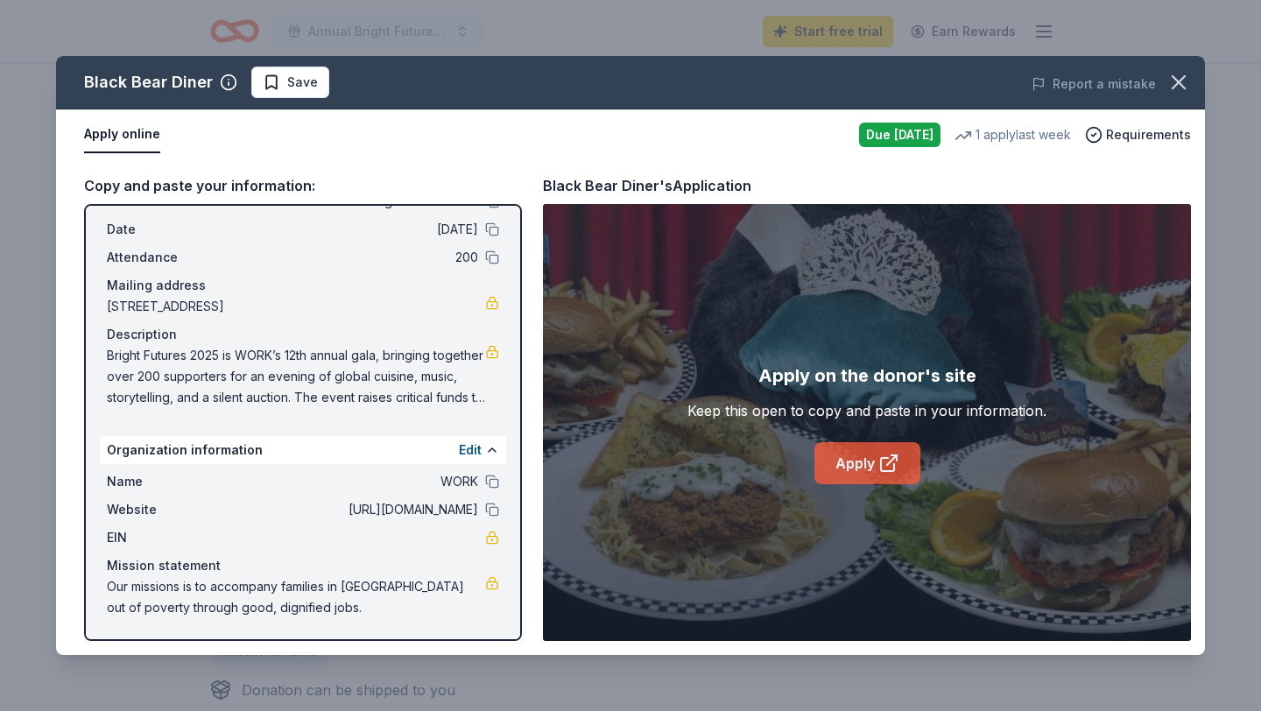
click at [830, 466] on link "Apply" at bounding box center [867, 463] width 106 height 42
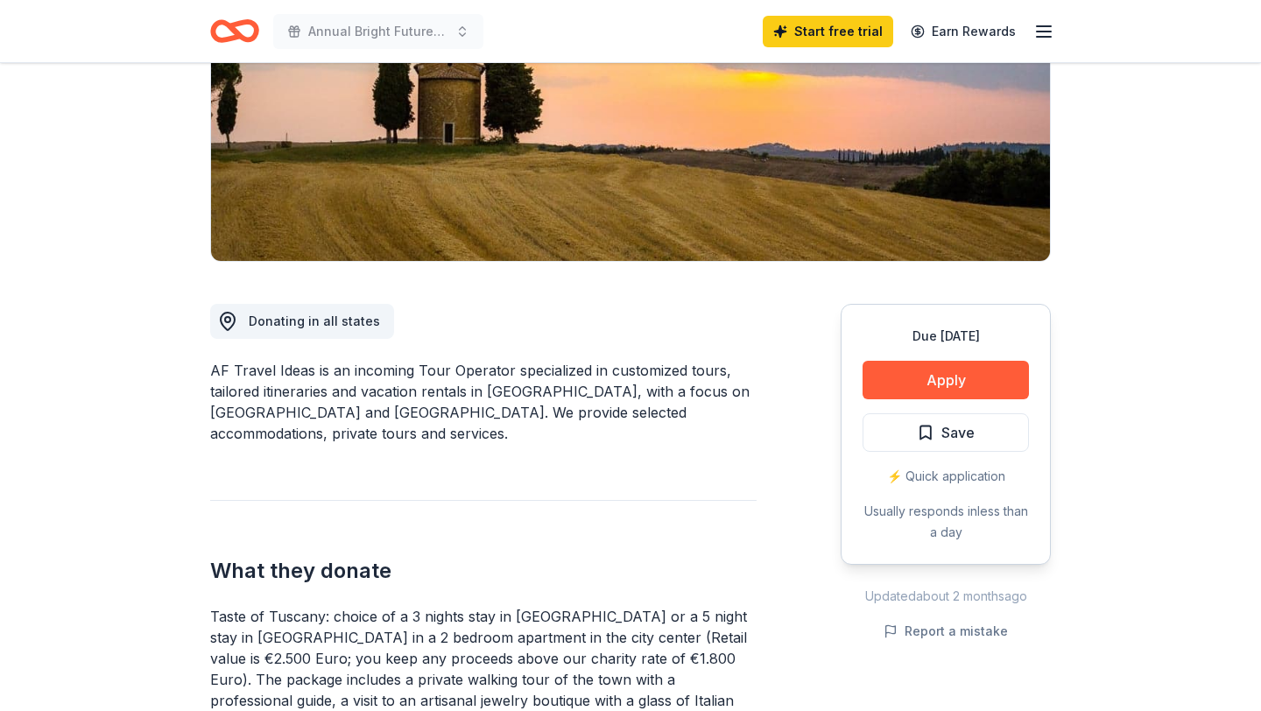
scroll to position [280, 0]
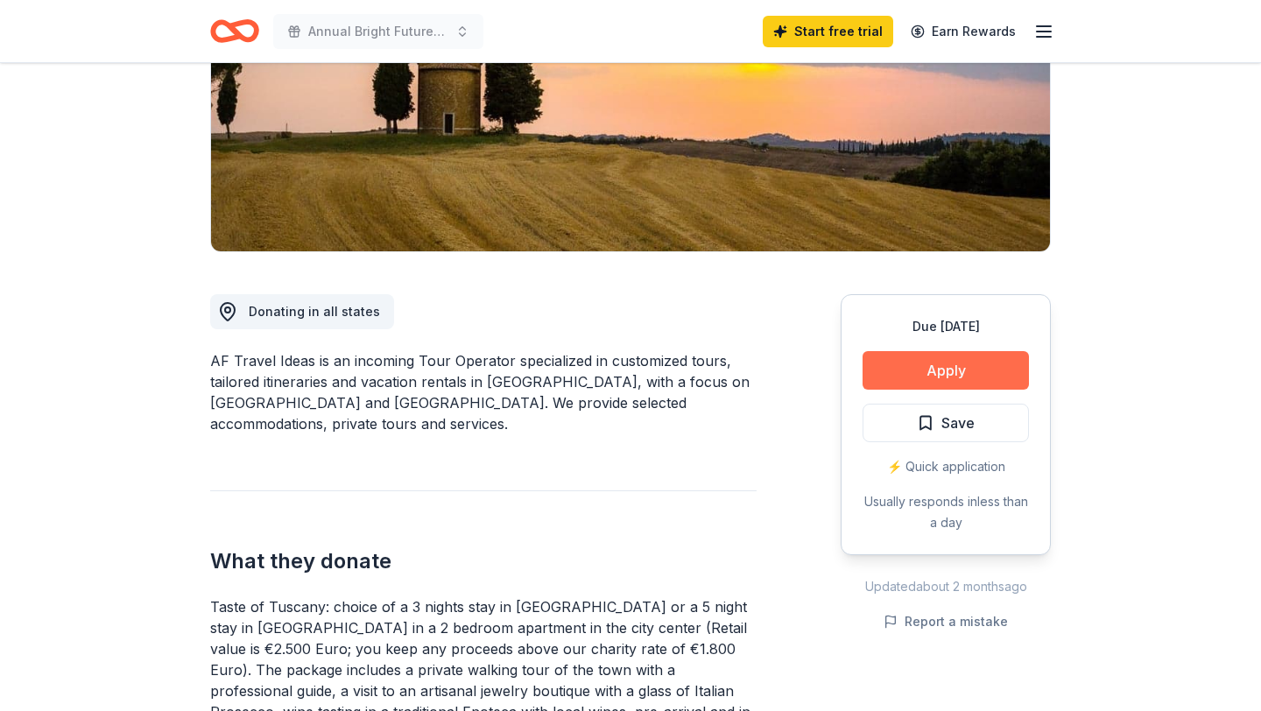
click at [953, 360] on button "Apply" at bounding box center [945, 370] width 166 height 39
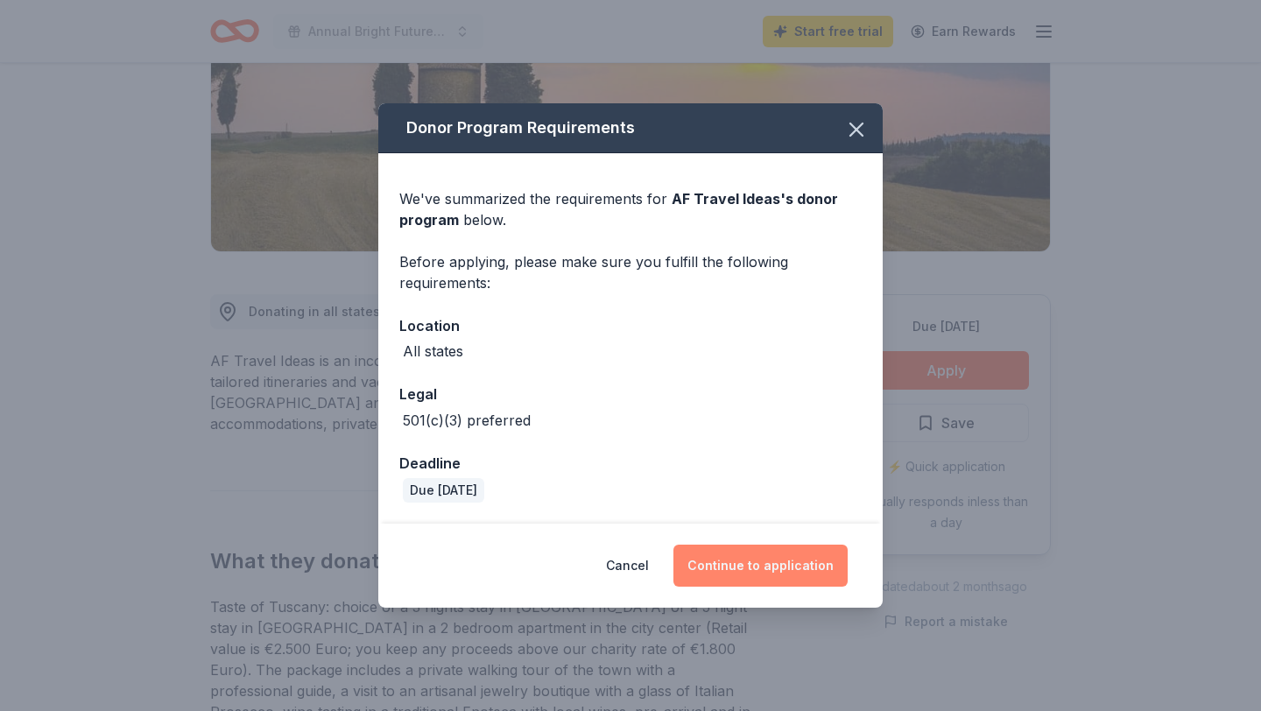
click at [735, 559] on button "Continue to application" at bounding box center [760, 565] width 174 height 42
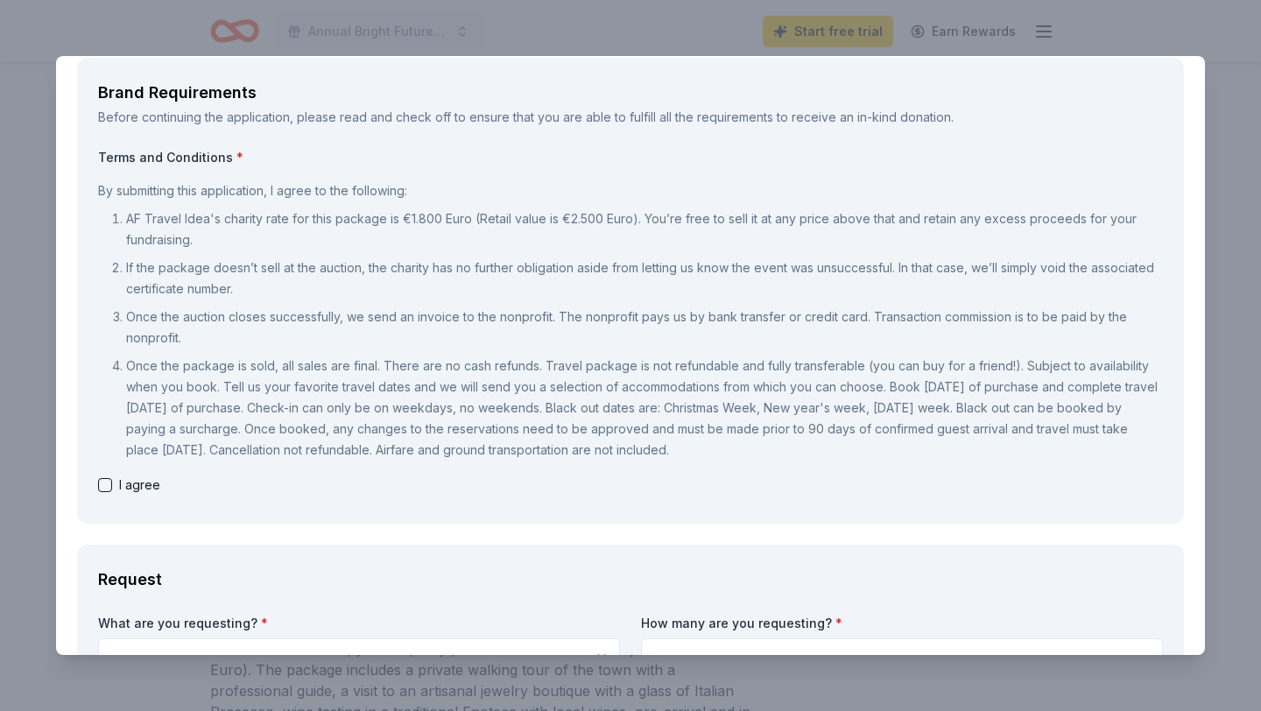
scroll to position [91, 0]
click at [137, 479] on span "I agree" at bounding box center [139, 484] width 41 height 21
click at [114, 477] on div "I agree" at bounding box center [630, 484] width 1064 height 21
click at [107, 480] on button "button" at bounding box center [105, 484] width 14 height 14
checkbox input "true"
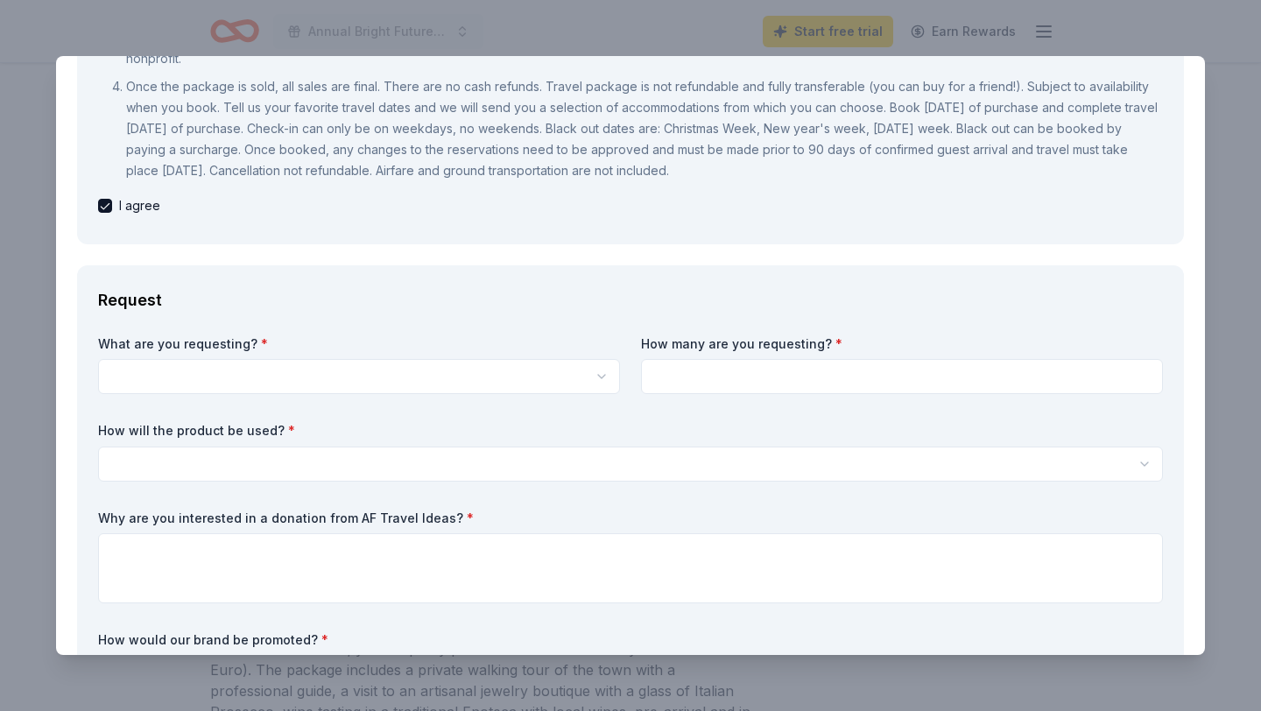
scroll to position [444, 0]
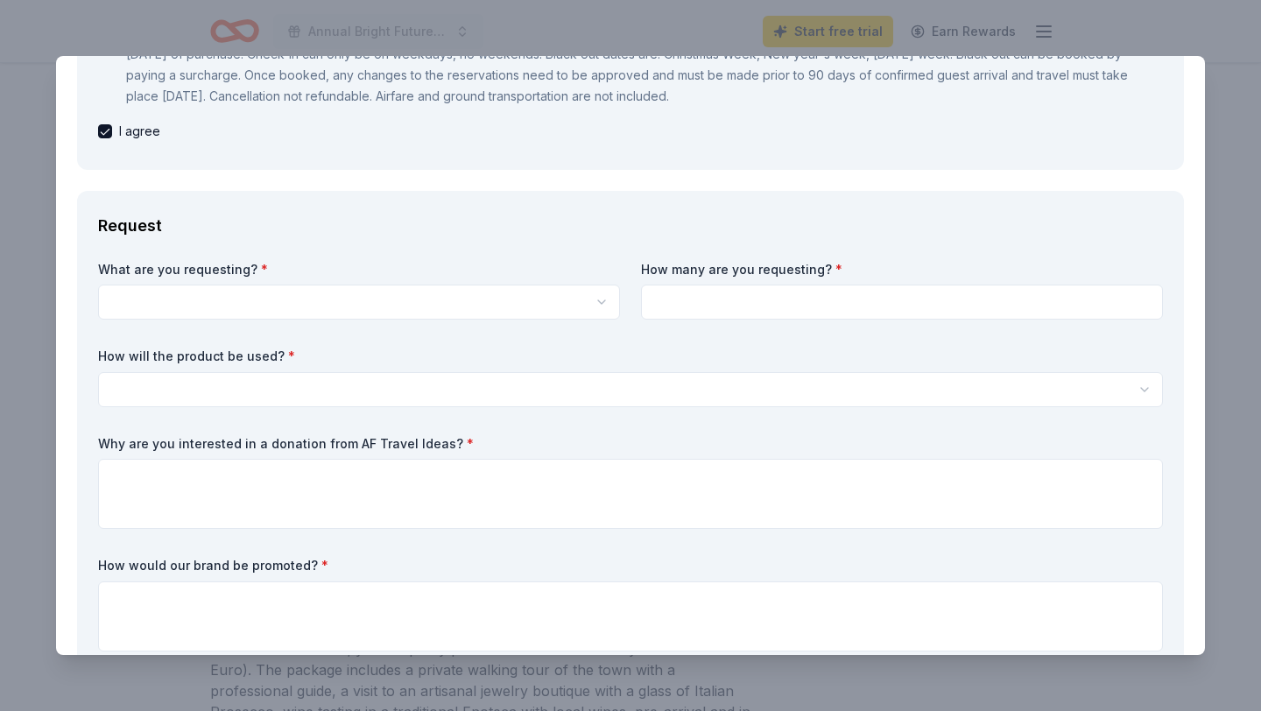
click at [189, 304] on html "Annual Bright Futures Gala Start free trial Earn Rewards Due [DATE] Share AF Tr…" at bounding box center [630, 75] width 1261 height 711
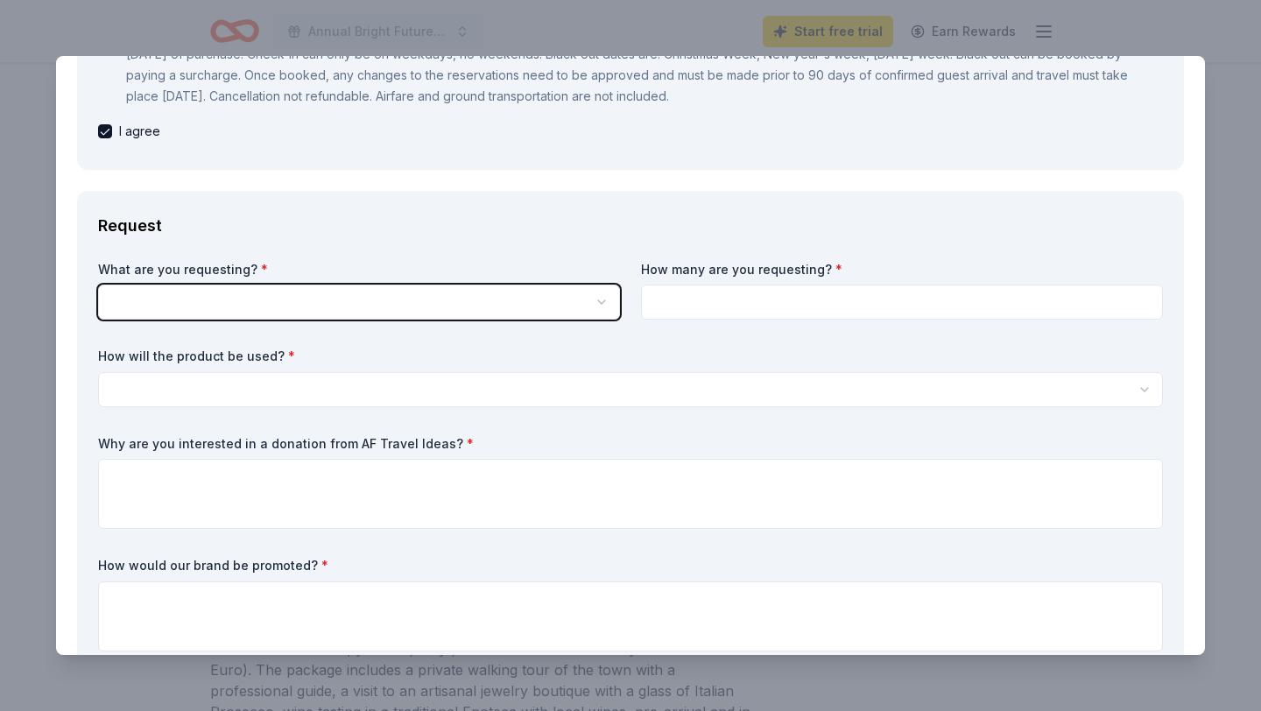
scroll to position [0, 0]
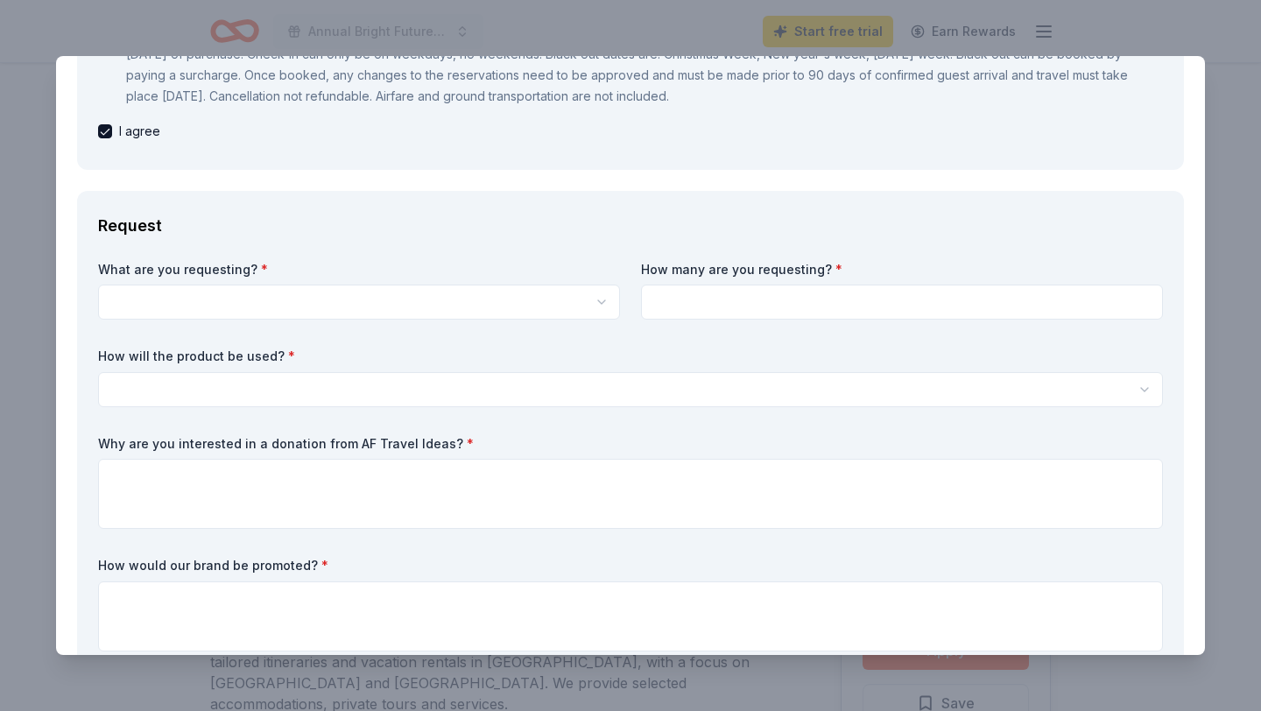
click at [189, 303] on html "Annual Bright Futures Gala Start free trial Earn Rewards Due [DATE] Share AF Tr…" at bounding box center [630, 355] width 1261 height 711
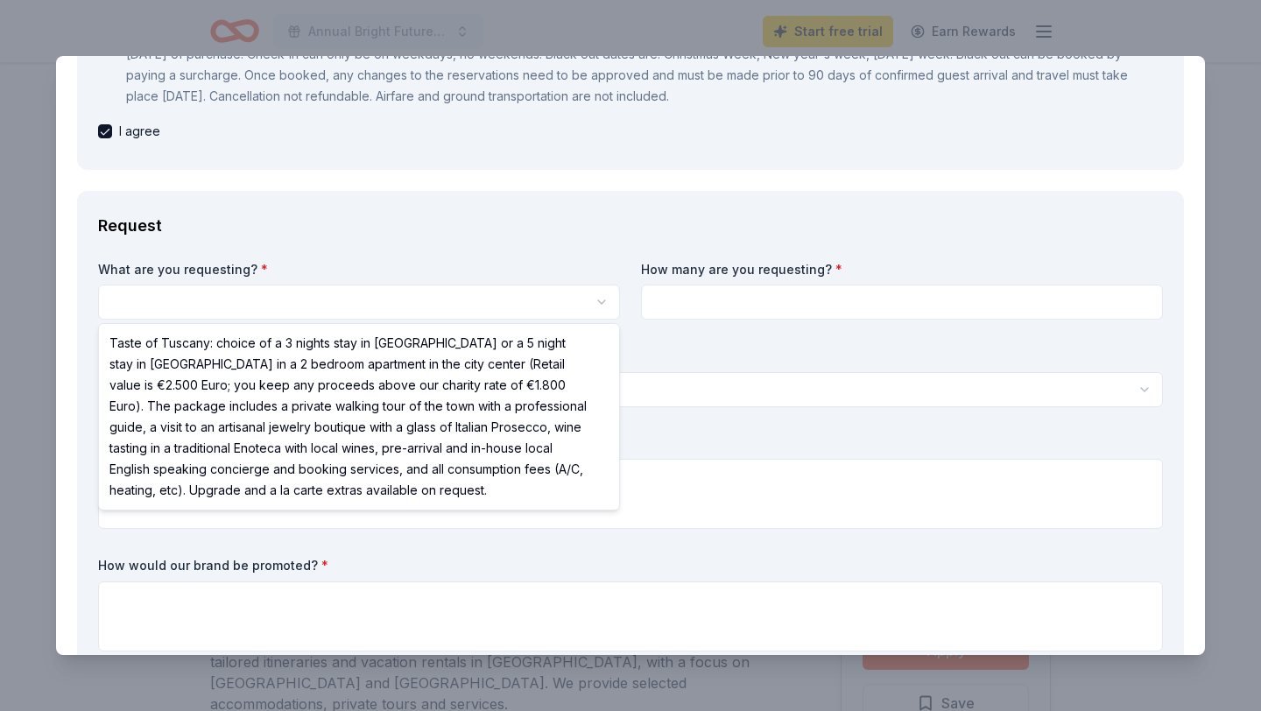
select select "Taste of Tuscany: choice of a 3 nights stay in Florence or a 5 night stay in Co…"
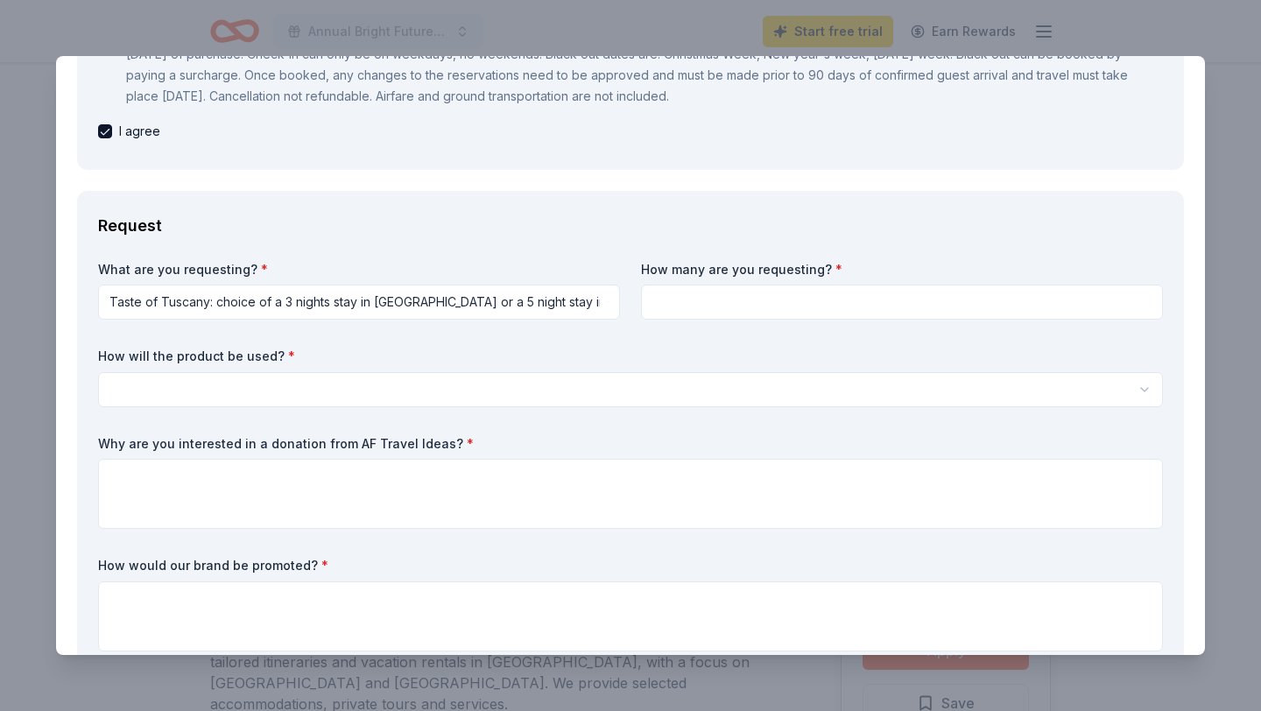
click at [730, 298] on input at bounding box center [902, 302] width 522 height 35
click at [518, 316] on html "Annual Bright Futures Gala Start free trial Earn Rewards Due in 23 days Share A…" at bounding box center [630, 355] width 1261 height 711
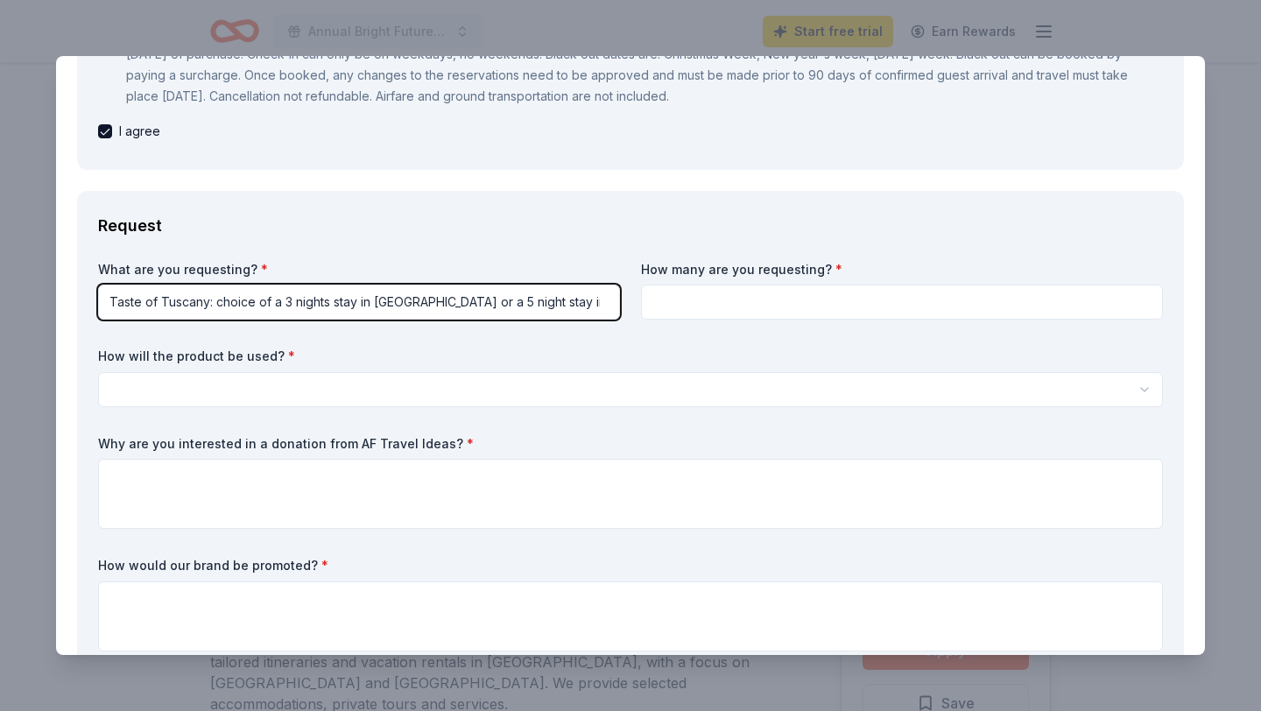
click at [721, 306] on html "Annual Bright Futures Gala Start free trial Earn Rewards Due in 23 days Share A…" at bounding box center [630, 355] width 1261 height 711
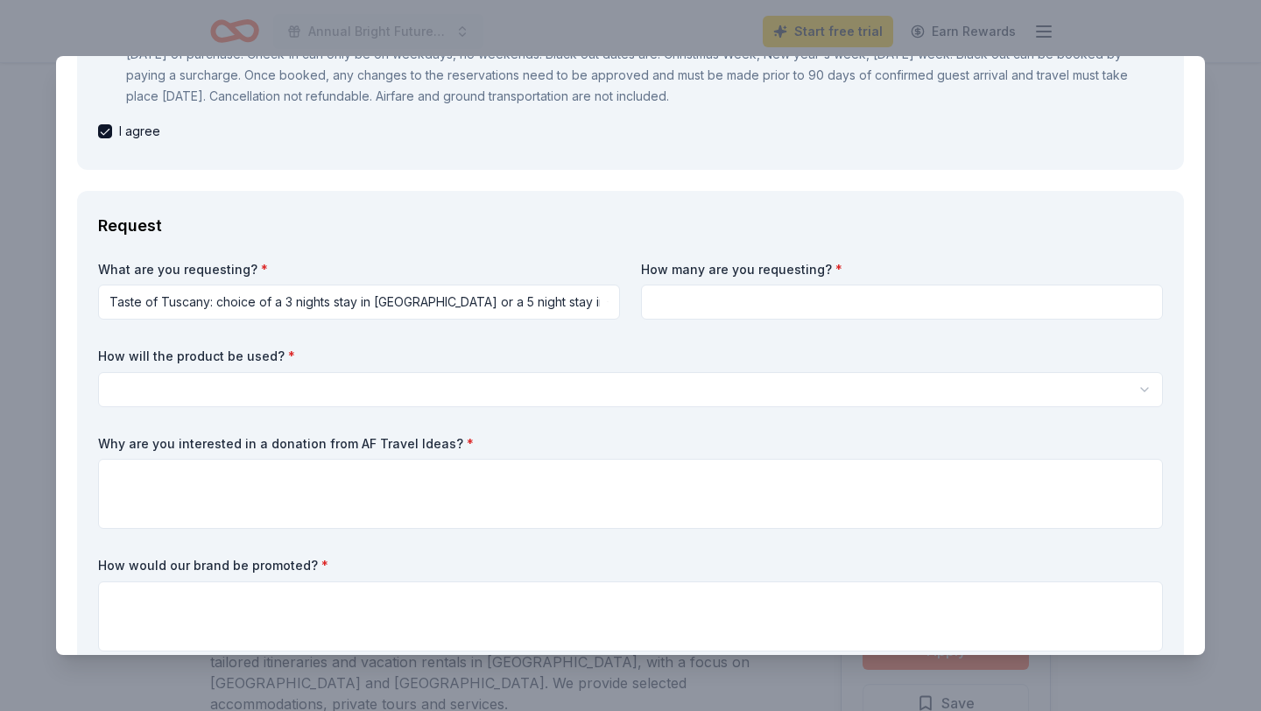
click at [671, 312] on input at bounding box center [902, 302] width 522 height 35
type input "1"
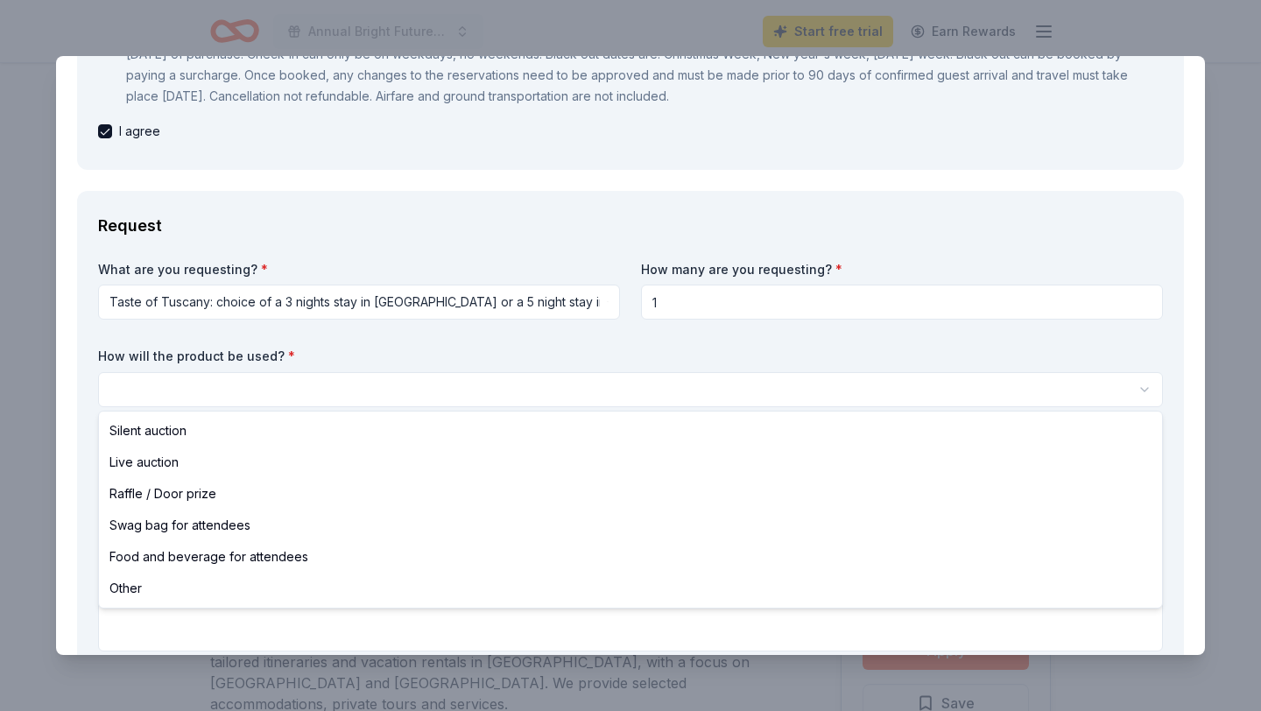
click at [465, 396] on html "Annual Bright Futures Gala Start free trial Earn Rewards Due in 23 days Share A…" at bounding box center [630, 355] width 1261 height 711
select select "silentAuction"
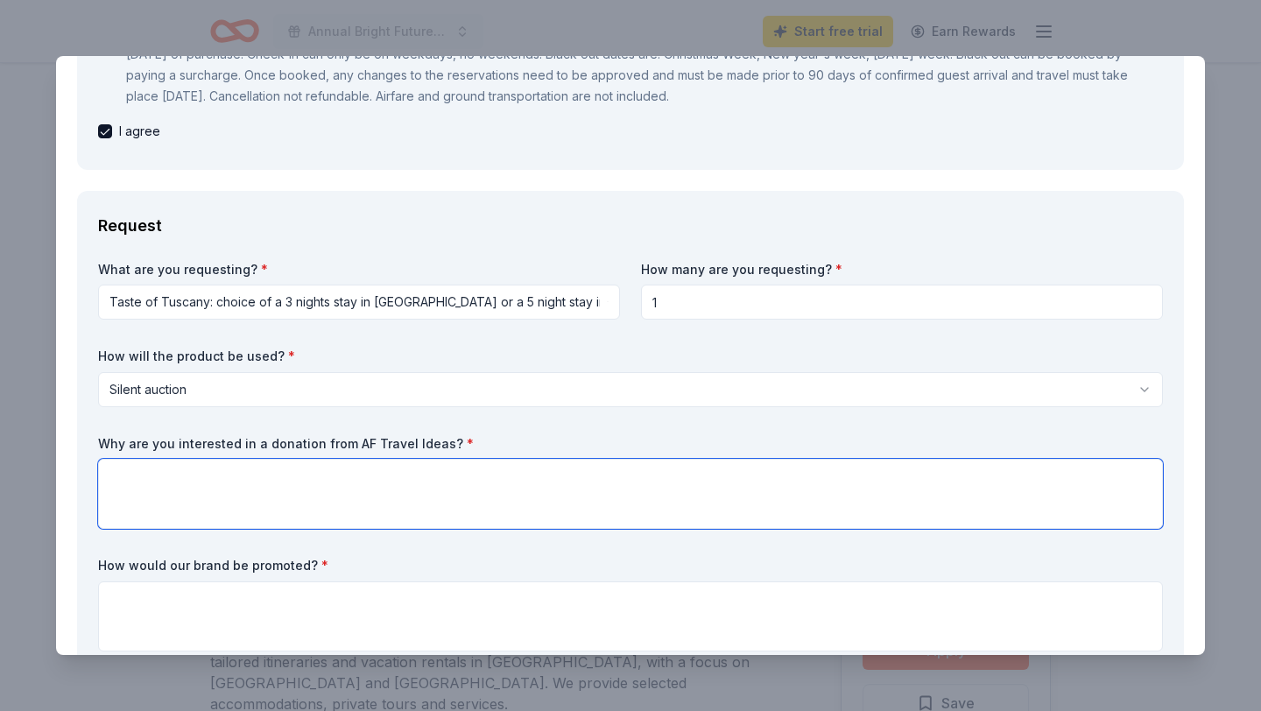
click at [397, 473] on textarea at bounding box center [630, 494] width 1064 height 70
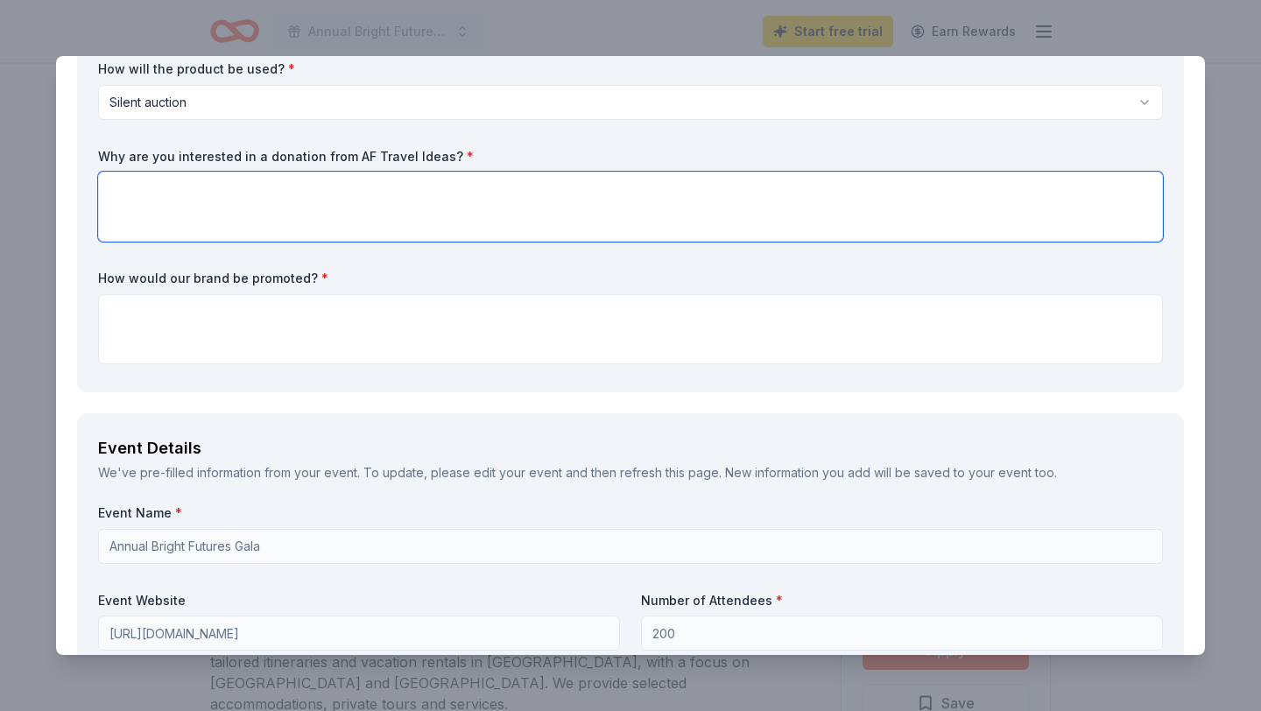
scroll to position [713, 0]
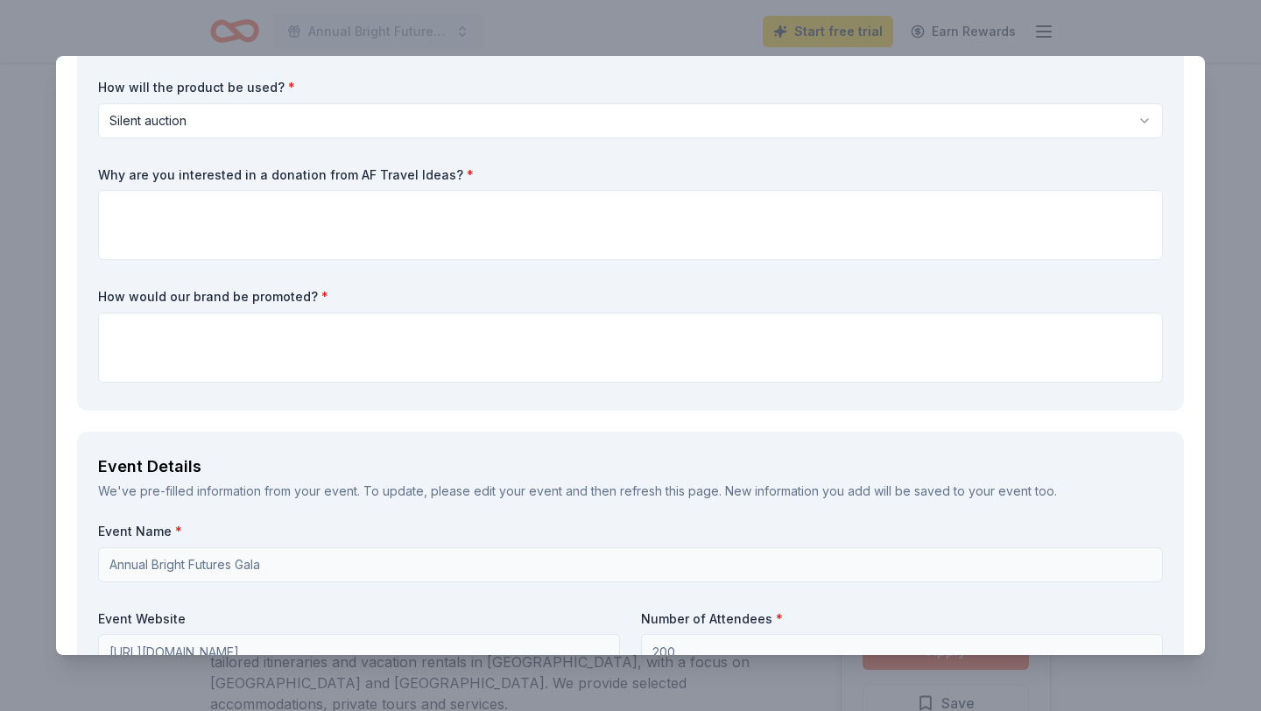
click at [270, 174] on label "Why are you interested in a donation from AF Travel Ideas? *" at bounding box center [630, 175] width 1064 height 18
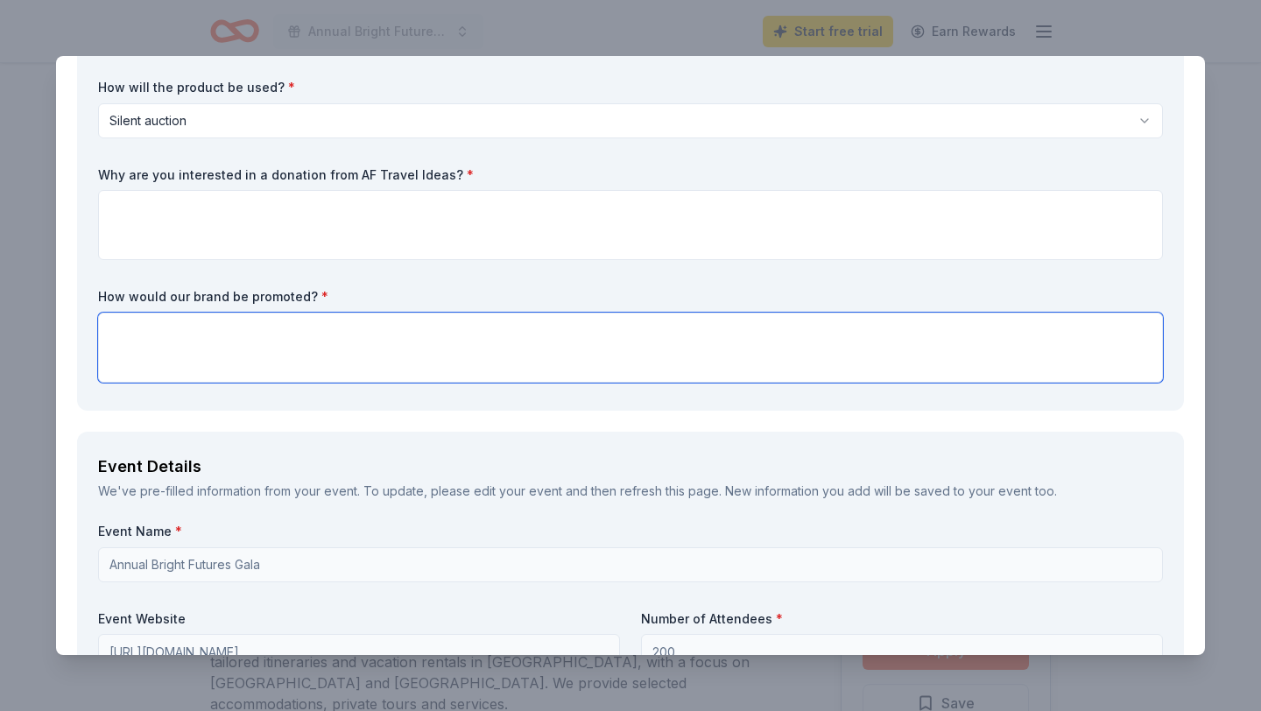
click at [234, 343] on textarea at bounding box center [630, 348] width 1064 height 70
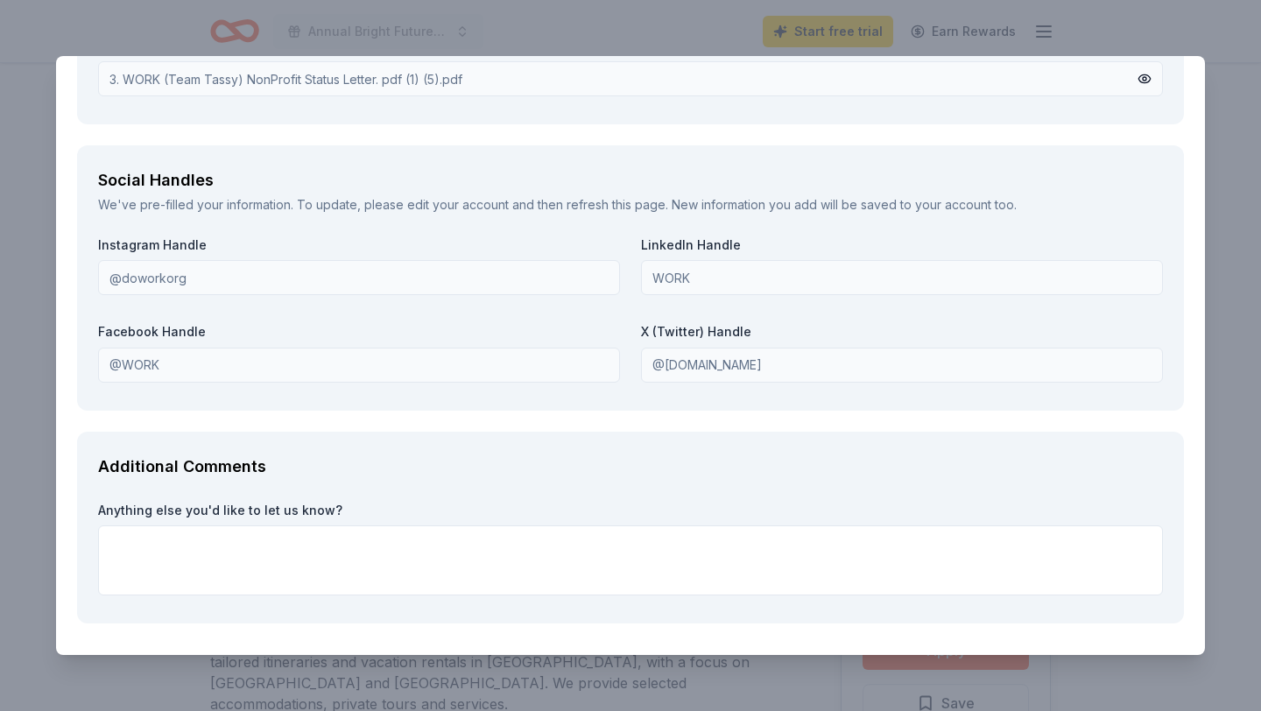
scroll to position [2480, 0]
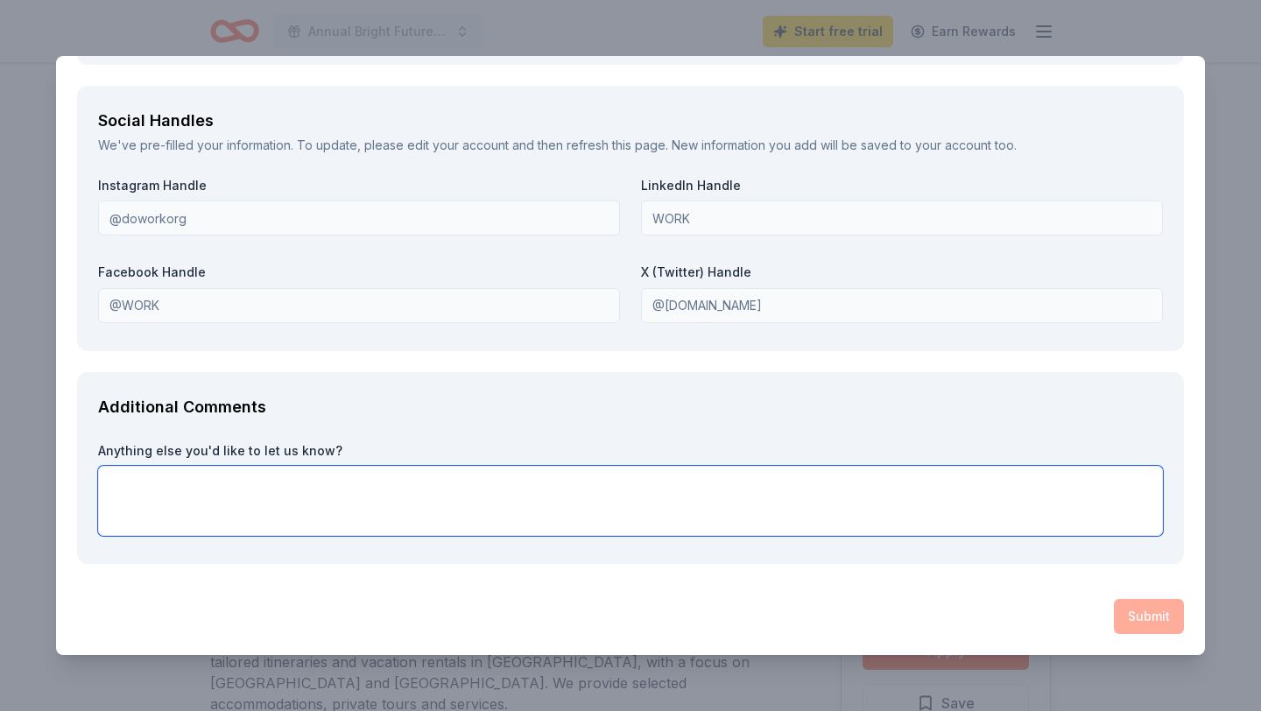
click at [202, 499] on textarea at bounding box center [630, 501] width 1064 height 70
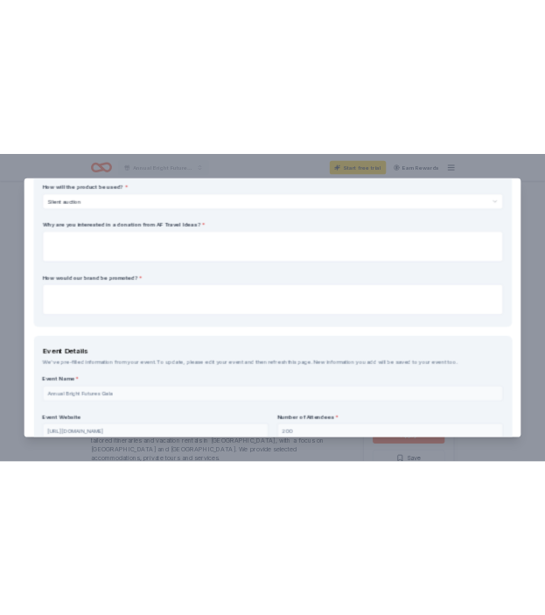
scroll to position [677, 0]
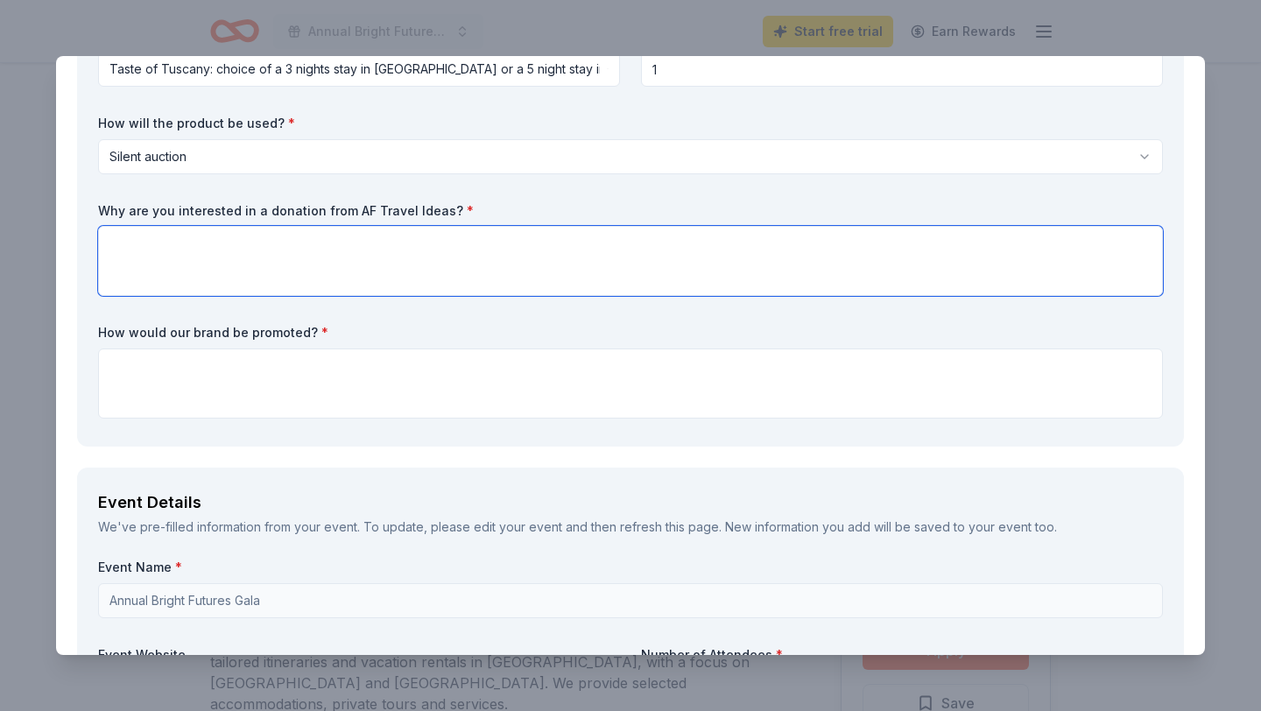
click at [263, 263] on textarea at bounding box center [630, 261] width 1064 height 70
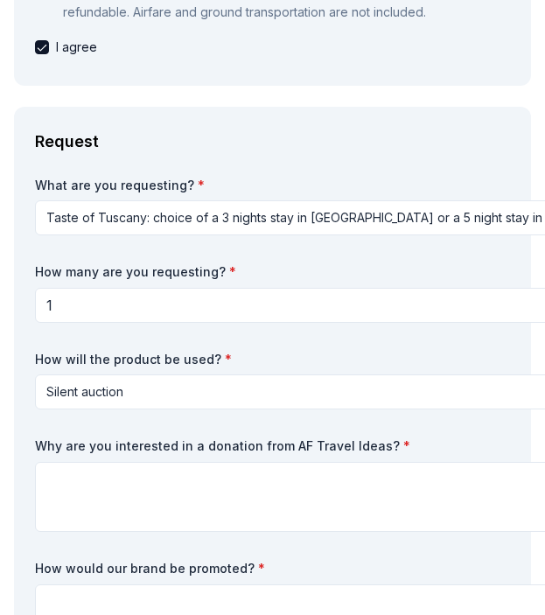
scroll to position [724, 0]
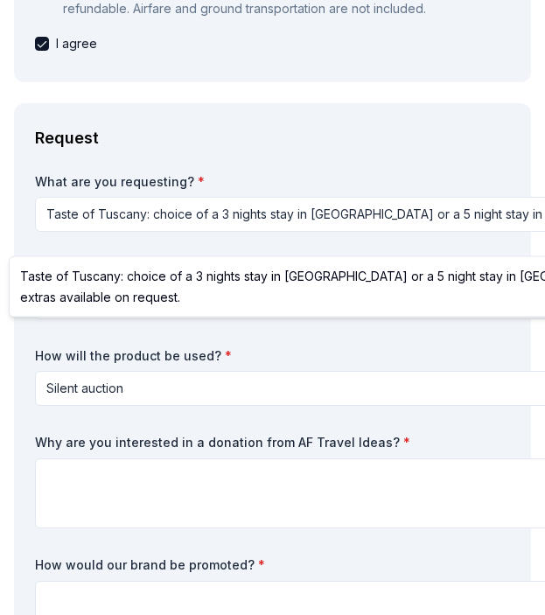
click at [320, 238] on html "Annual Bright Futures Gala Start free trial Earn Rewards Due in 23 days Share A…" at bounding box center [272, 307] width 545 height 615
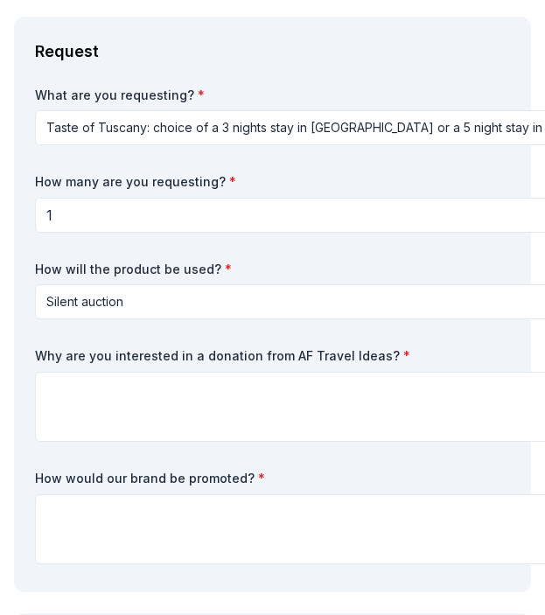
scroll to position [818, 0]
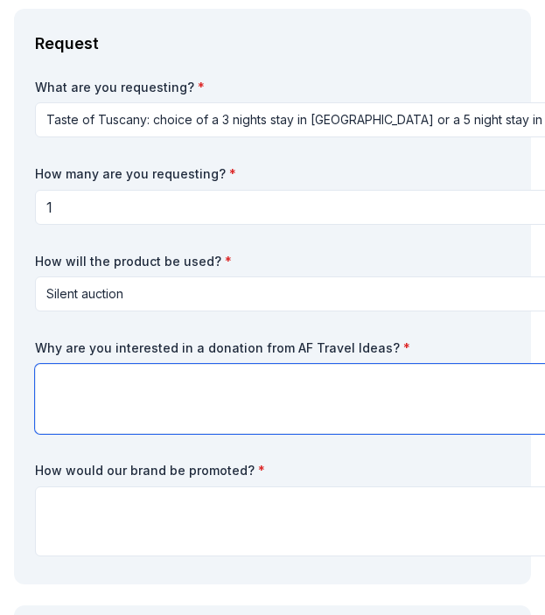
paste textarea "We’re interested in a donation from AF Travel Ideas because experiences like tr…"
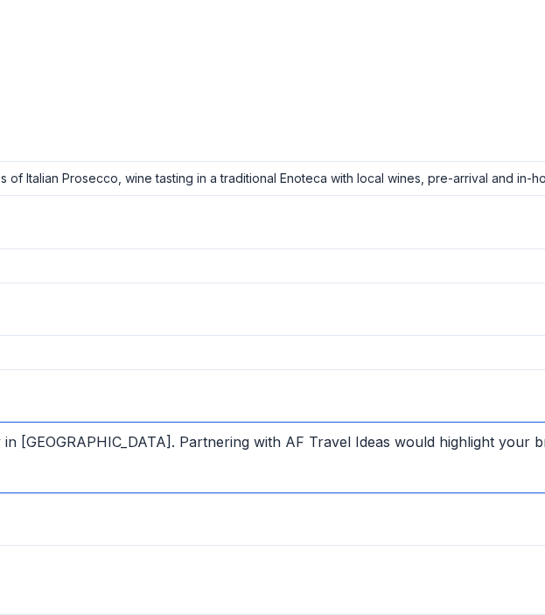
scroll to position [760, 2175]
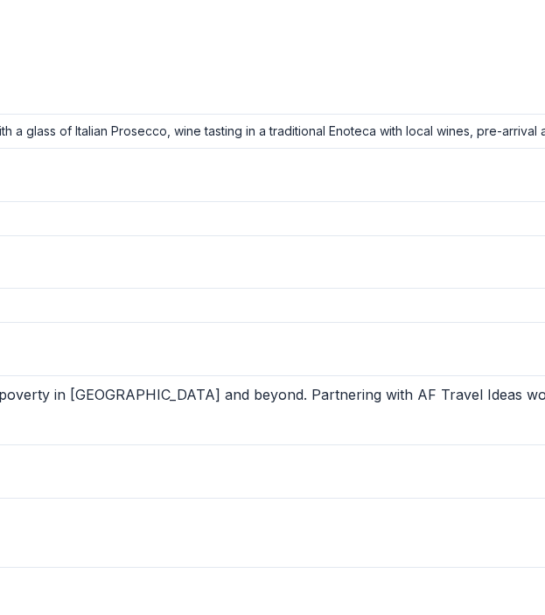
scroll to position [824, 2175]
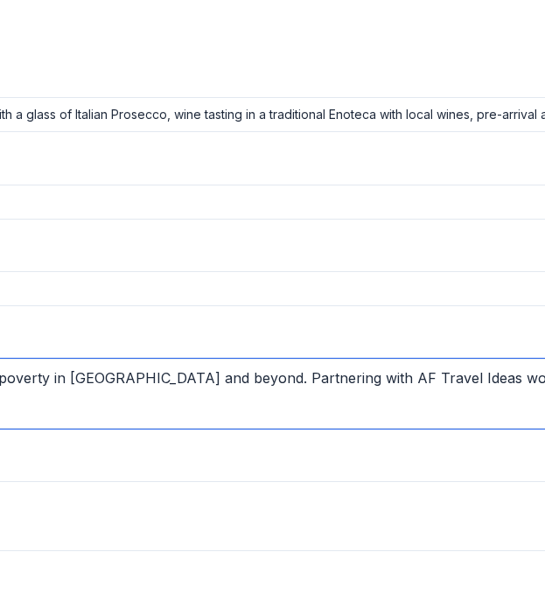
drag, startPoint x: 169, startPoint y: 398, endPoint x: 307, endPoint y: 471, distance: 156.2
click at [307, 471] on div "AF Travel Ideas Save Due in 23 days 13 applies last week Requirements Brand Req…" at bounding box center [272, 307] width 545 height 615
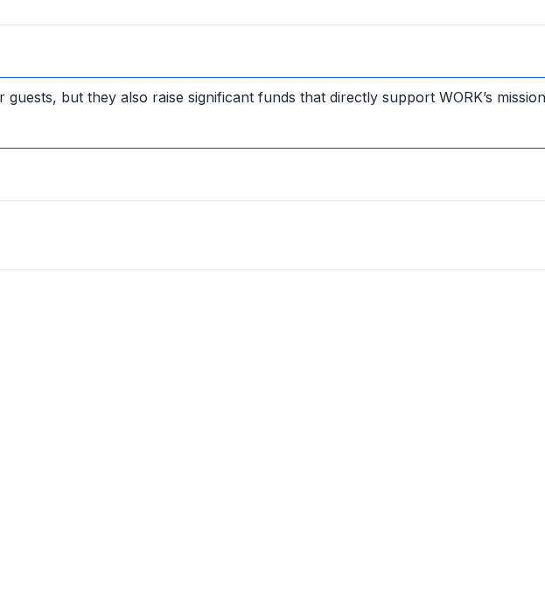
scroll to position [1105, 1374]
type textarea "We’re interested in a donation from AF Travel Ideas because experiences like tr…"
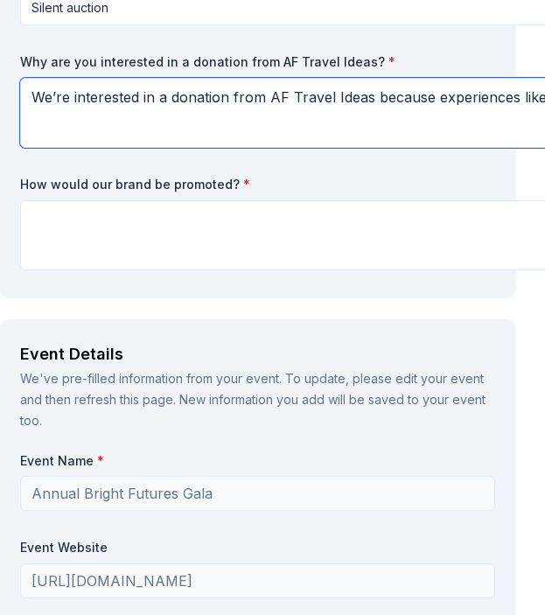
scroll to position [1105, 0]
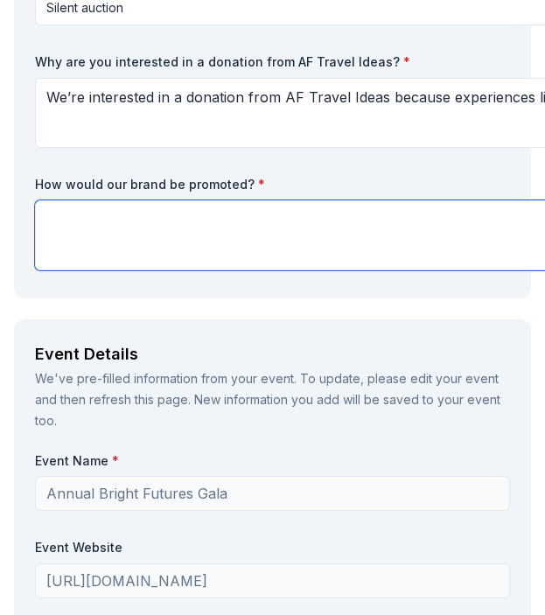
paste textarea "Partnering with AF Travel Ideas would highlight your brand to our network of ov…"
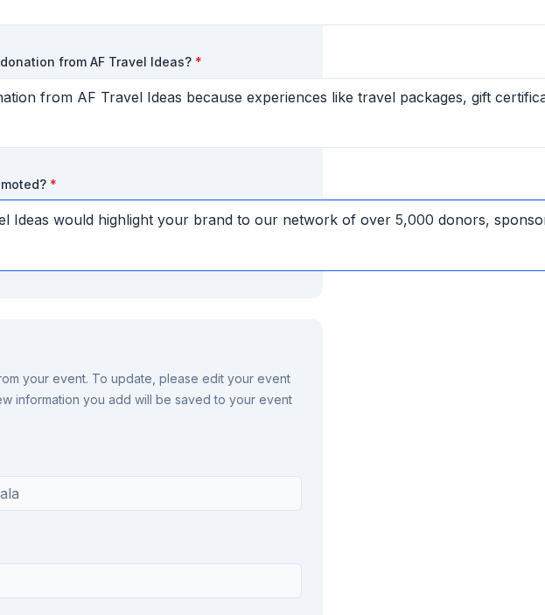
scroll to position [1105, 213]
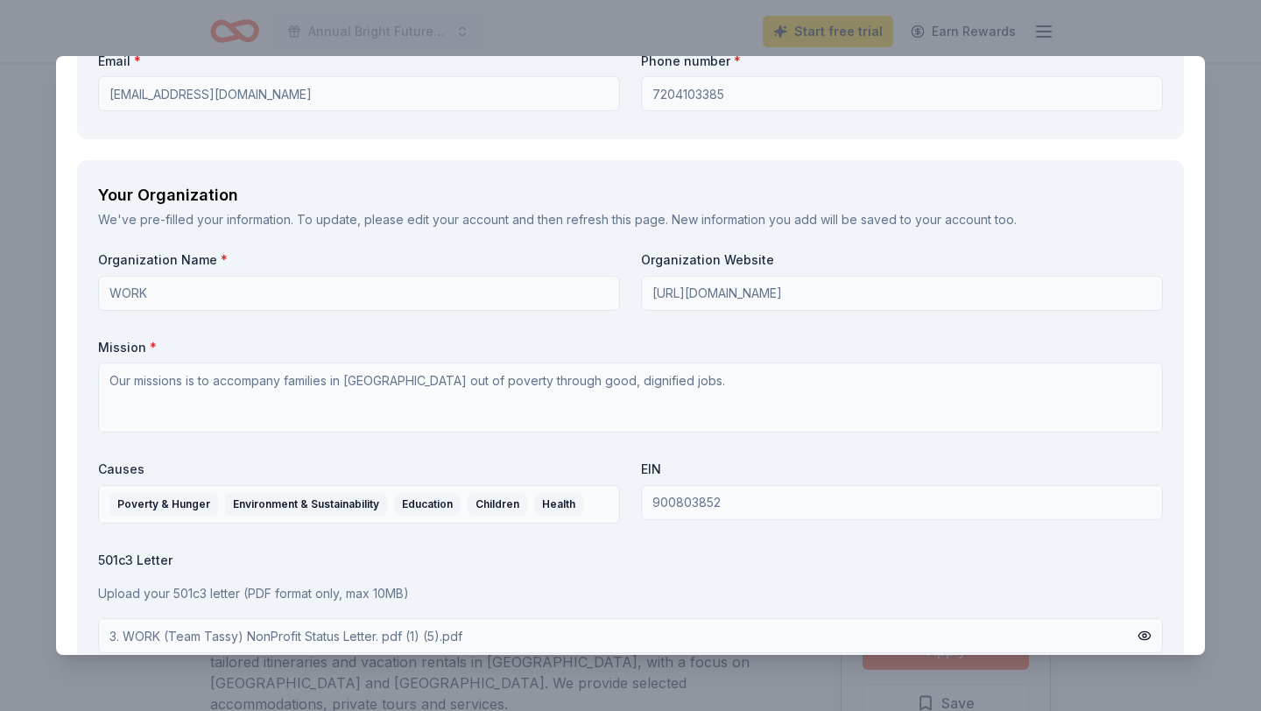
scroll to position [2480, 0]
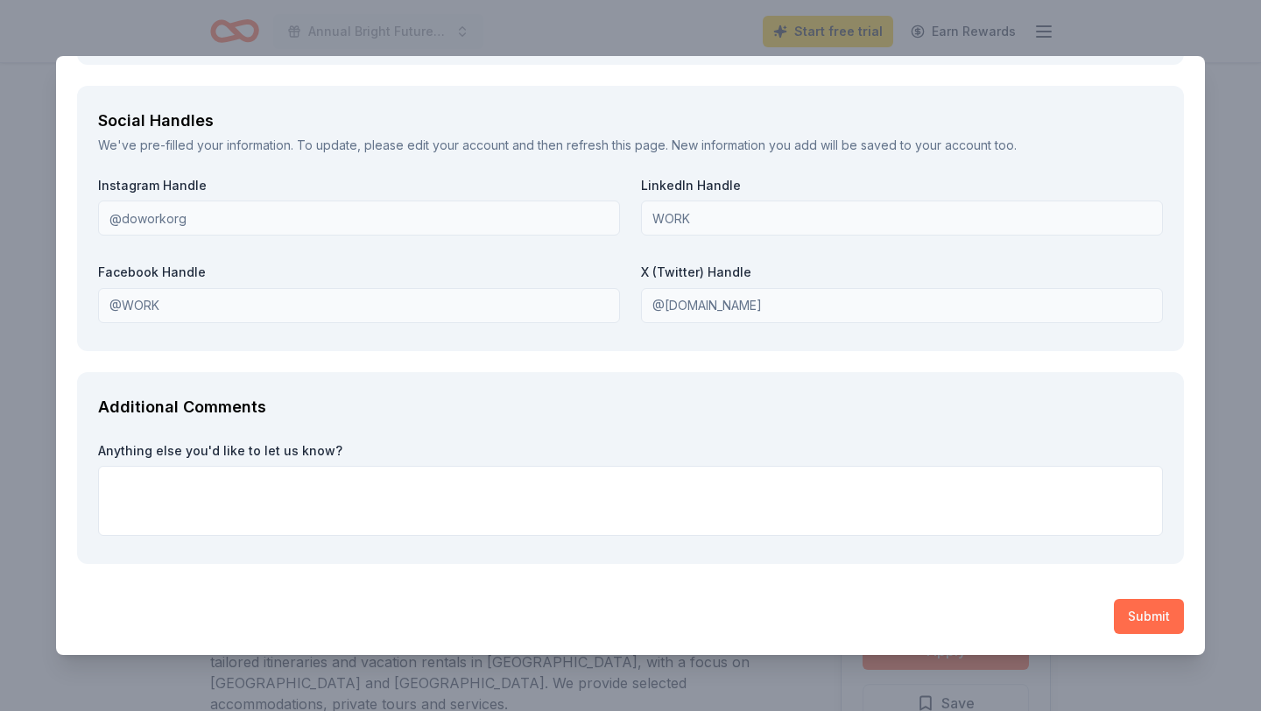
type textarea "Partnering with AF Travel Ideas would highlight your brand to our network of ov…"
click at [1134, 622] on button "Submit" at bounding box center [1149, 616] width 70 height 35
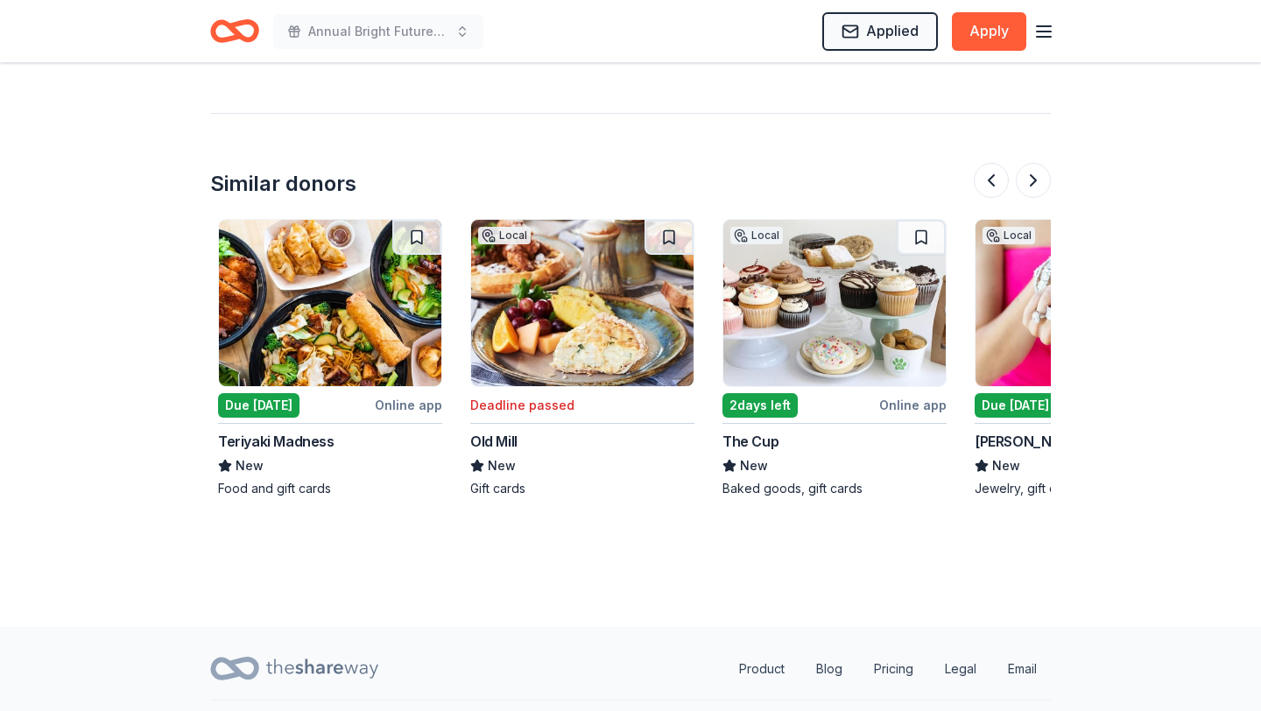
scroll to position [0, 248]
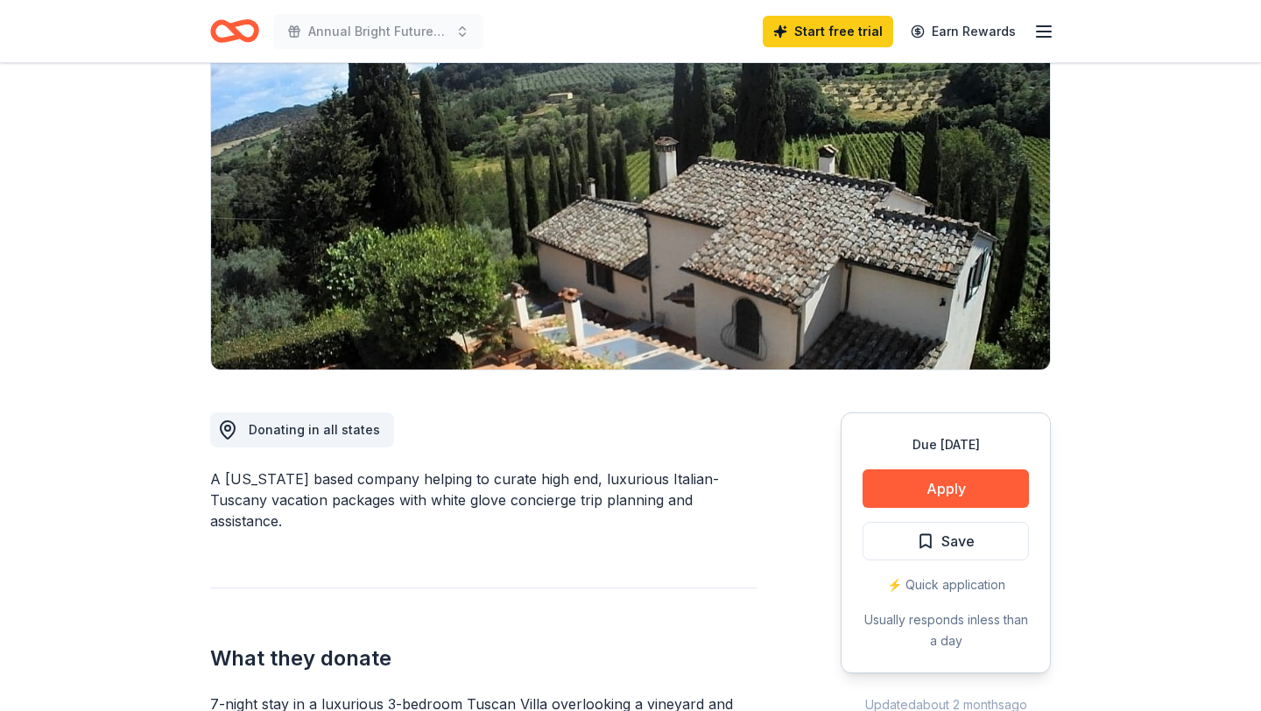
scroll to position [200, 0]
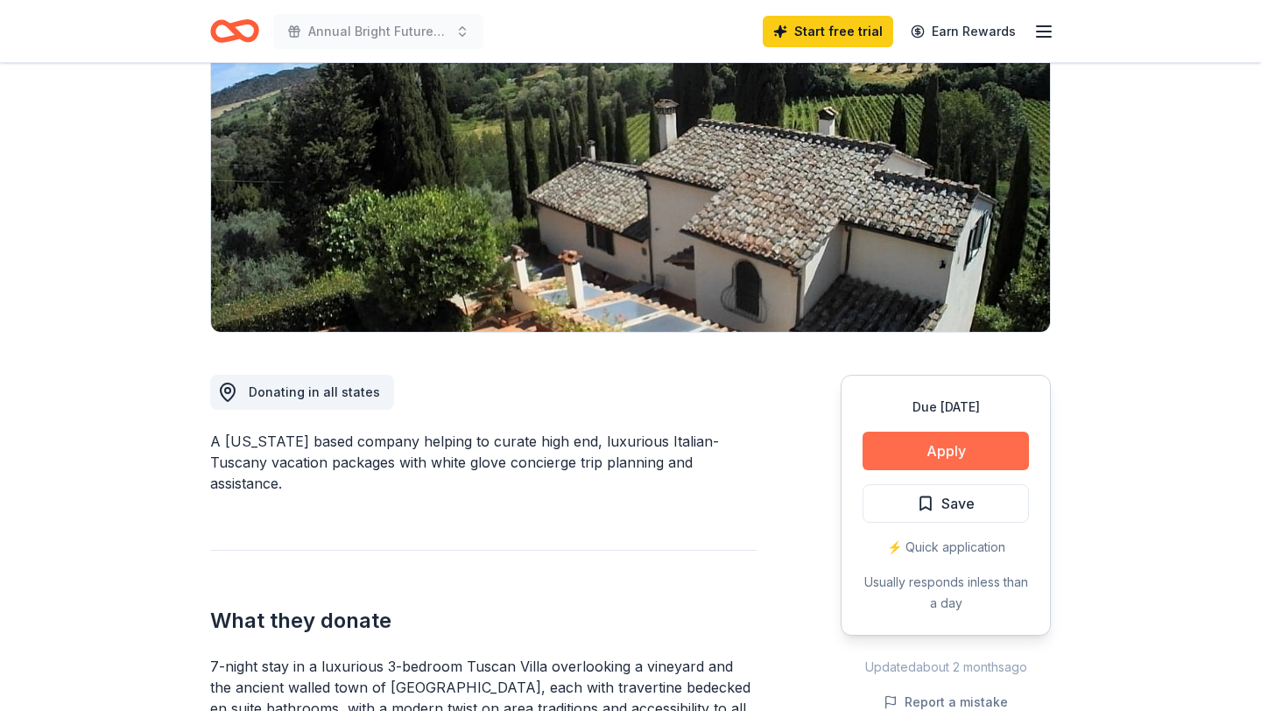
click at [916, 456] on button "Apply" at bounding box center [945, 451] width 166 height 39
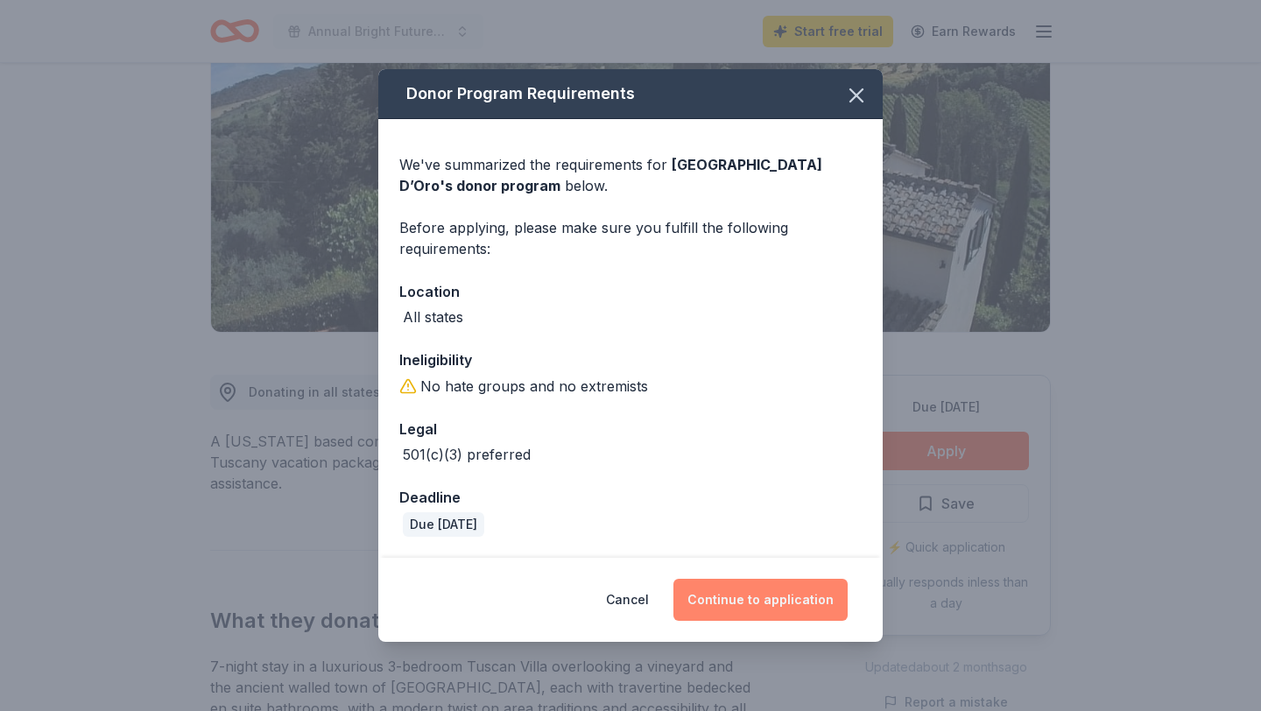
click at [710, 600] on button "Continue to application" at bounding box center [760, 600] width 174 height 42
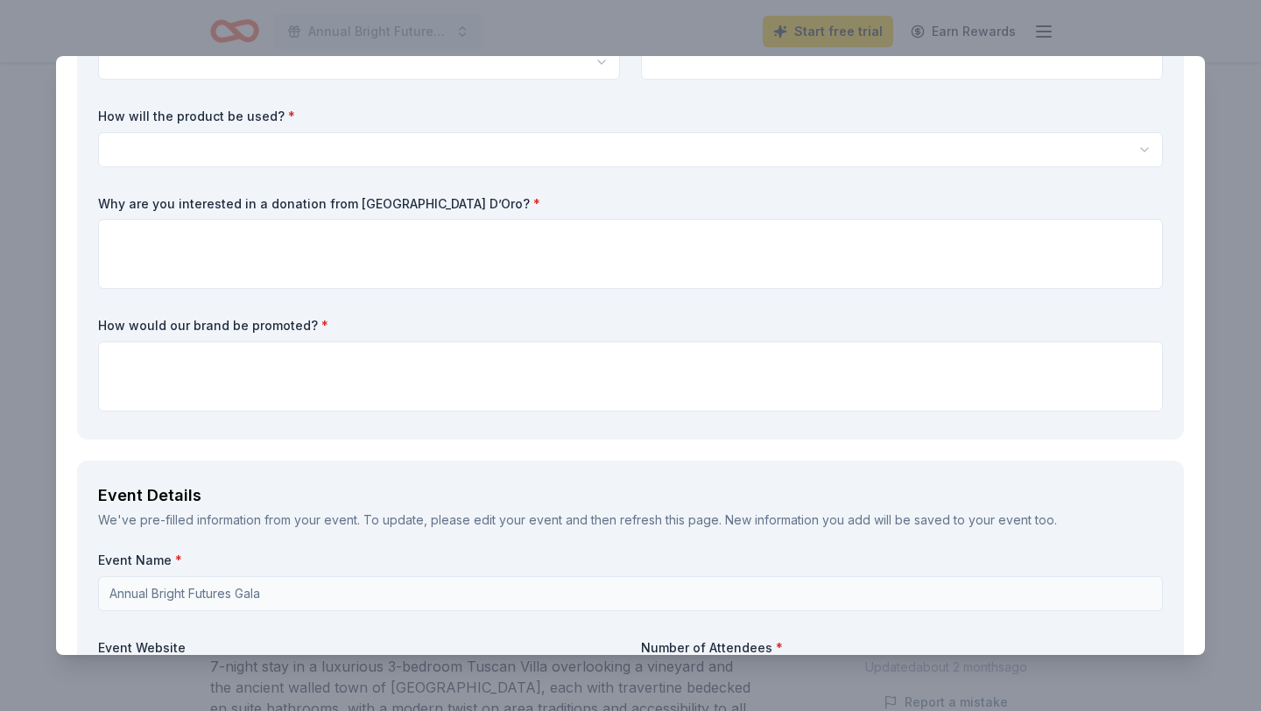
scroll to position [610, 0]
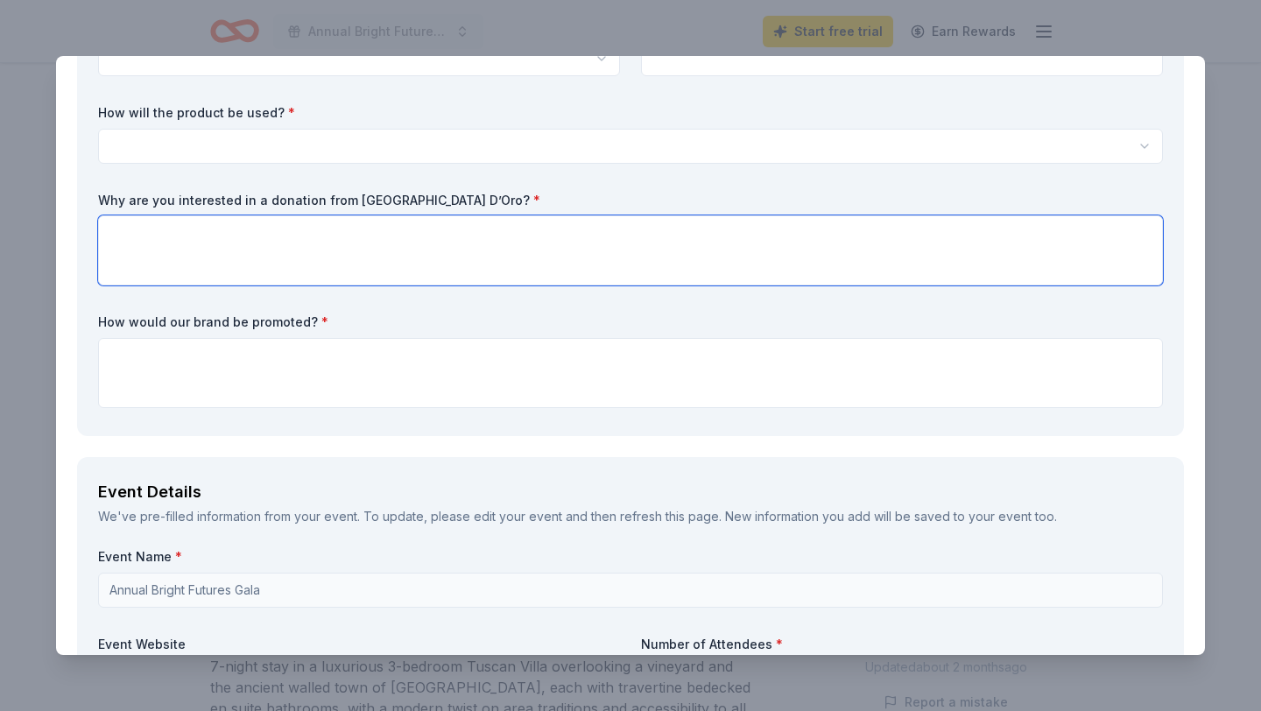
click at [539, 233] on textarea at bounding box center [630, 250] width 1064 height 70
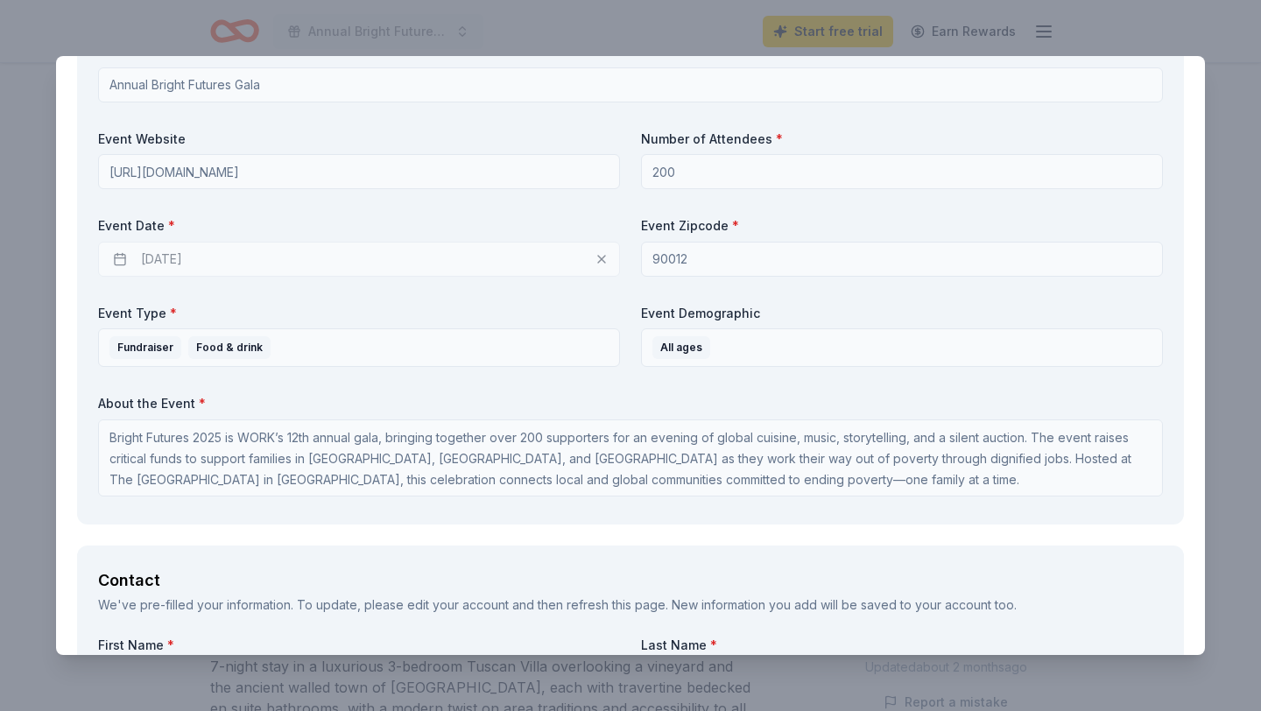
scroll to position [1156, 0]
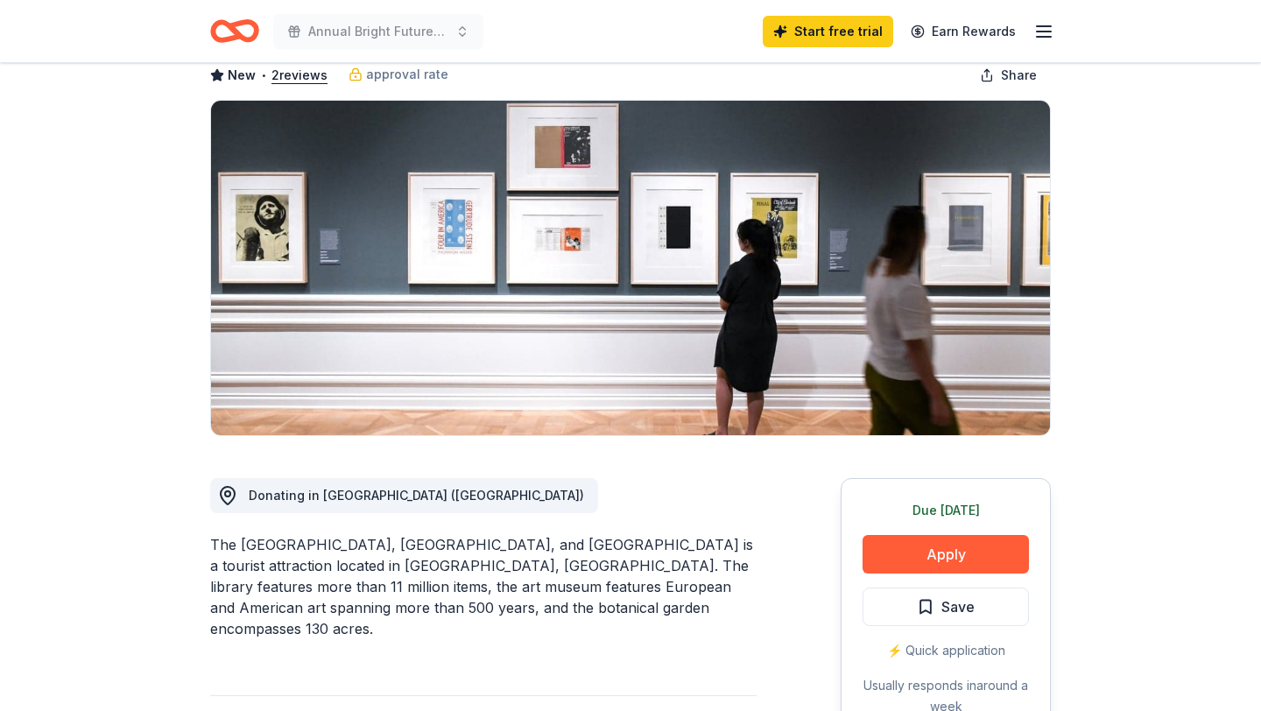
scroll to position [464, 0]
